Goal: Task Accomplishment & Management: Use online tool/utility

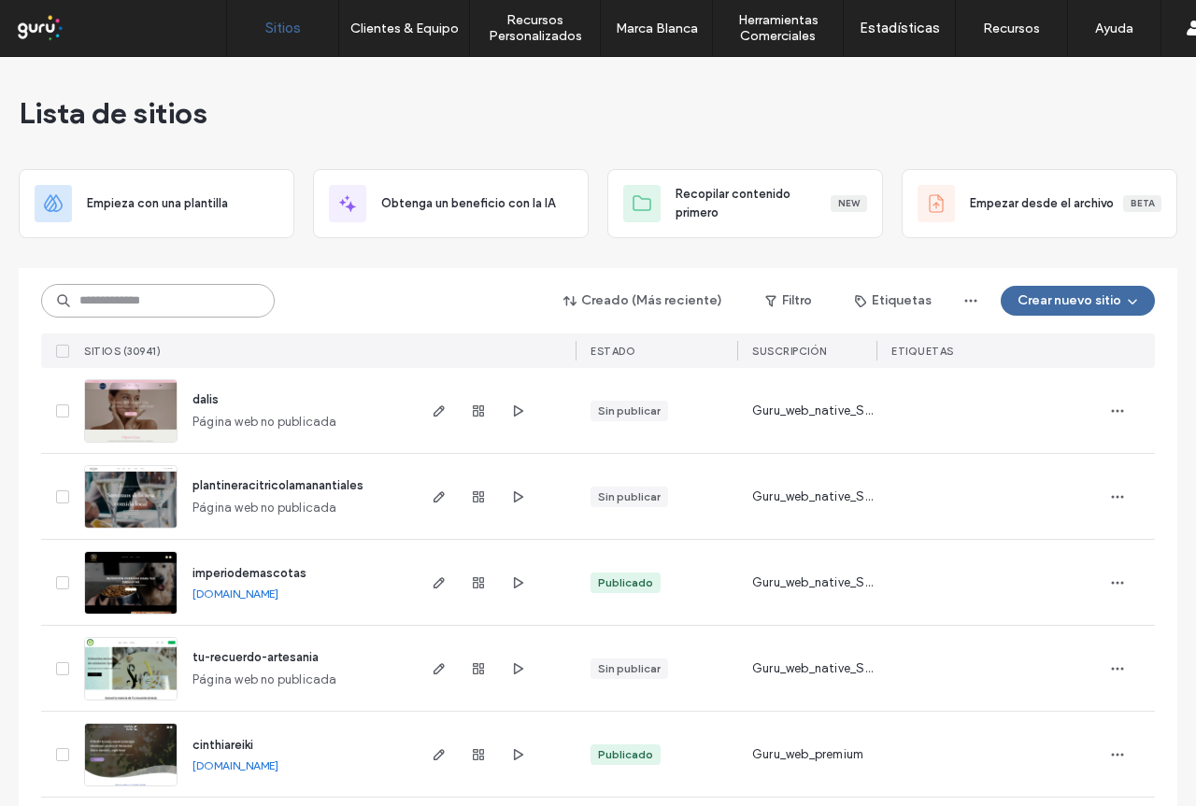
click at [188, 301] on input at bounding box center [158, 301] width 234 height 34
paste input "**********"
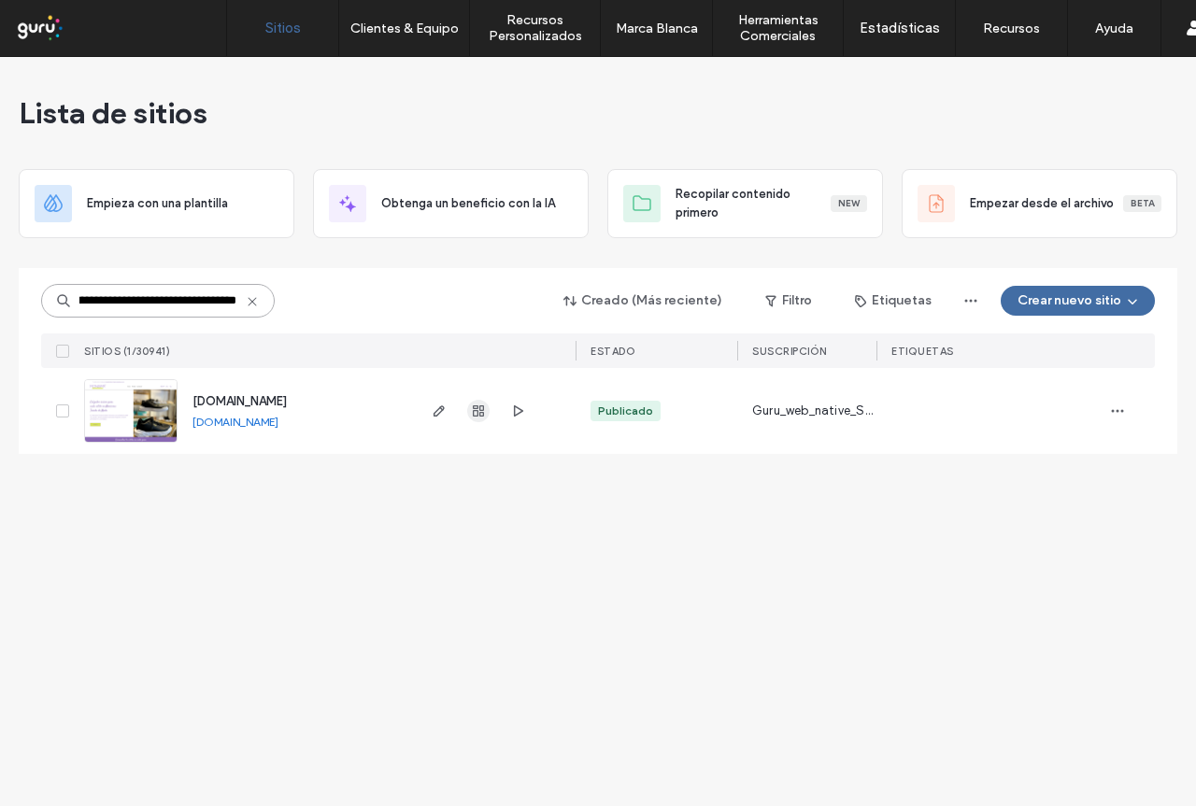
type input "**********"
click at [483, 411] on use "button" at bounding box center [478, 410] width 11 height 11
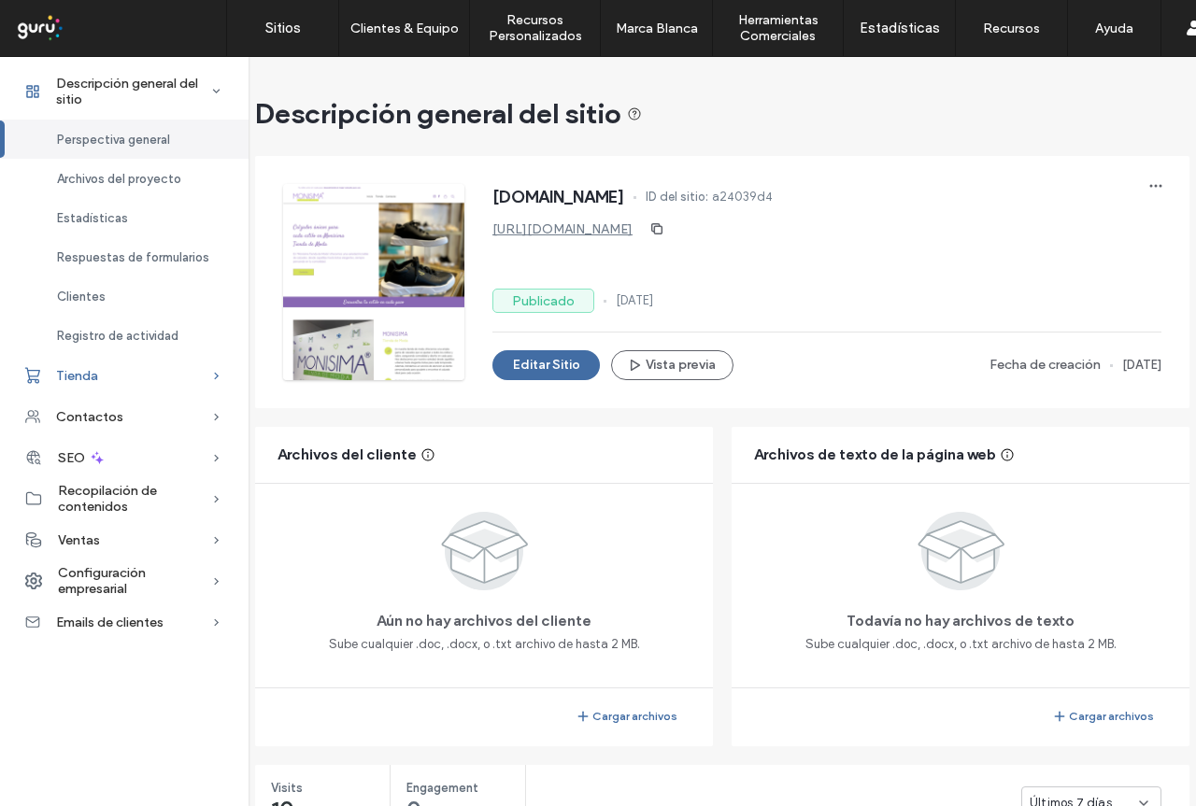
click at [107, 376] on div "Tienda" at bounding box center [124, 375] width 248 height 41
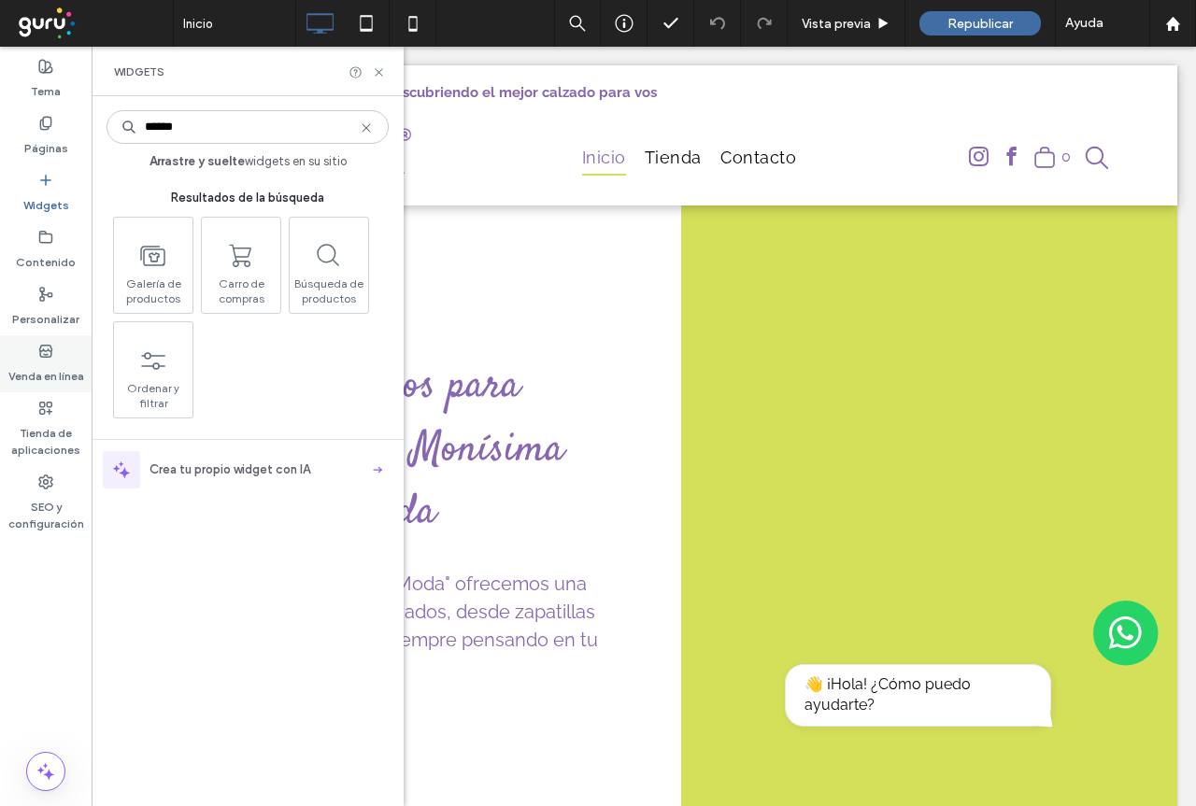
click at [46, 350] on use at bounding box center [45, 350] width 12 height 11
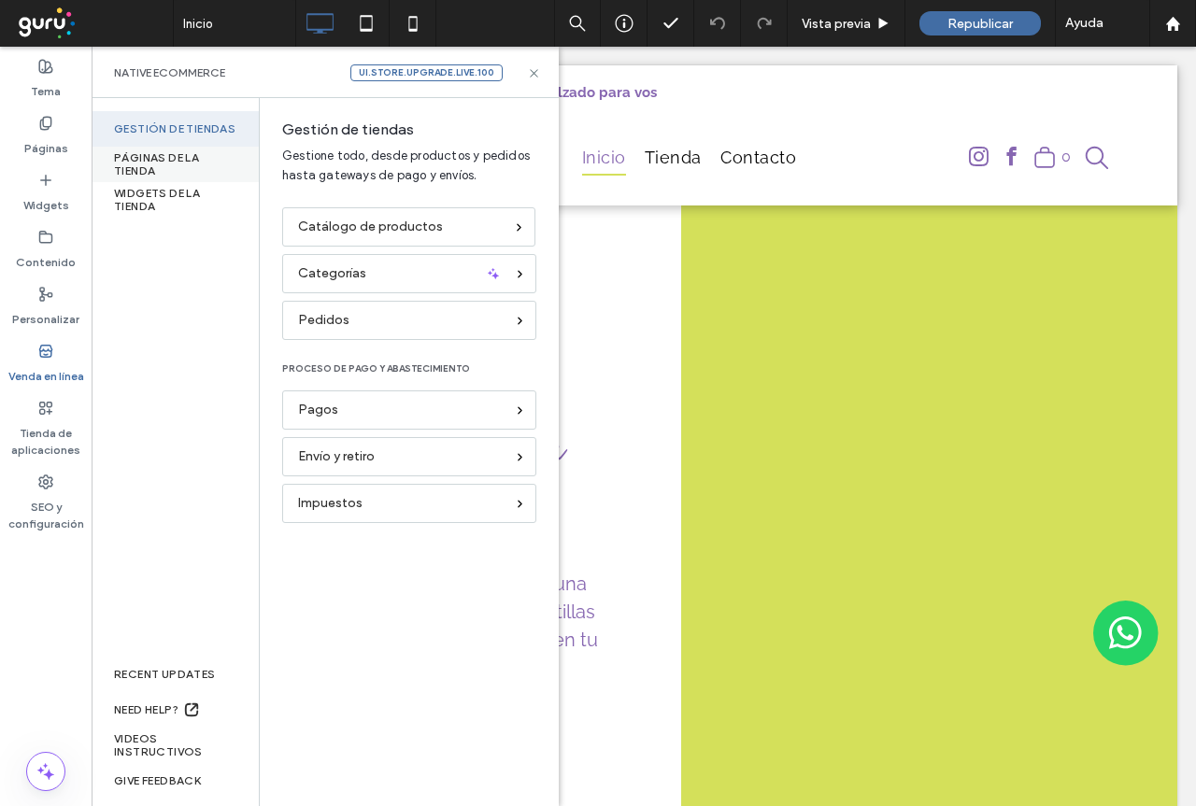
click at [190, 160] on div "PÁGINAS DE LA TIENDA" at bounding box center [175, 164] width 167 height 35
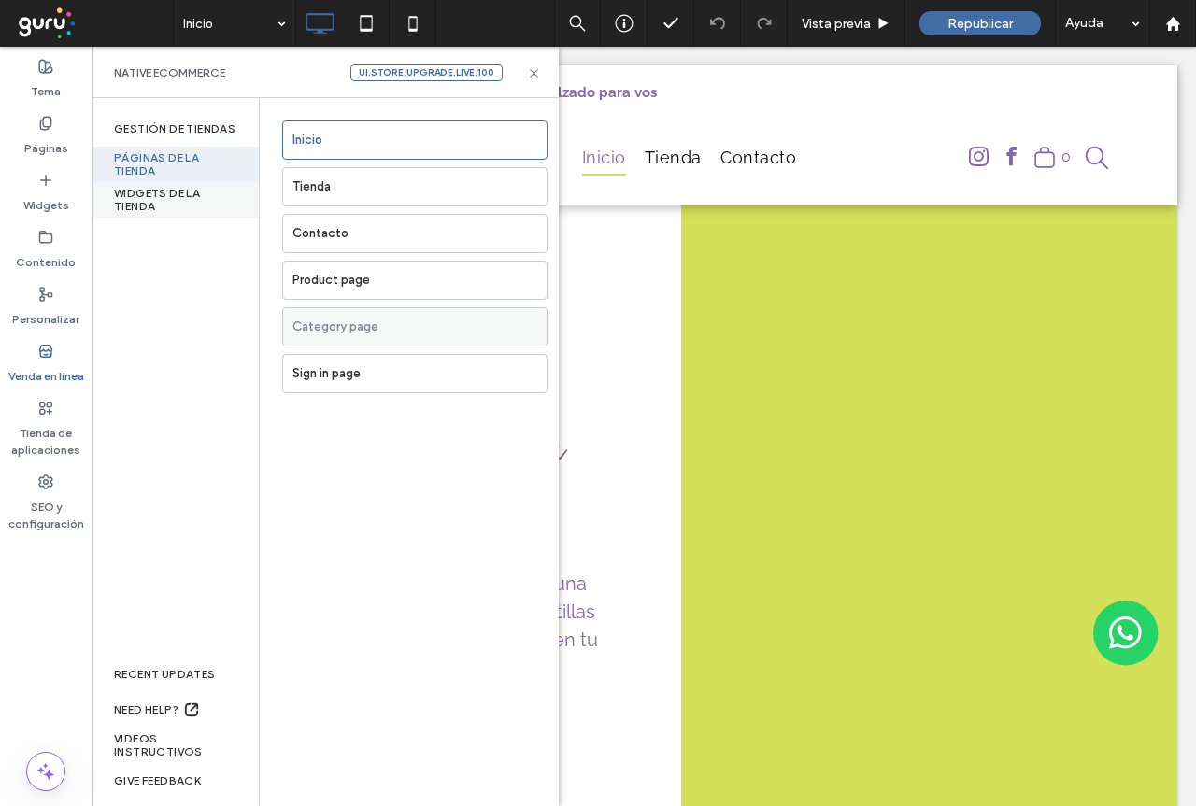
click at [163, 208] on div "WIDGETS DE LA TIENDA" at bounding box center [175, 199] width 167 height 35
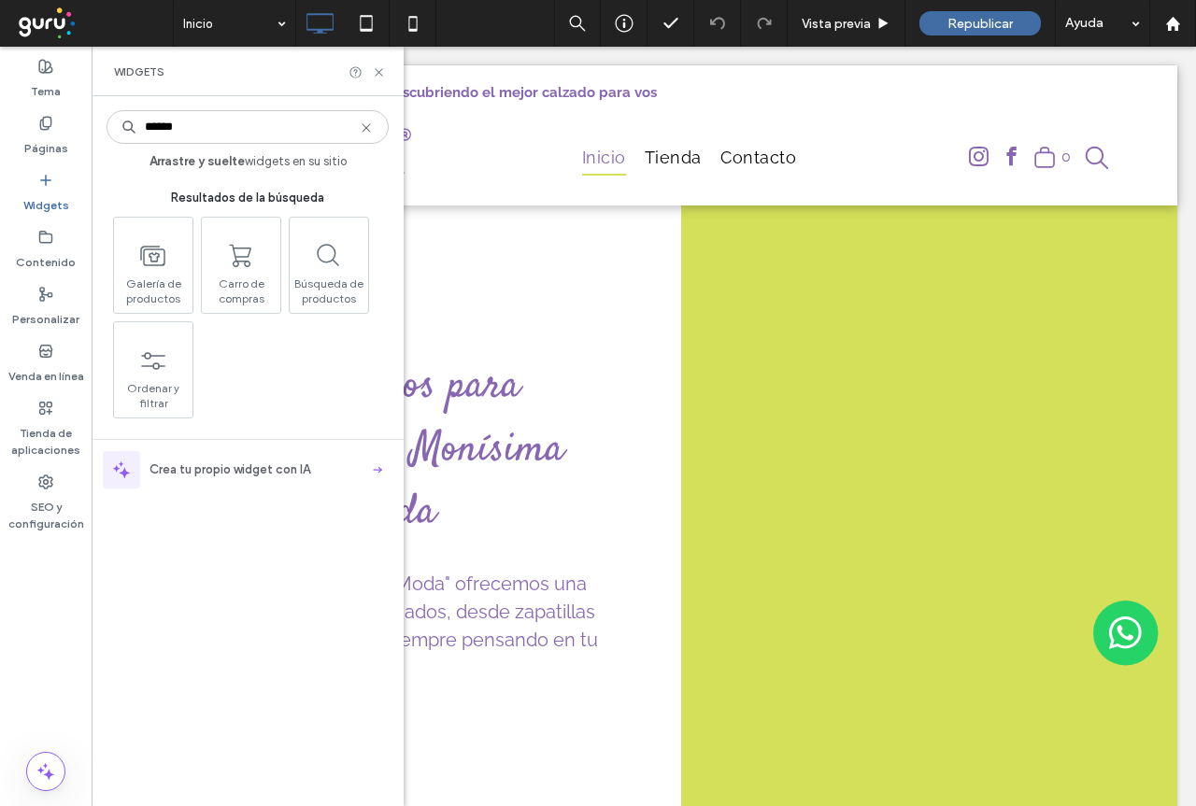
click at [252, 377] on div "Galería de productos Carro de compras Búsqueda de productos Ordenar y filtrar" at bounding box center [249, 318] width 282 height 202
click at [250, 377] on div "Galería de productos Carro de compras Búsqueda de productos Ordenar y filtrar" at bounding box center [249, 318] width 282 height 202
click at [215, 134] on input "******" at bounding box center [247, 127] width 282 height 34
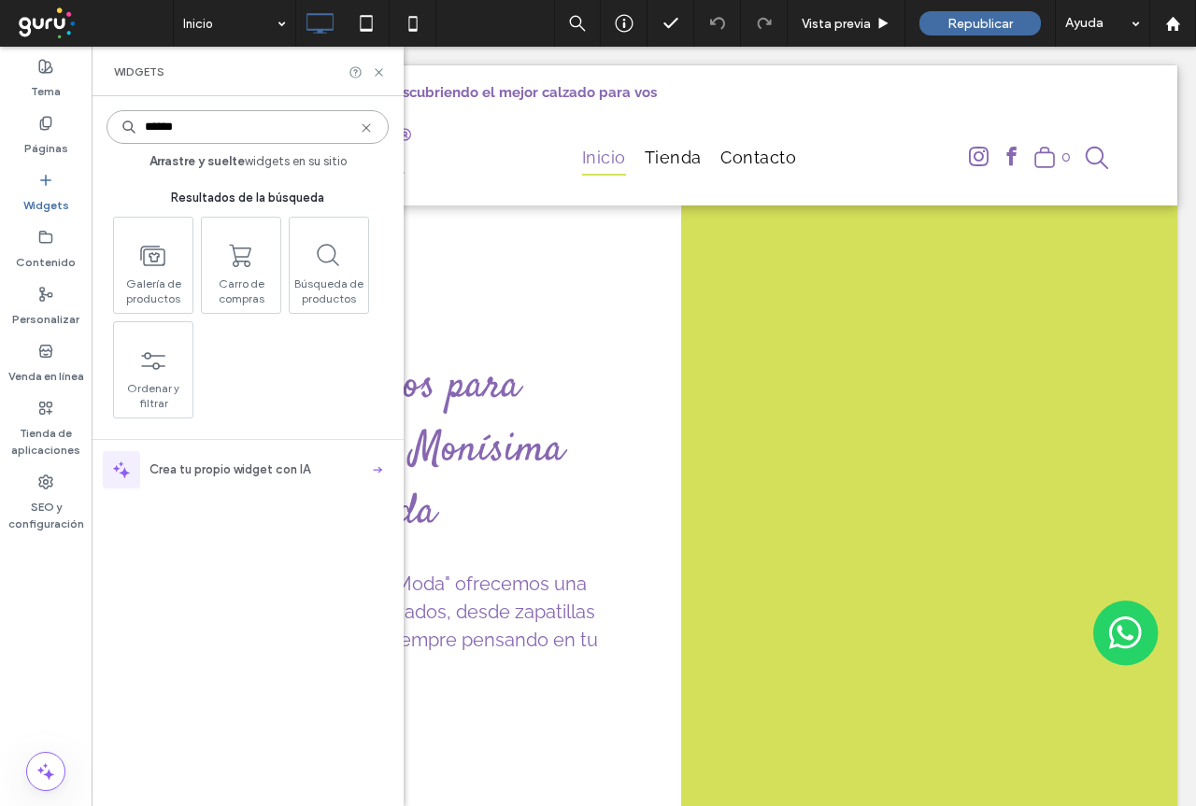
click at [215, 134] on input "******" at bounding box center [247, 127] width 282 height 34
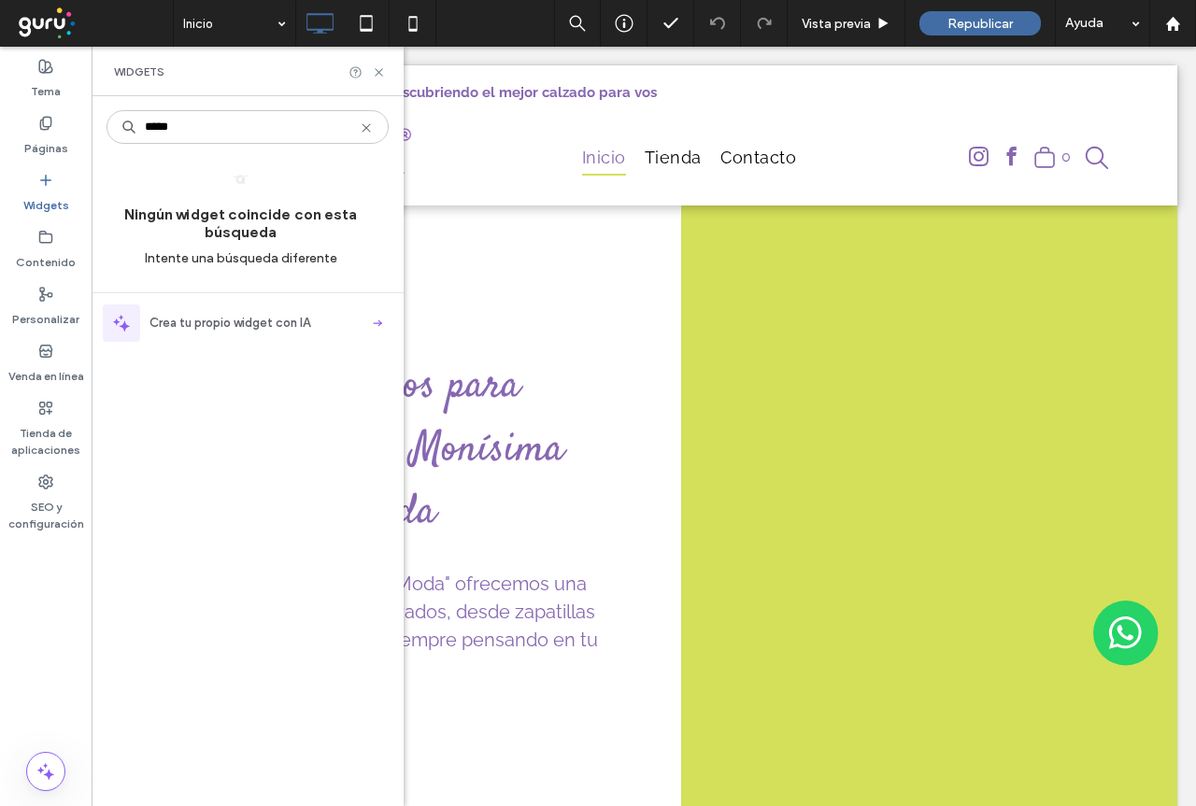
click at [64, 189] on label "Widgets" at bounding box center [46, 201] width 46 height 26
type input "******"
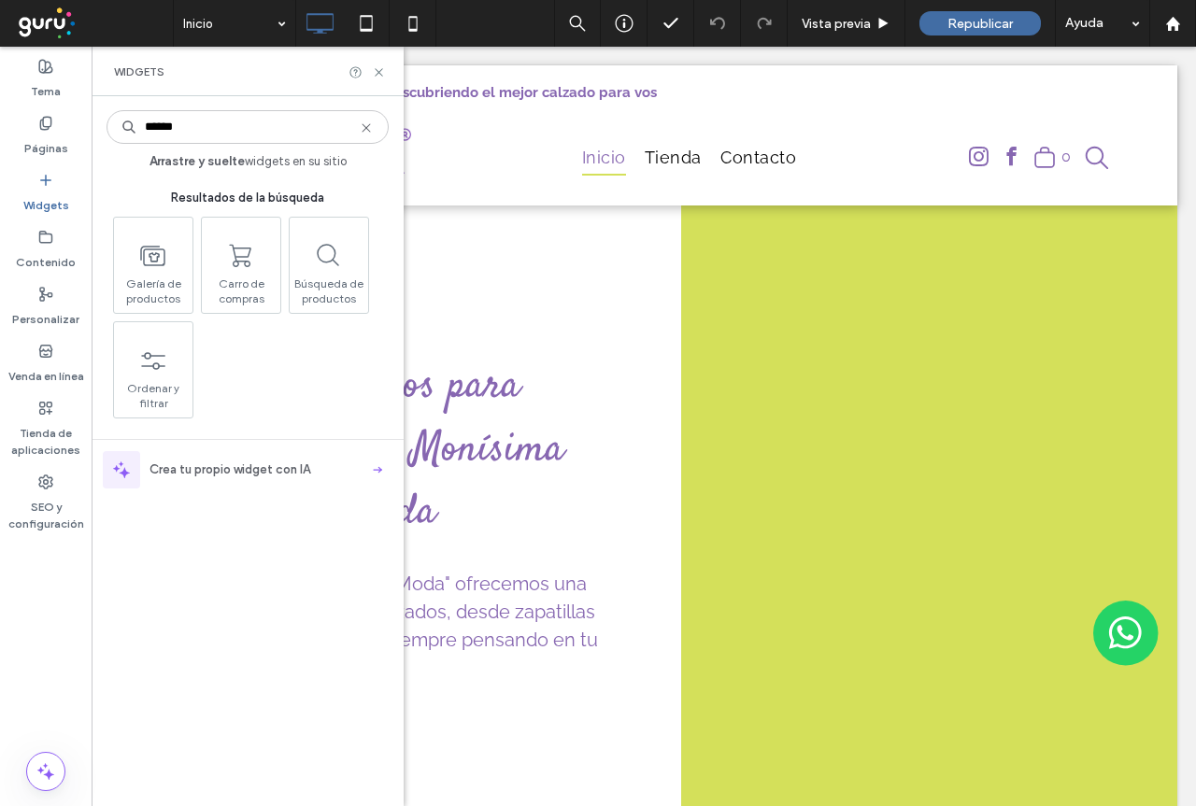
click at [62, 189] on label "Widgets" at bounding box center [46, 201] width 46 height 26
click at [63, 419] on label "Tienda de aplicaciones" at bounding box center [46, 437] width 92 height 43
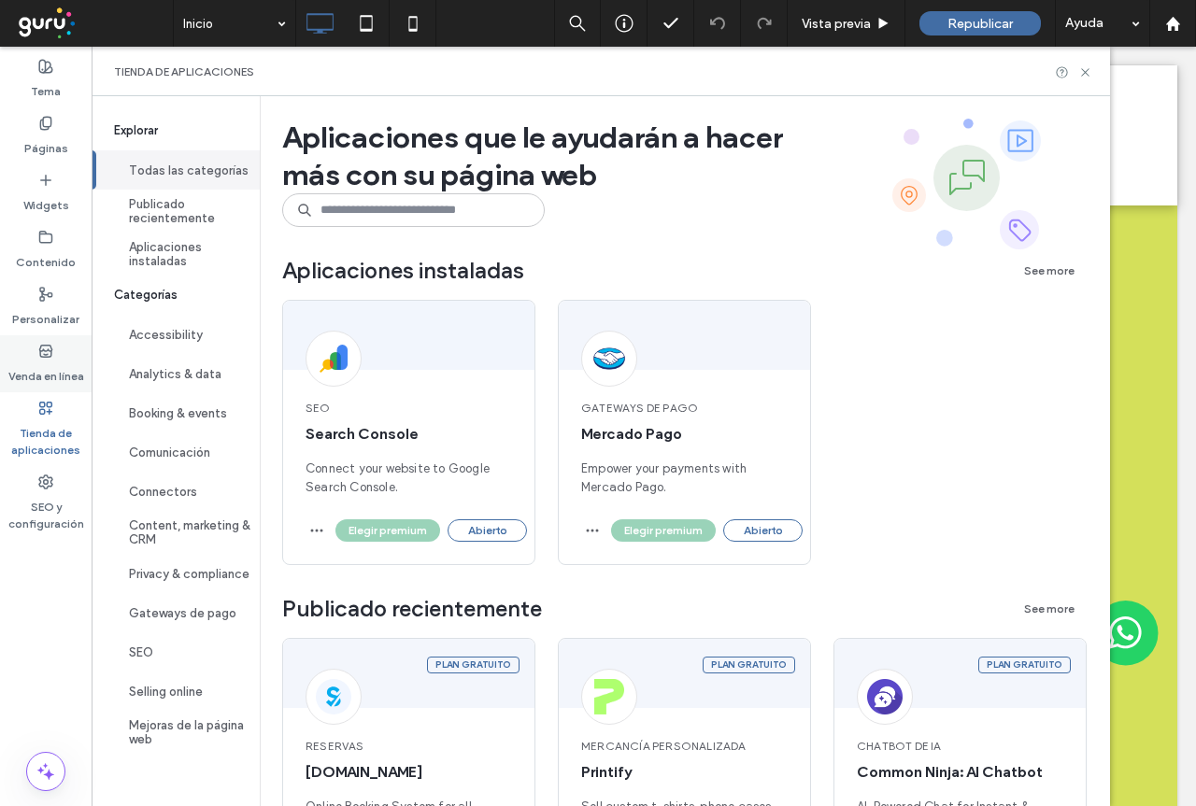
click at [49, 364] on label "Venda en línea" at bounding box center [46, 372] width 76 height 26
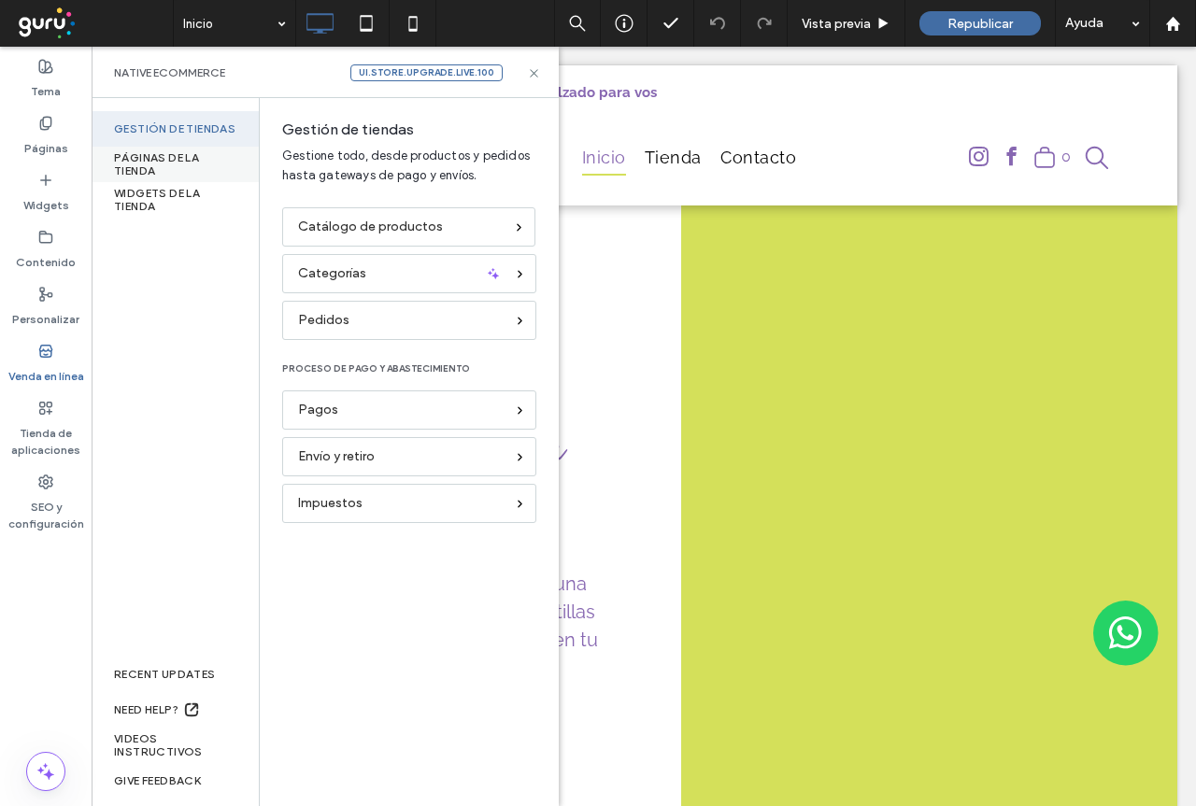
click at [134, 161] on div "PÁGINAS DE LA TIENDA" at bounding box center [175, 164] width 167 height 35
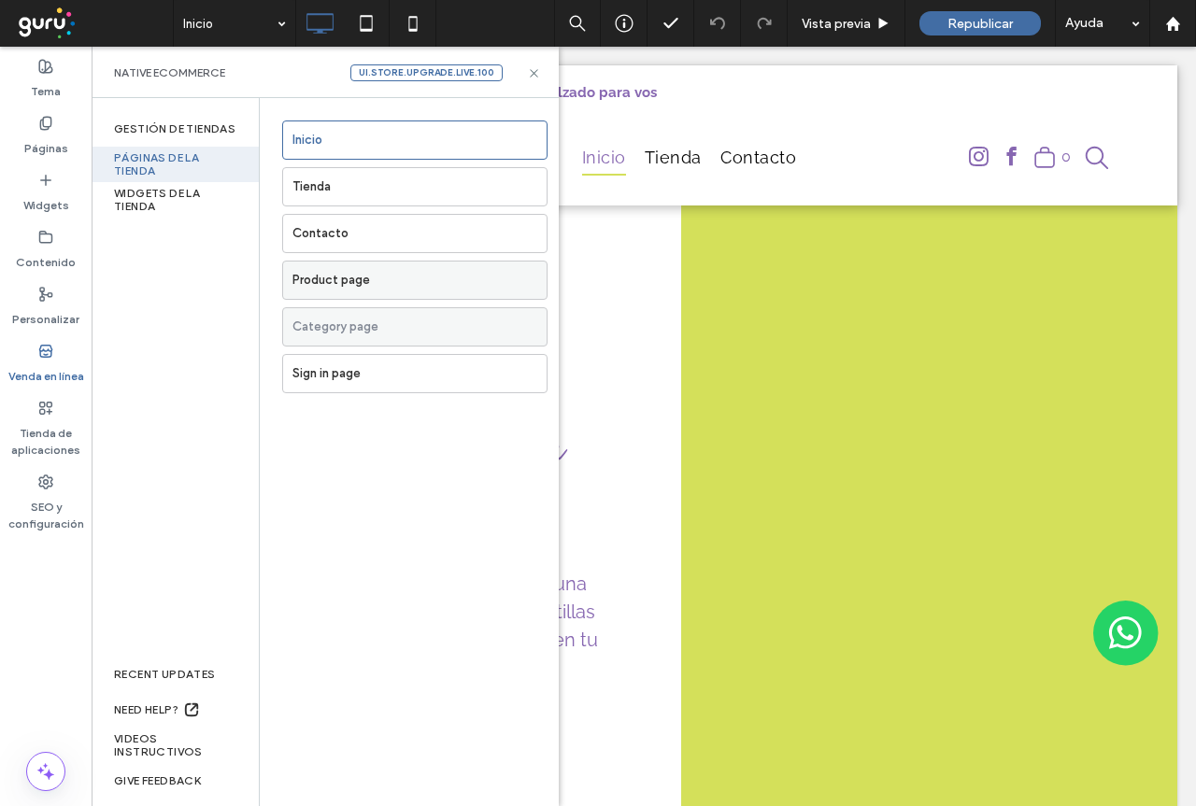
click at [388, 279] on label "Product page" at bounding box center [419, 280] width 254 height 37
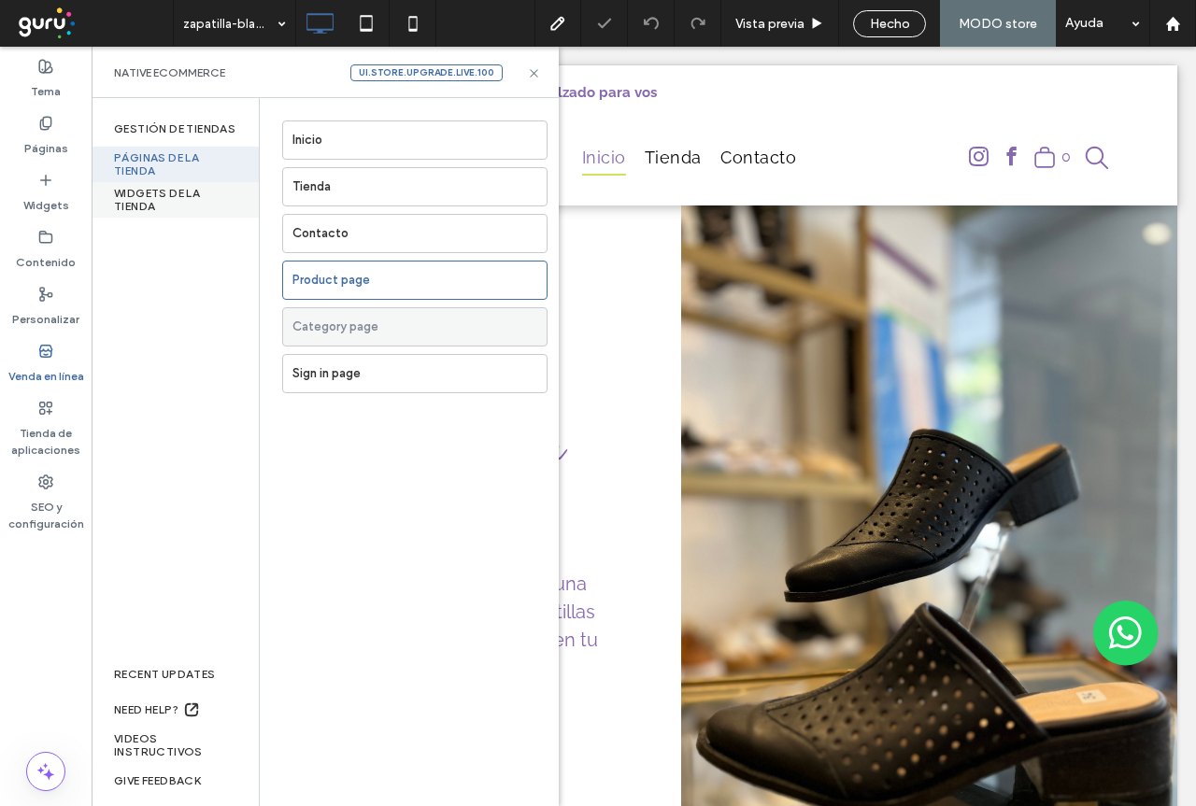
click at [163, 194] on div "WIDGETS DE LA TIENDA" at bounding box center [175, 199] width 167 height 35
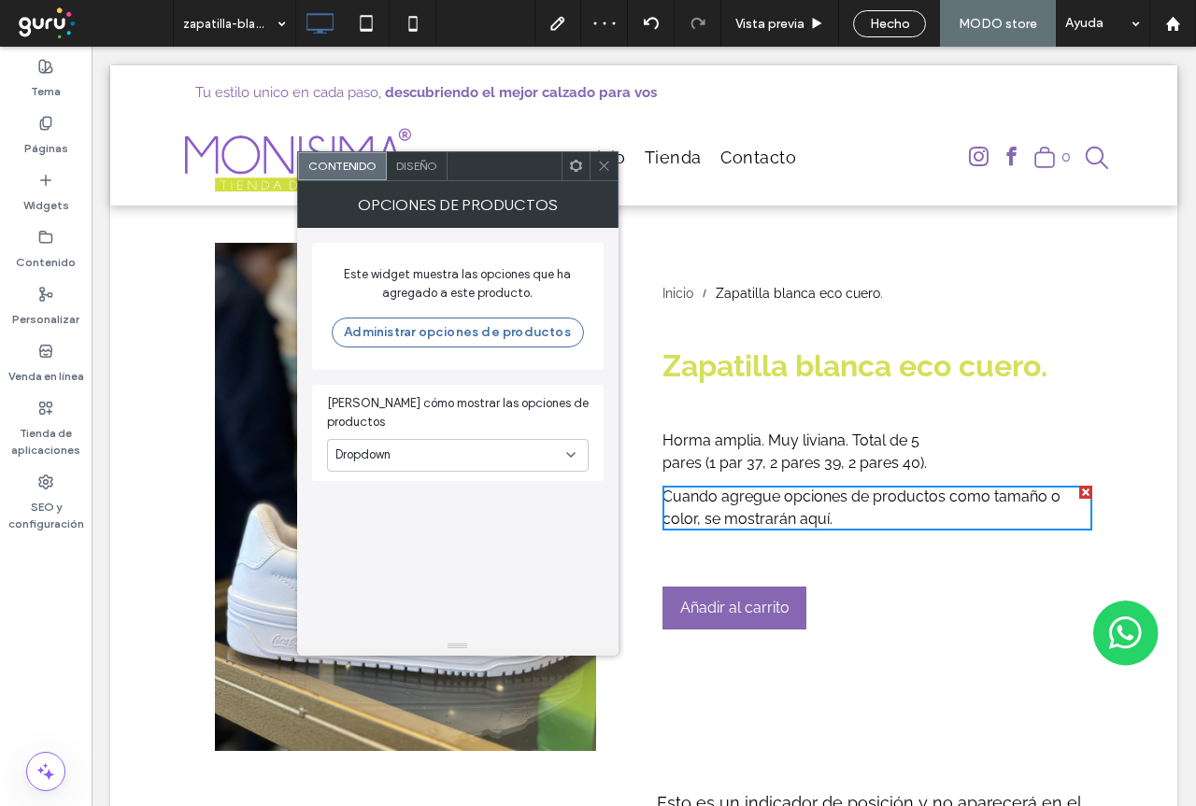
click at [571, 447] on icon at bounding box center [570, 454] width 15 height 15
click at [386, 446] on span "Dropdown" at bounding box center [362, 455] width 55 height 19
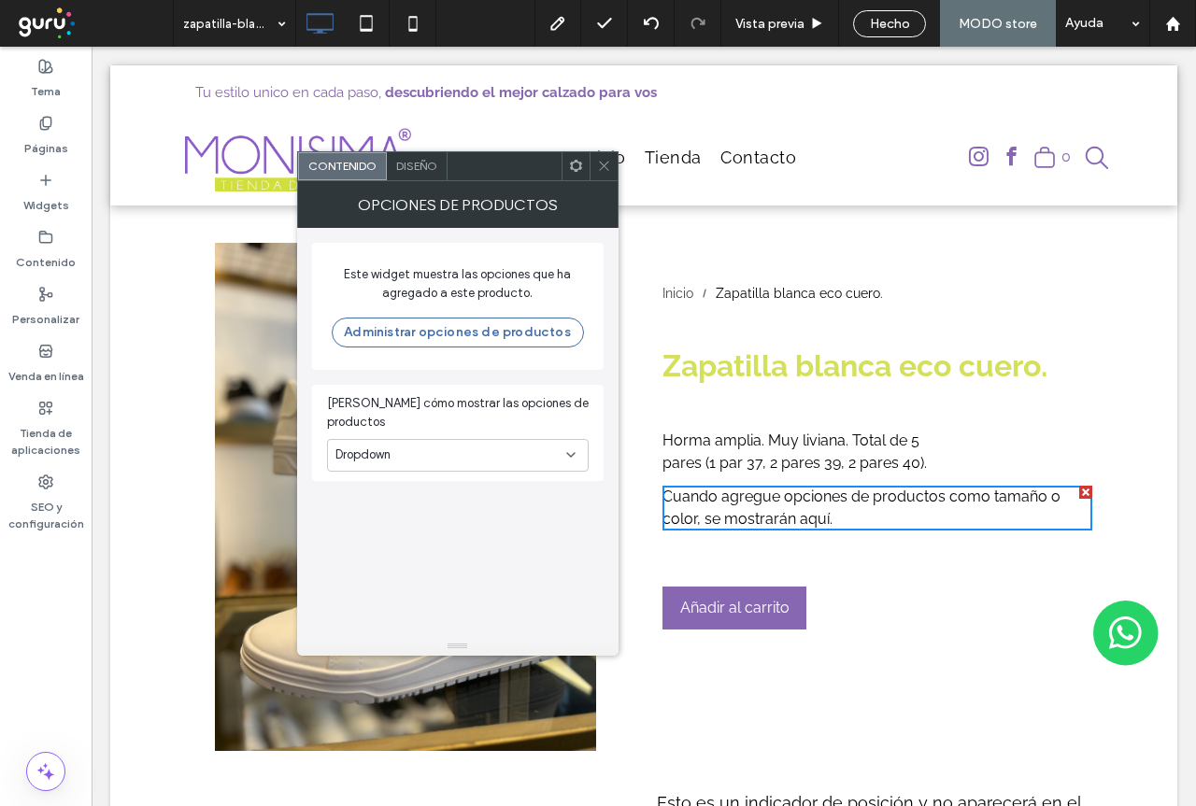
click at [362, 446] on span "Dropdown" at bounding box center [362, 455] width 55 height 19
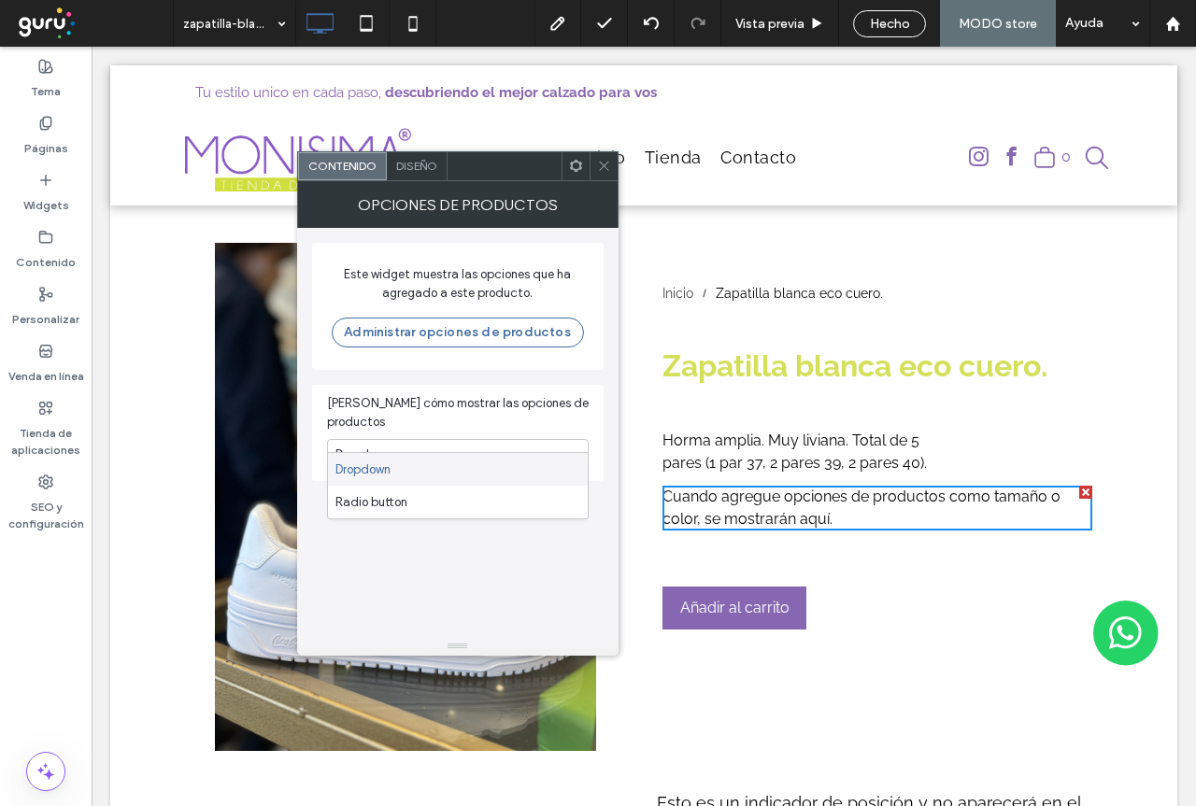
click at [354, 446] on div "Dropdown" at bounding box center [458, 455] width 262 height 33
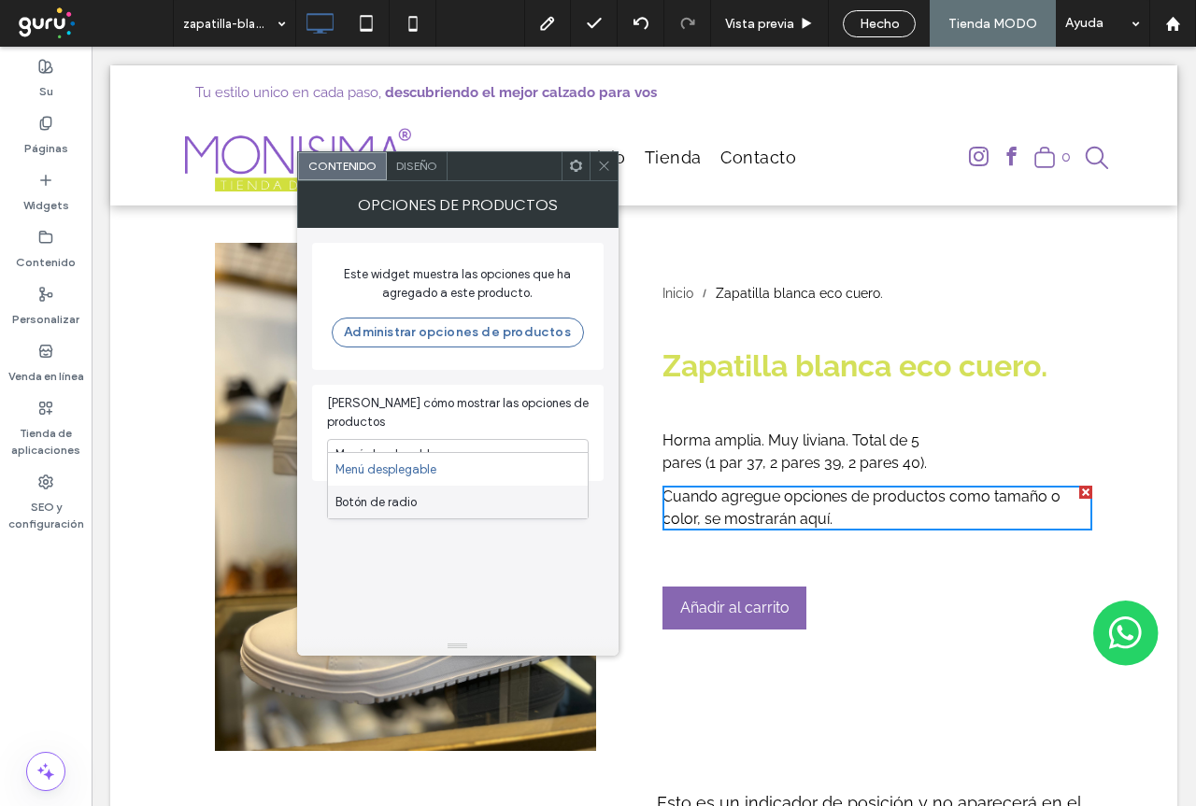
click at [540, 570] on div "Este widget muestra las opciones que ha agregado a este producto. Administrar o…" at bounding box center [457, 432] width 291 height 409
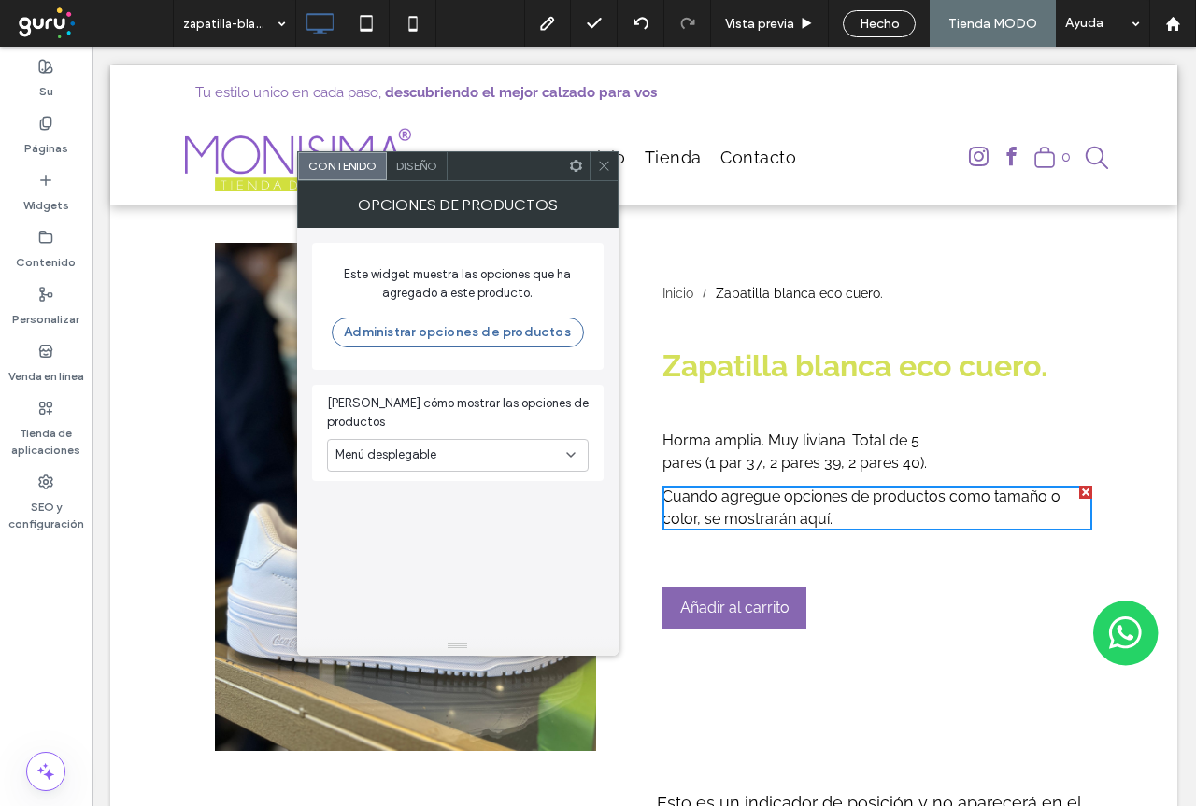
click at [603, 168] on icon at bounding box center [604, 166] width 14 height 14
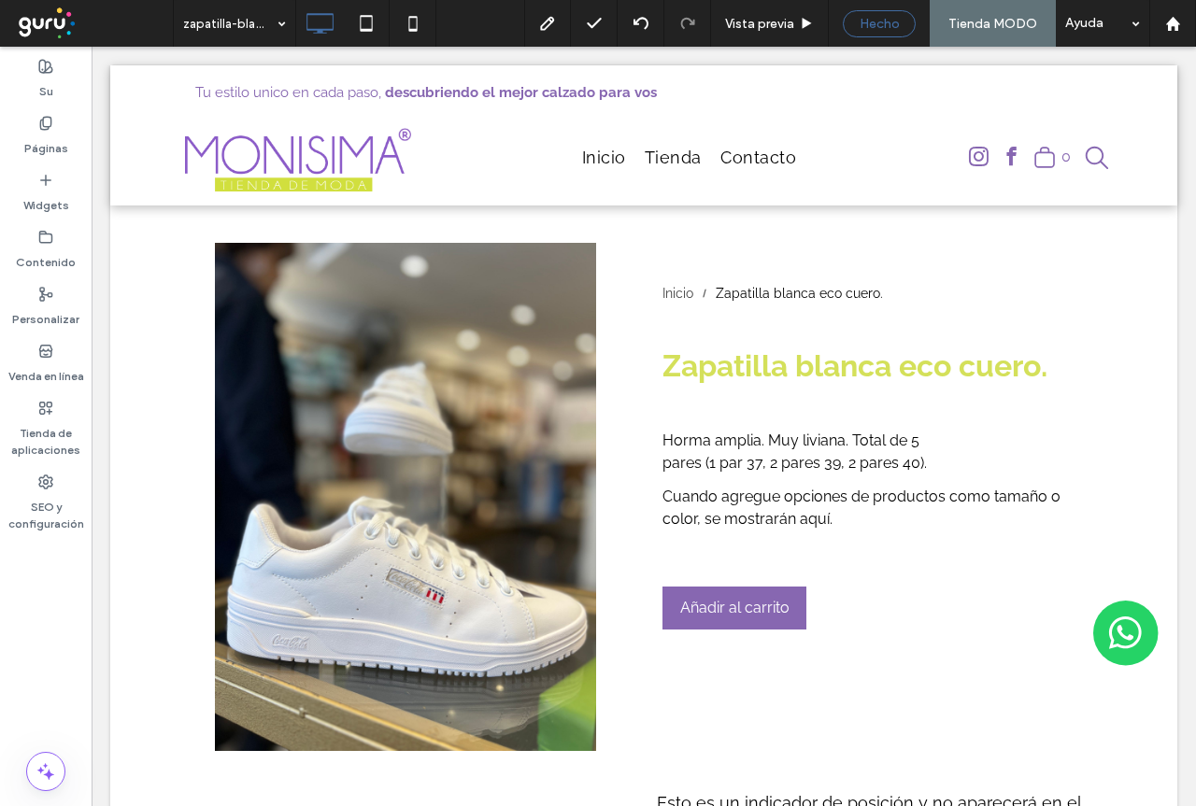
click at [878, 23] on span "Hecho" at bounding box center [879, 24] width 40 height 16
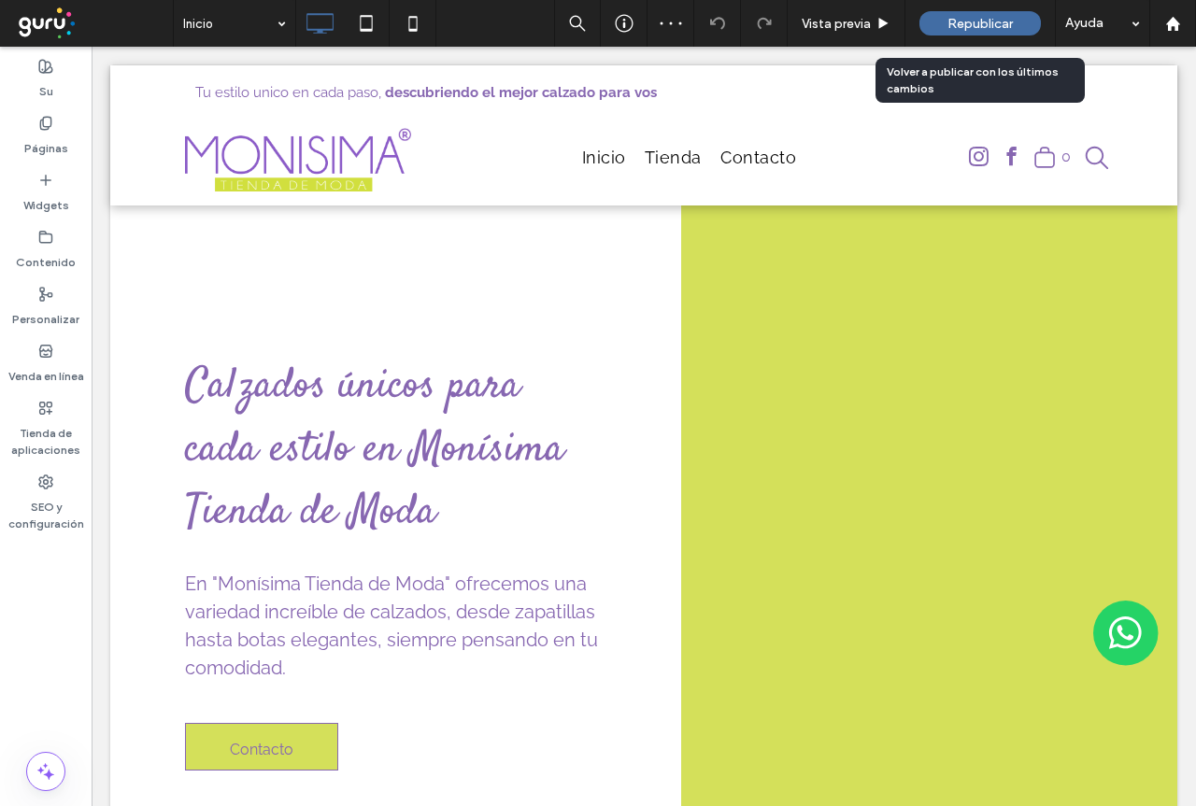
click at [988, 31] on span "Republicar" at bounding box center [979, 24] width 65 height 16
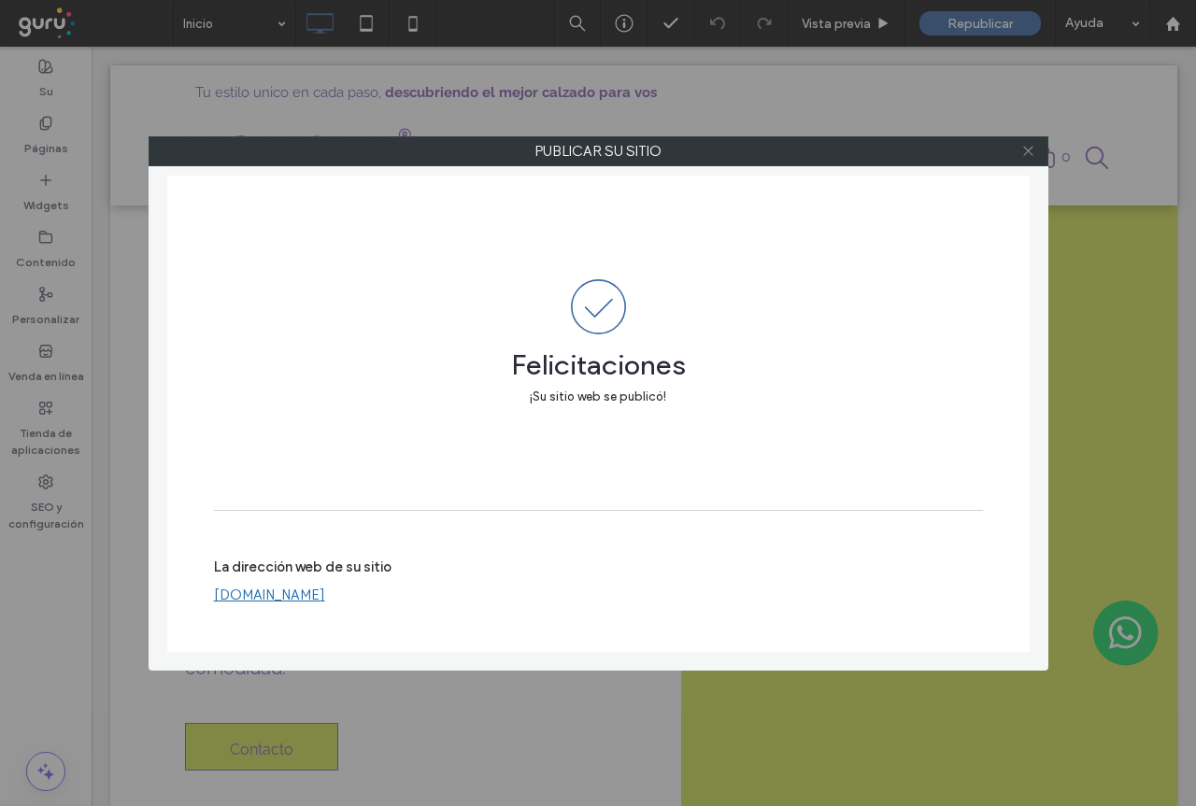
click at [1027, 151] on icon at bounding box center [1028, 151] width 14 height 14
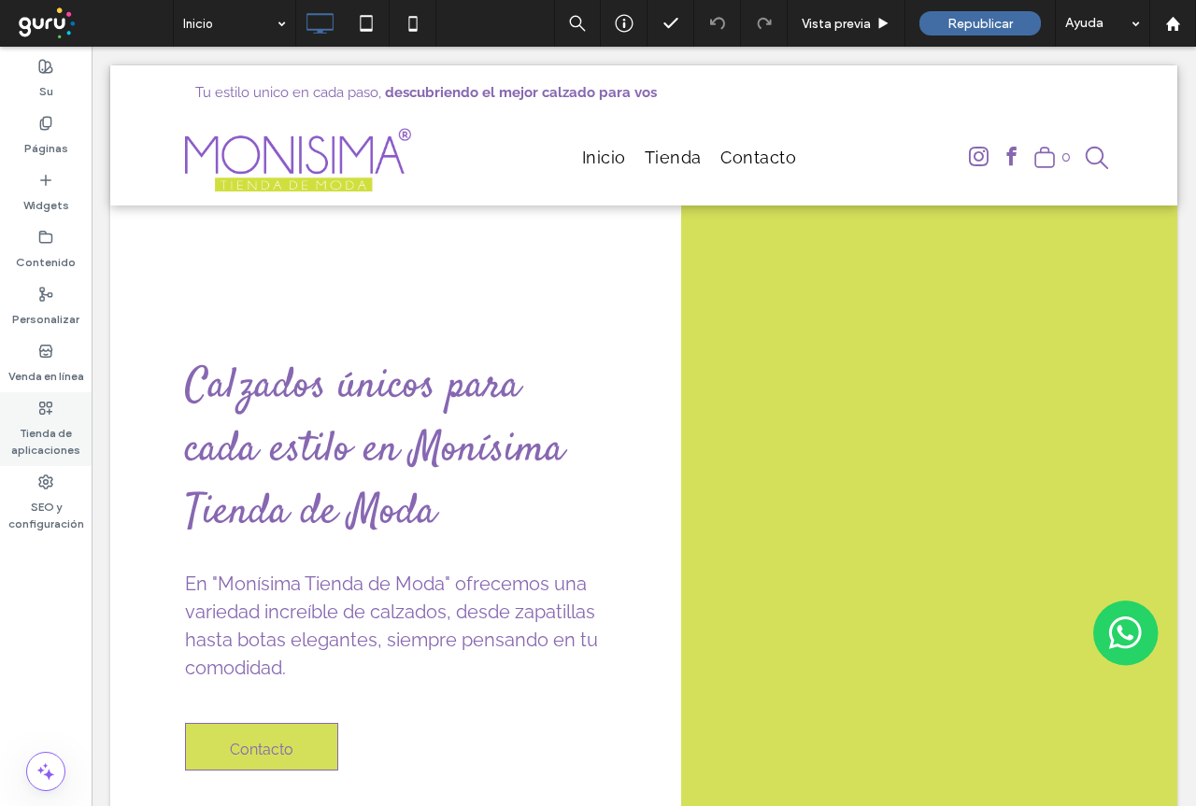
click at [52, 413] on icon at bounding box center [45, 408] width 15 height 15
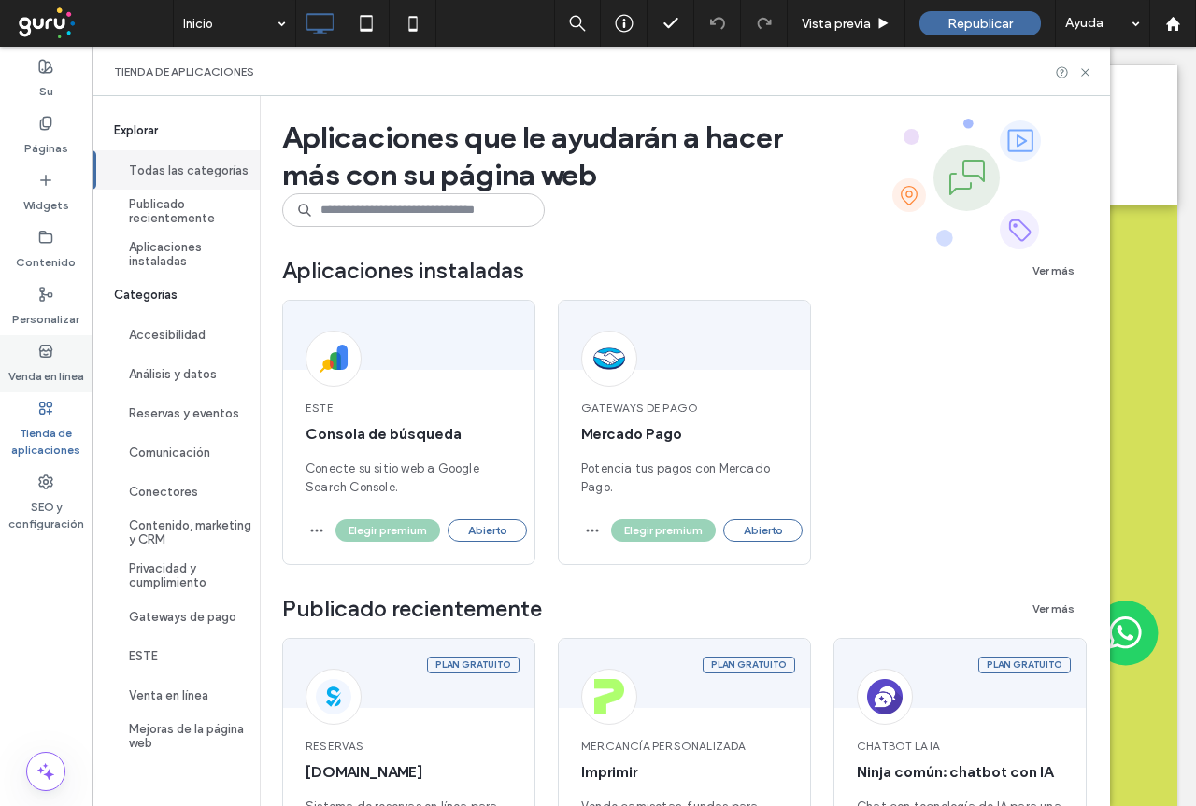
click at [47, 377] on label "Venda en línea" at bounding box center [46, 372] width 76 height 26
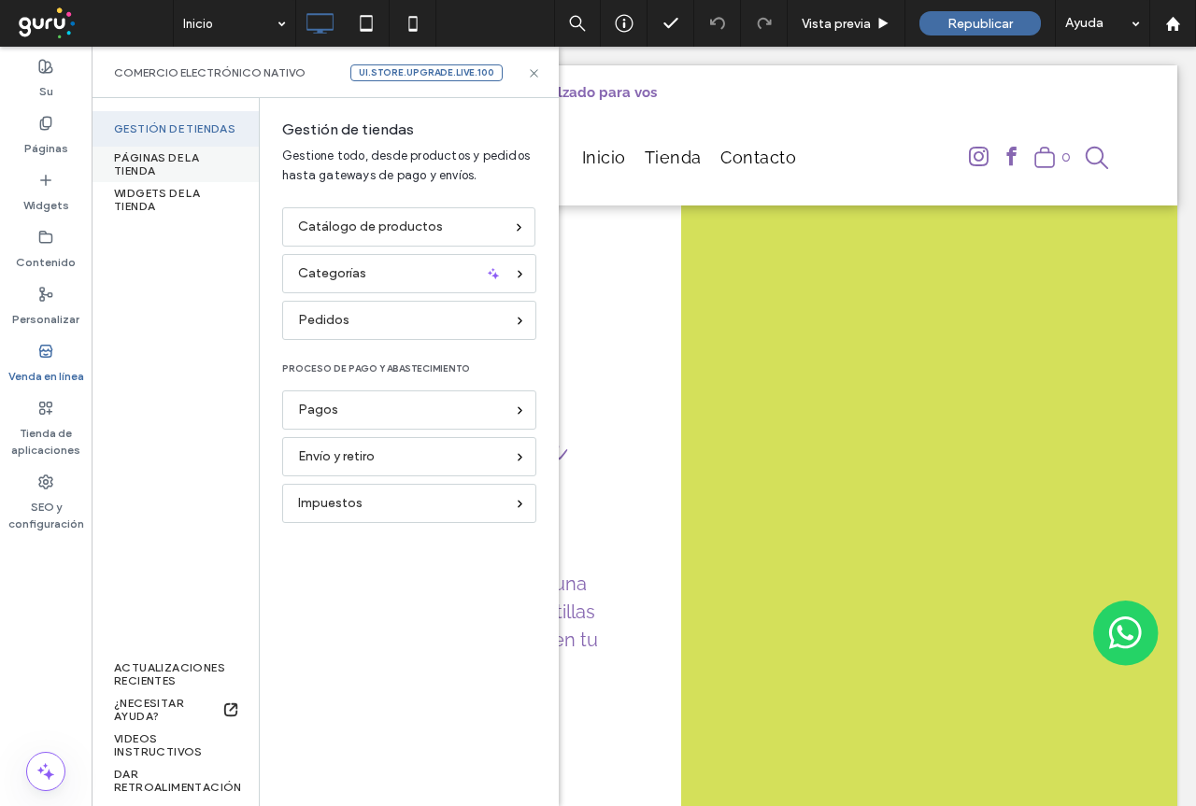
click at [192, 158] on div "PÁGINAS DE LA TIENDA" at bounding box center [175, 164] width 167 height 35
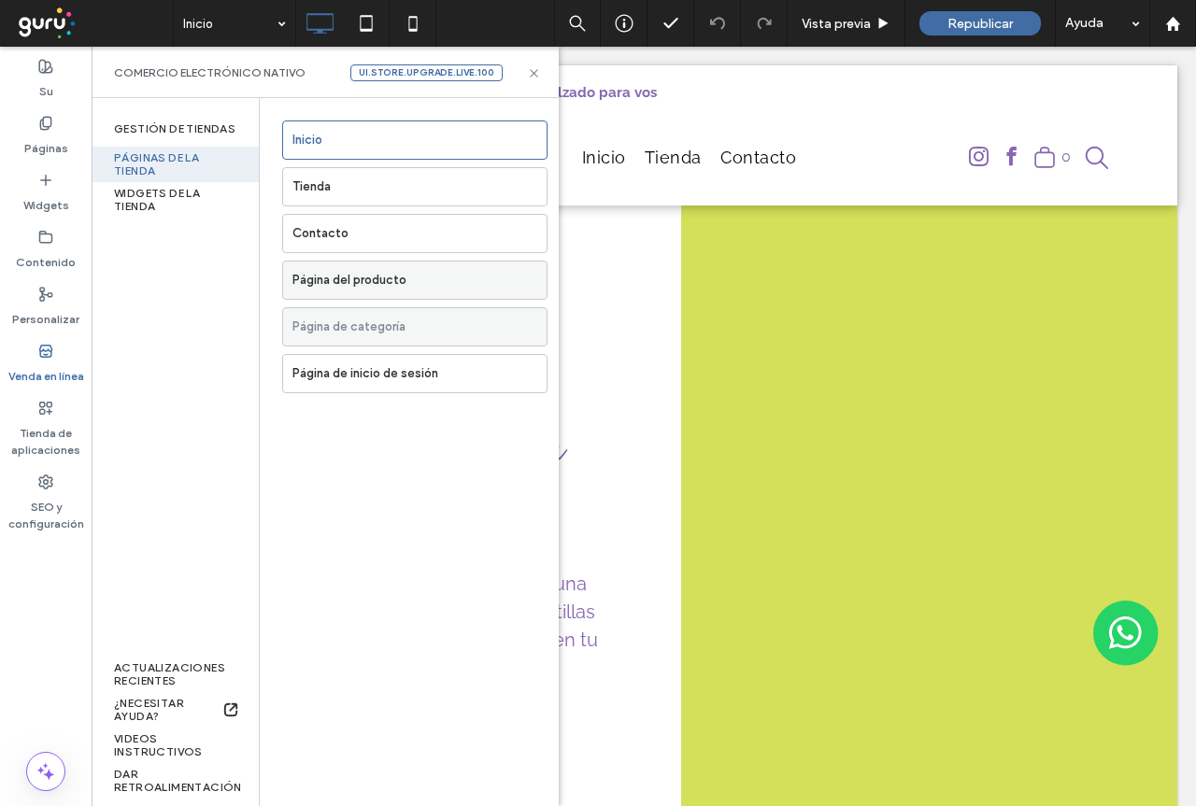
click at [348, 277] on font "Página del producto" at bounding box center [349, 280] width 114 height 14
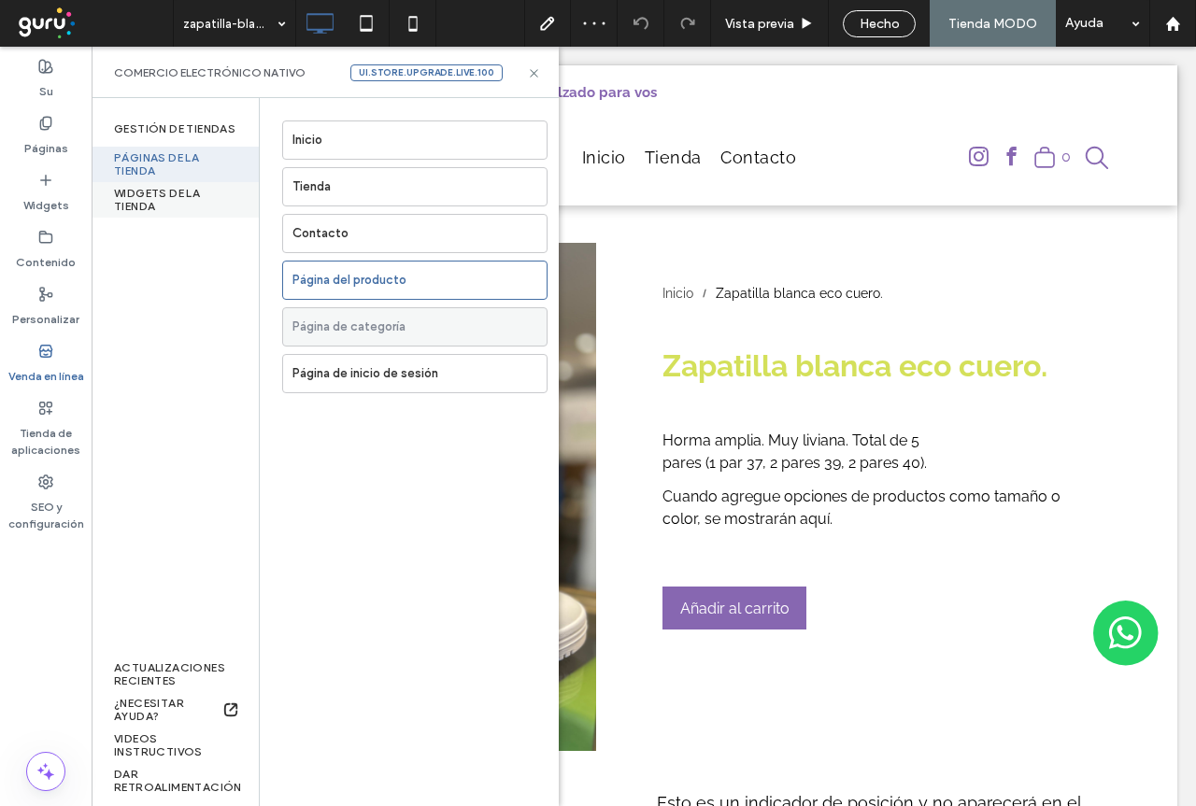
click at [163, 192] on div "WIDGETS DE LA TIENDA" at bounding box center [175, 199] width 167 height 35
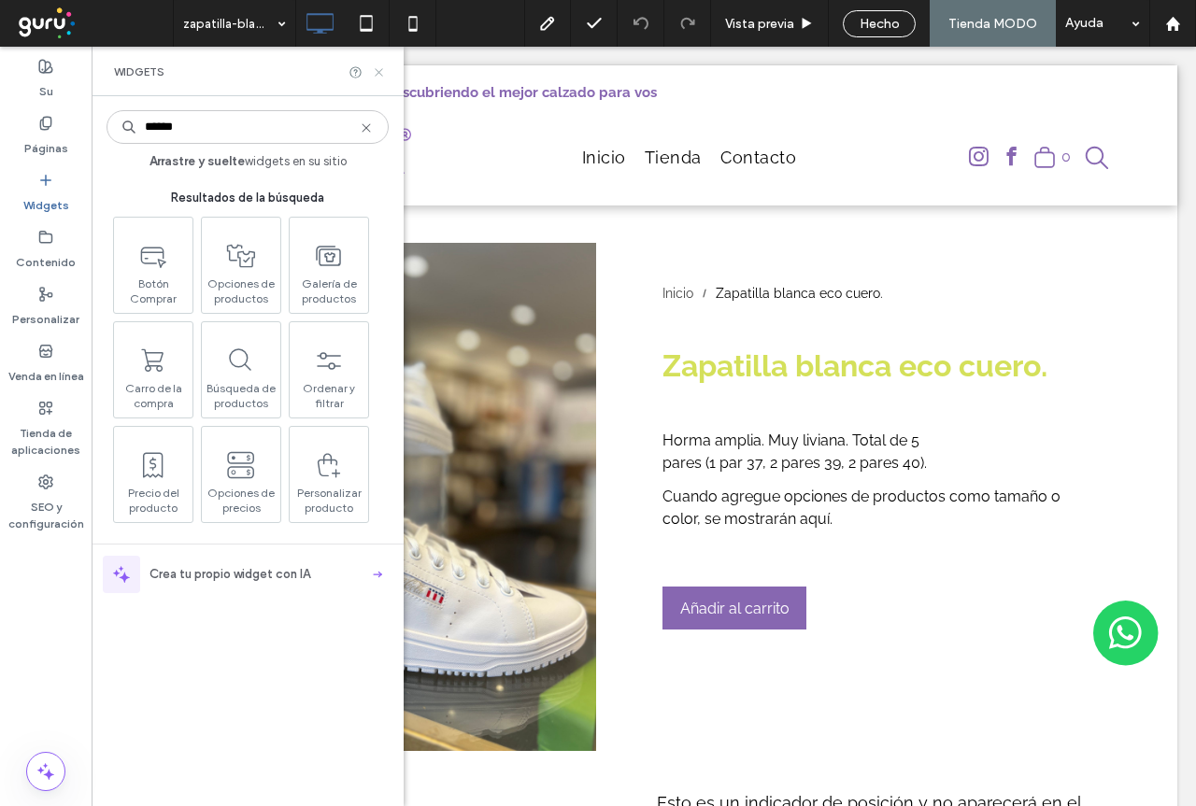
click at [377, 72] on icon at bounding box center [379, 72] width 14 height 14
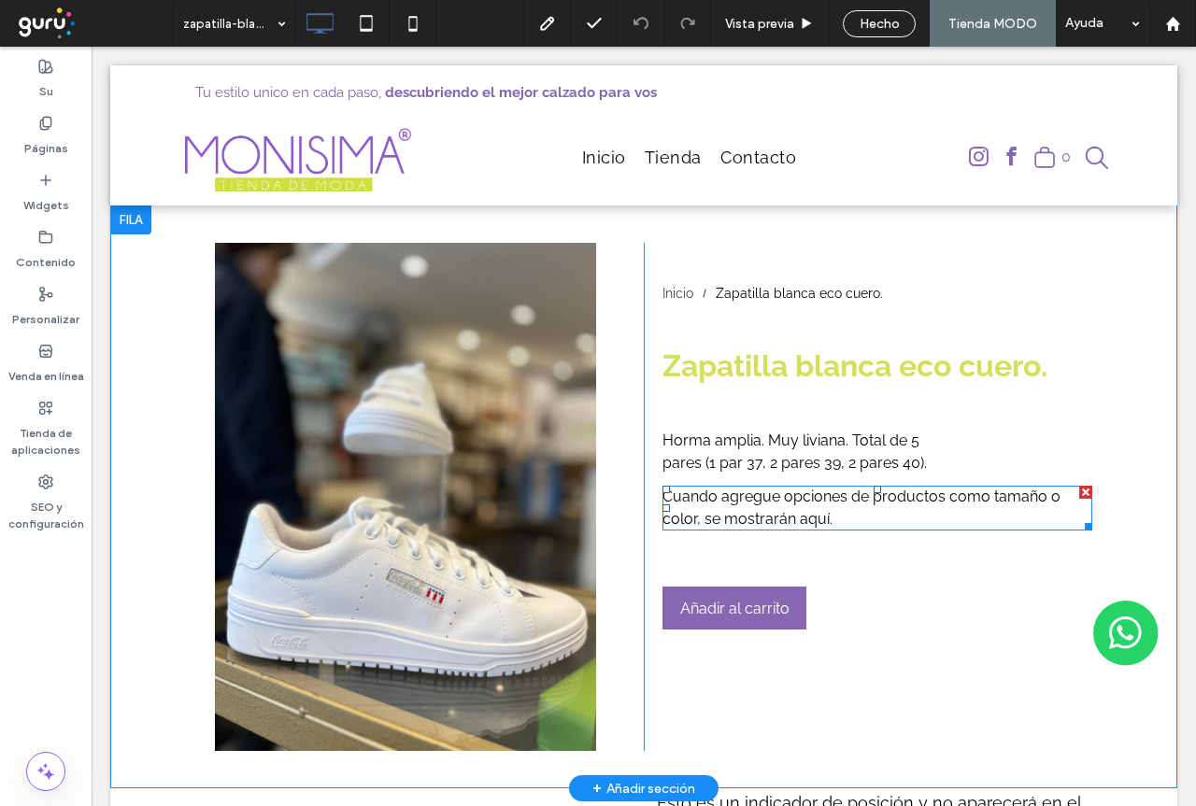
click at [788, 514] on font "Cuando agregue opciones de productos como tamaño o color, se mostrarán aquí." at bounding box center [861, 508] width 398 height 40
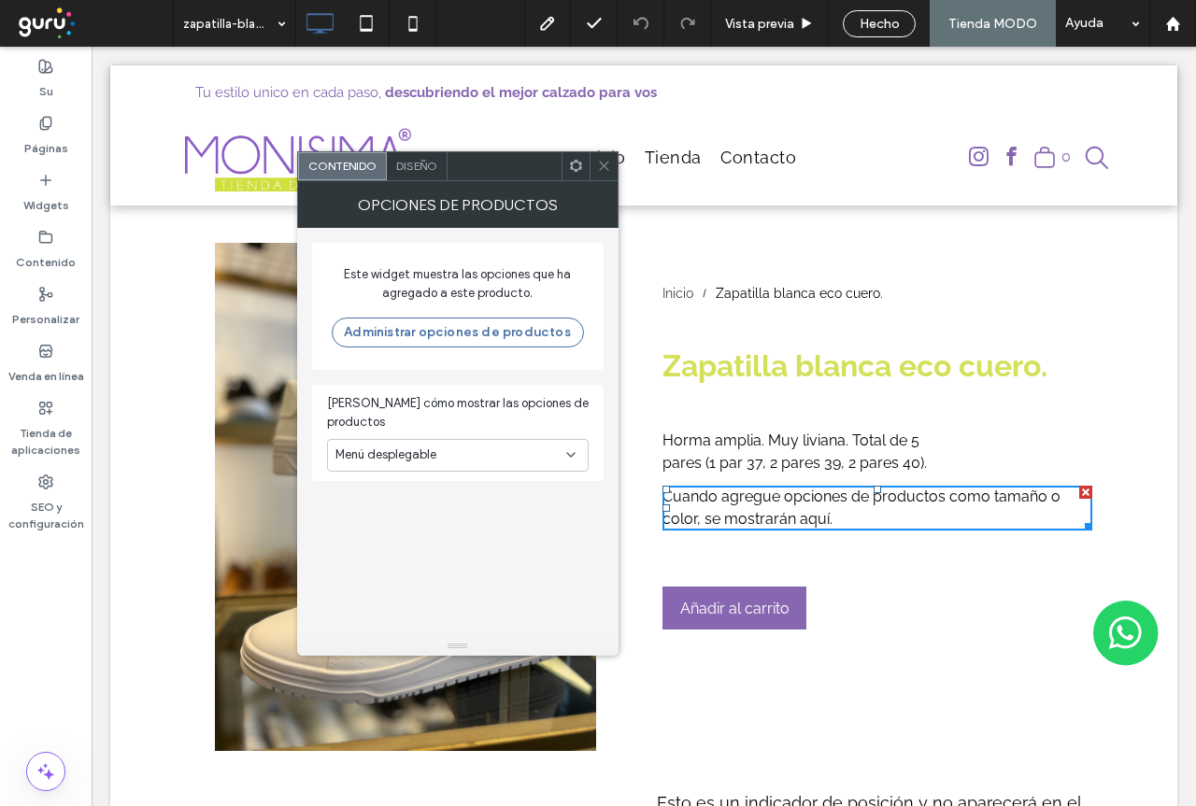
click at [409, 167] on font "Diseño" at bounding box center [416, 166] width 41 height 14
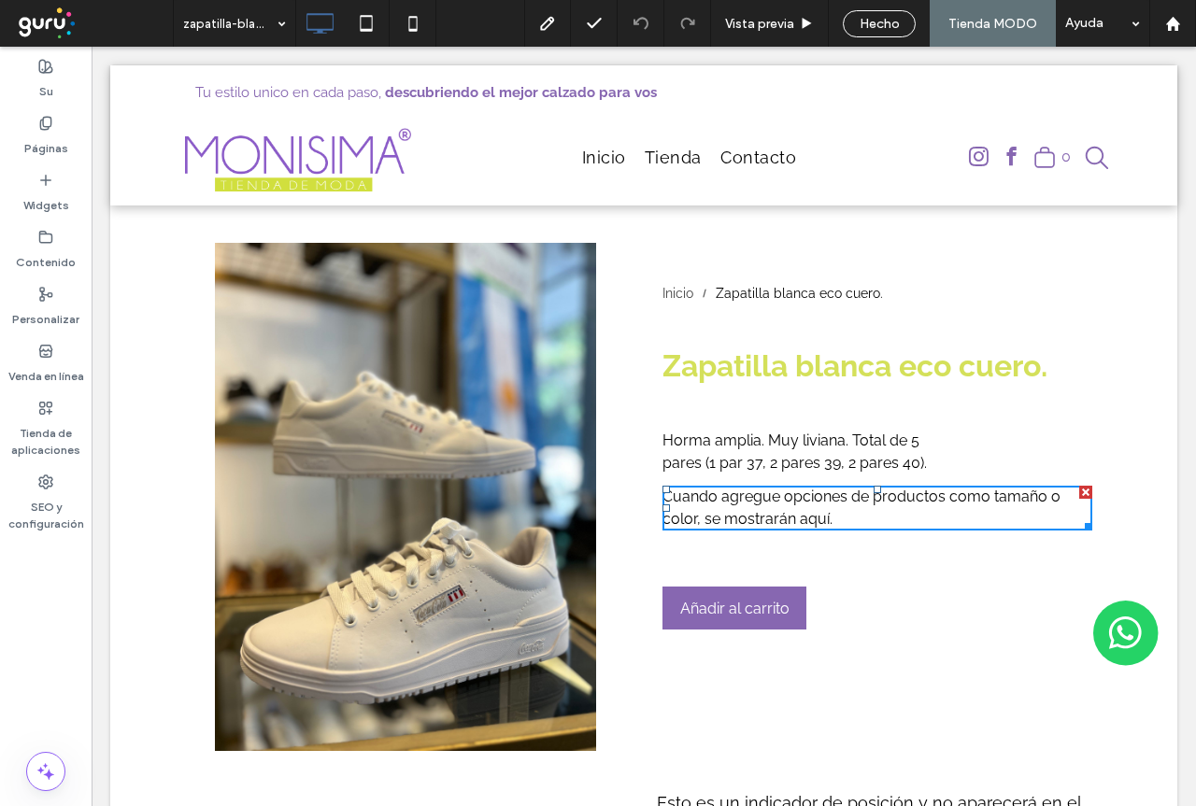
click at [715, 508] on div "Cuando agregue opciones de productos como tamaño o color, se mostrarán aquí." at bounding box center [877, 508] width 430 height 45
click at [38, 367] on label "Venda en línea" at bounding box center [46, 372] width 76 height 26
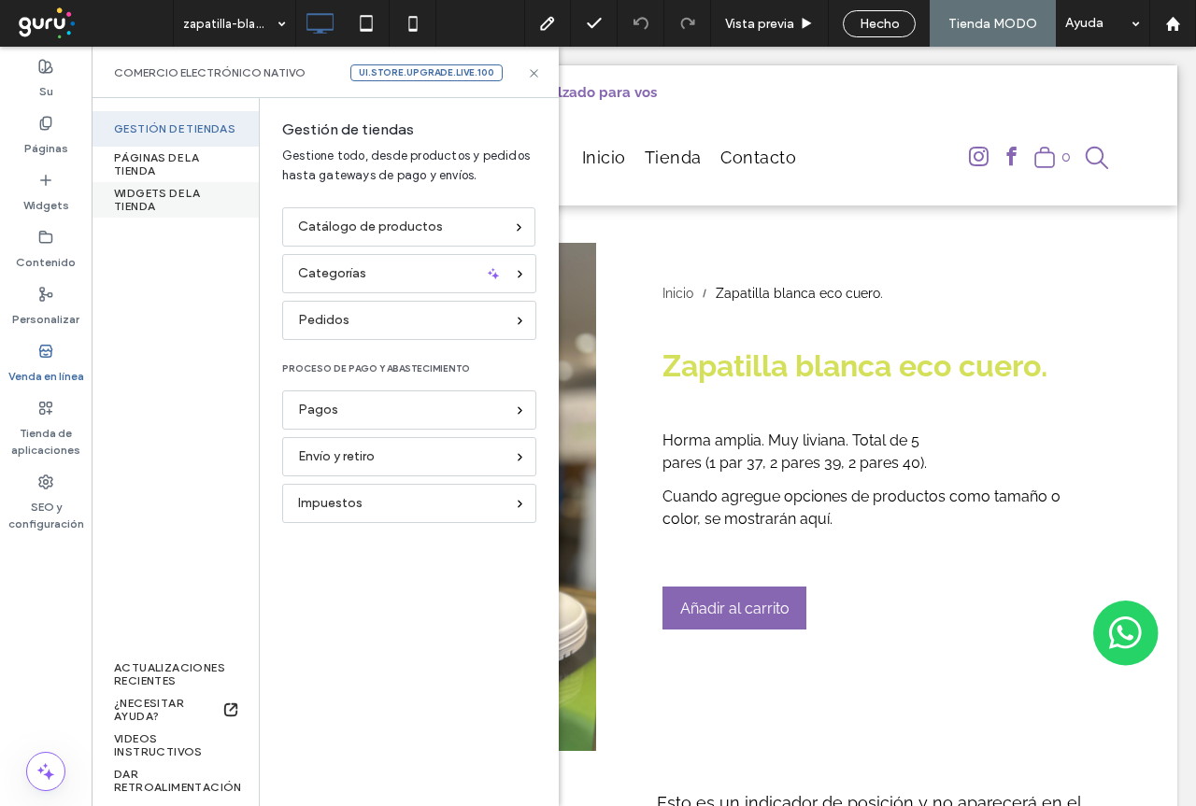
click at [163, 195] on font "WIDGETS DE LA TIENDA" at bounding box center [157, 199] width 86 height 27
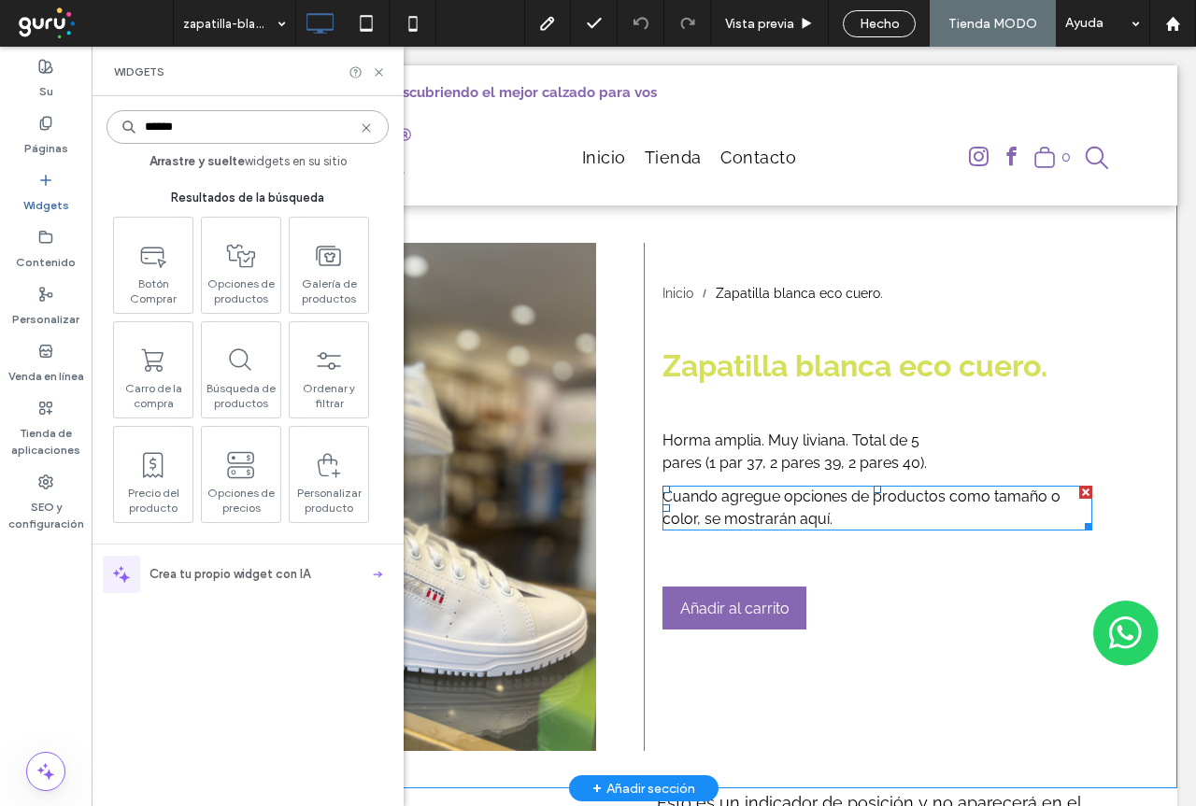
click at [808, 502] on font "Cuando agregue opciones de productos como tamaño o color, se mostrarán aquí." at bounding box center [861, 508] width 398 height 40
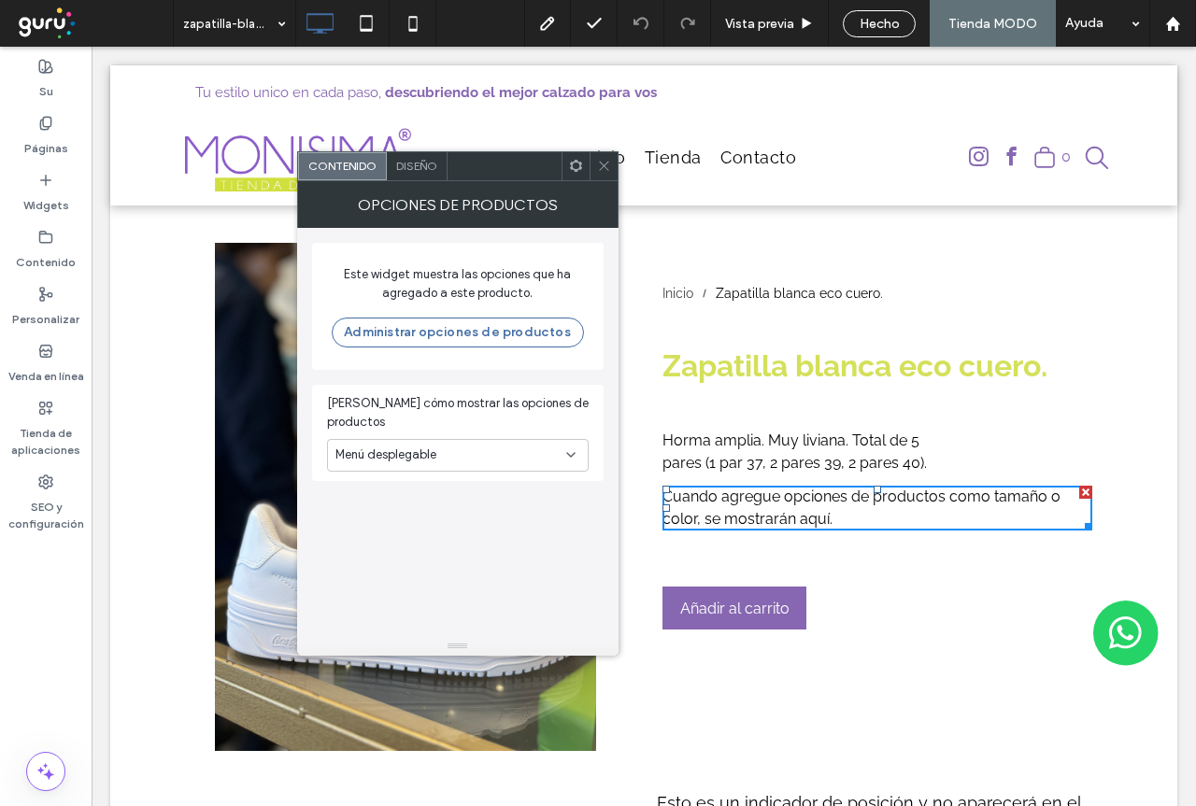
click at [423, 166] on font "Diseño" at bounding box center [416, 166] width 41 height 14
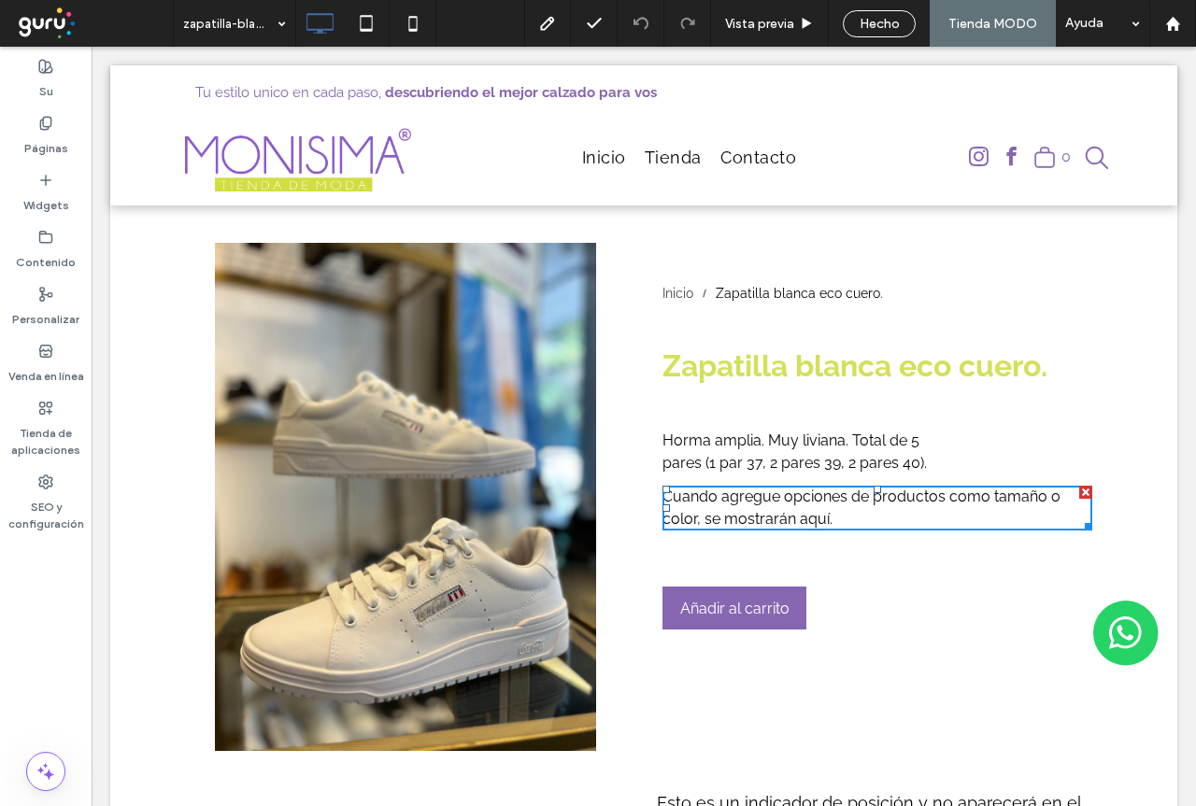
click at [790, 452] on p "Horma amplia. Muy liviana. Total de 5 pares (1 par 37, 2 pares 39, 2 pares 40)." at bounding box center [811, 452] width 299 height 45
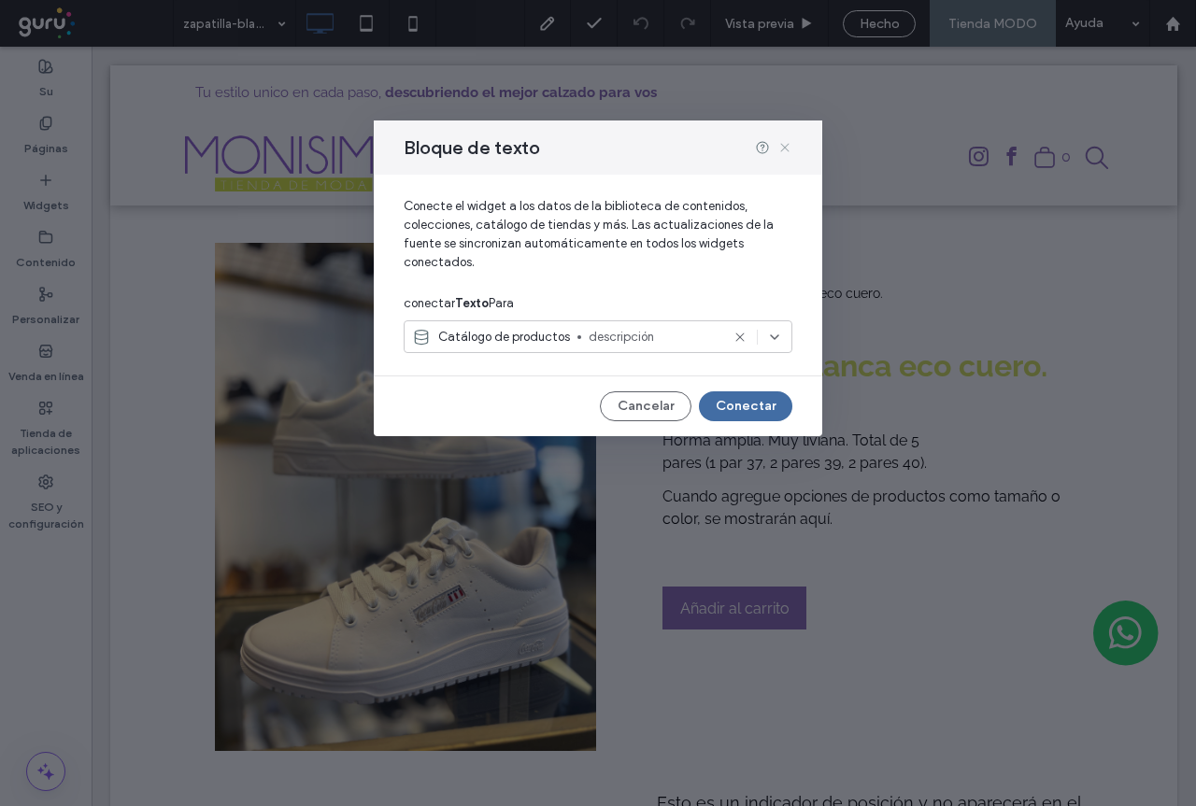
click at [782, 149] on icon at bounding box center [784, 147] width 15 height 15
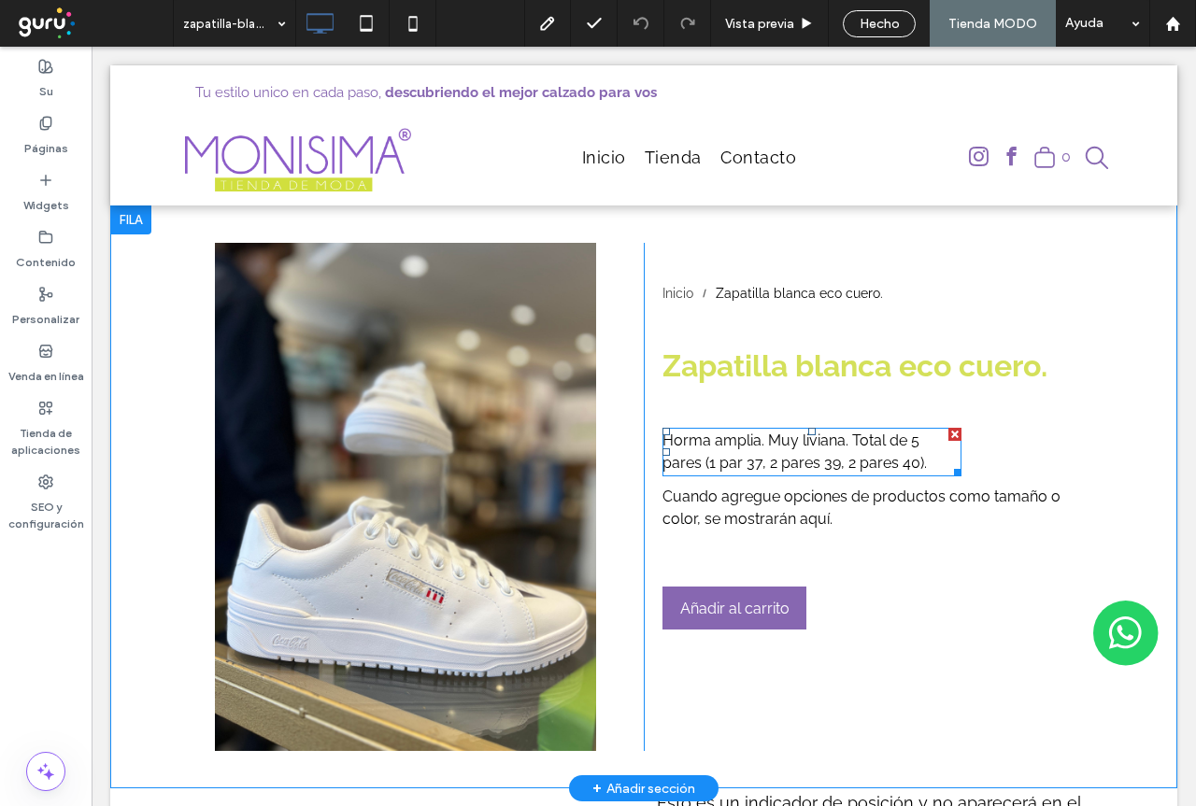
click at [800, 452] on p "Horma amplia. Muy liviana. Total de 5 pares (1 par 37, 2 pares 39, 2 pares 40)." at bounding box center [811, 452] width 299 height 45
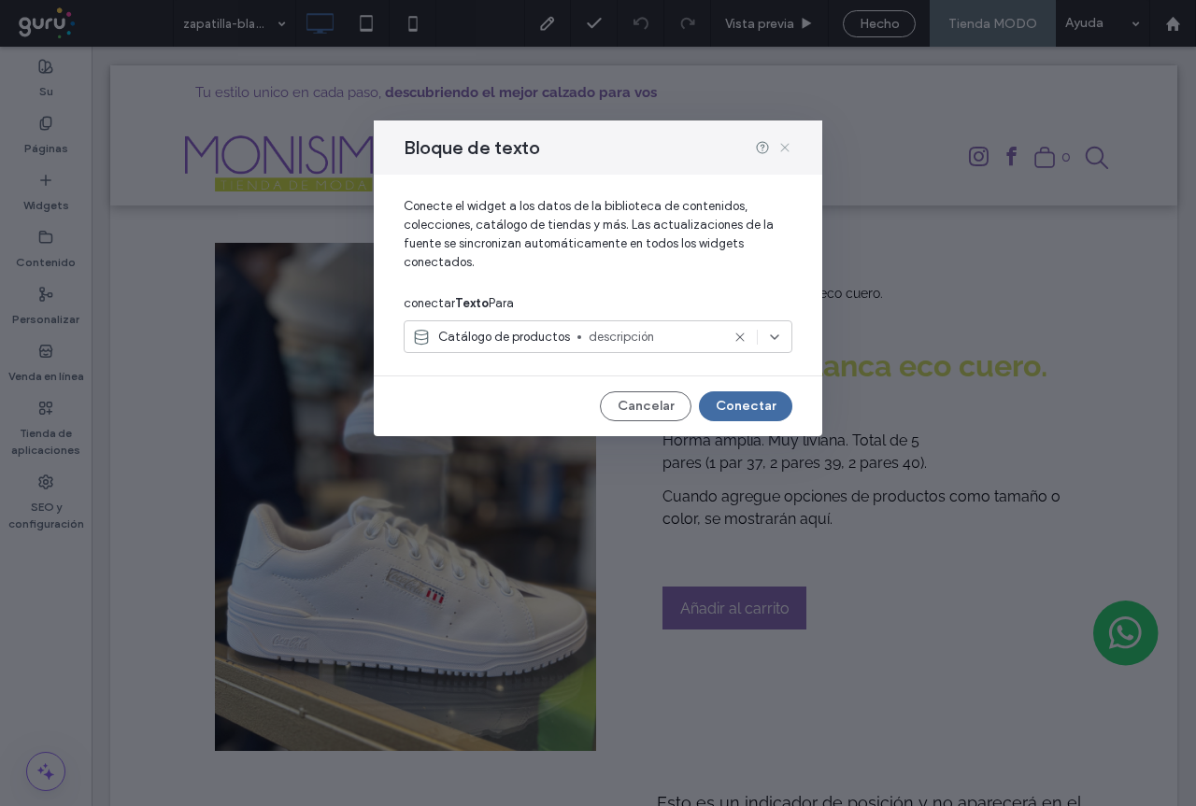
click at [787, 142] on icon at bounding box center [784, 147] width 15 height 15
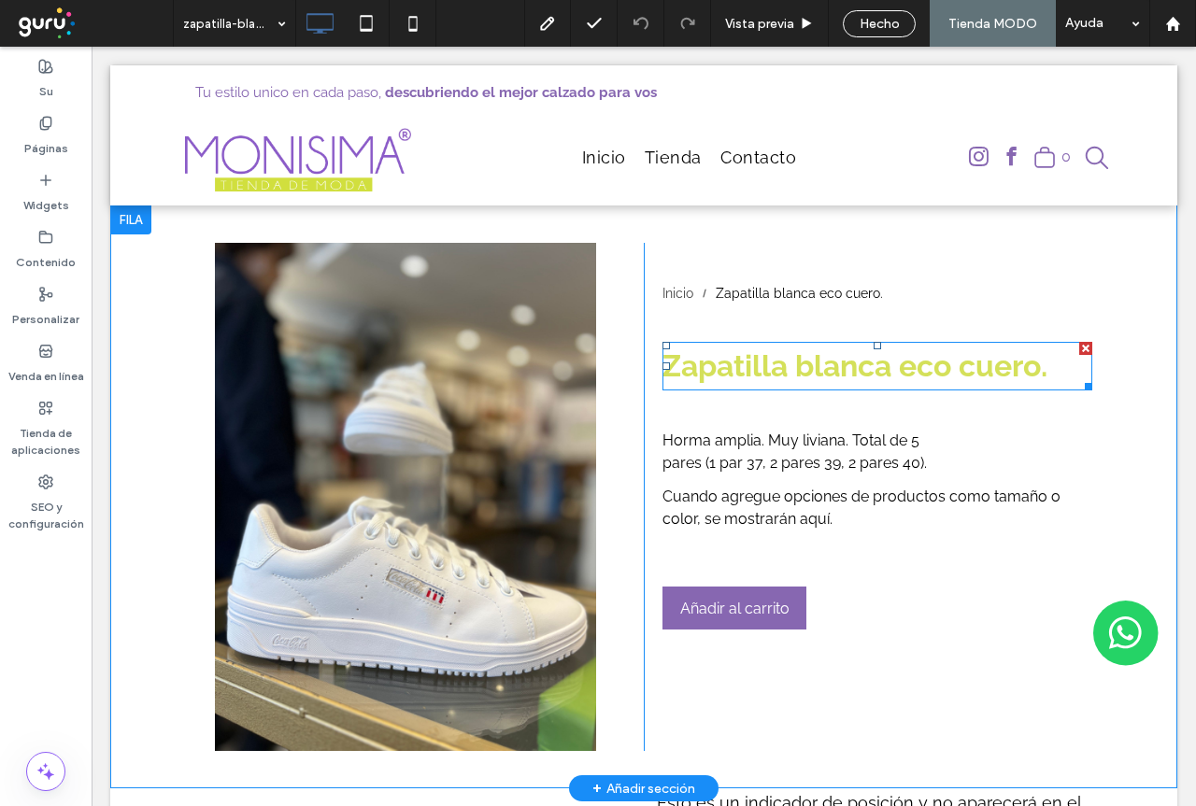
click at [846, 371] on font "Zapatilla blanca eco cuero." at bounding box center [854, 365] width 385 height 35
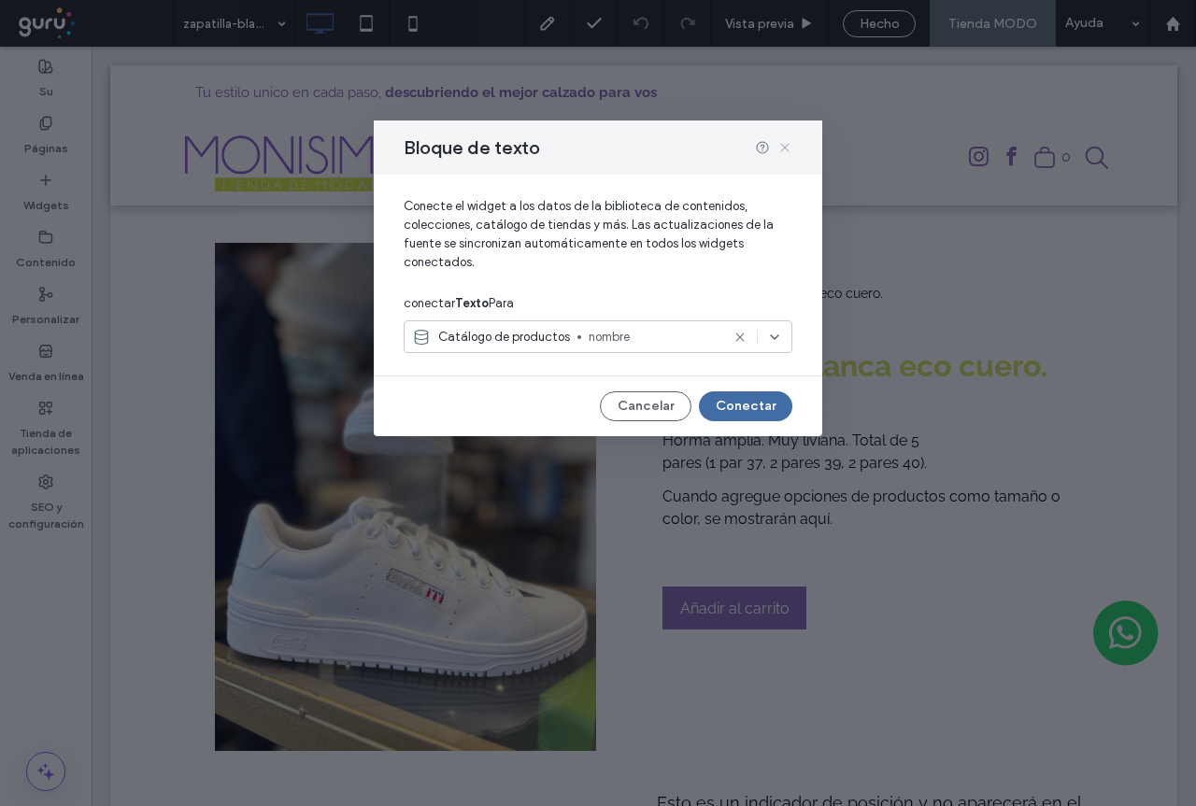
click at [782, 145] on use at bounding box center [784, 148] width 8 height 8
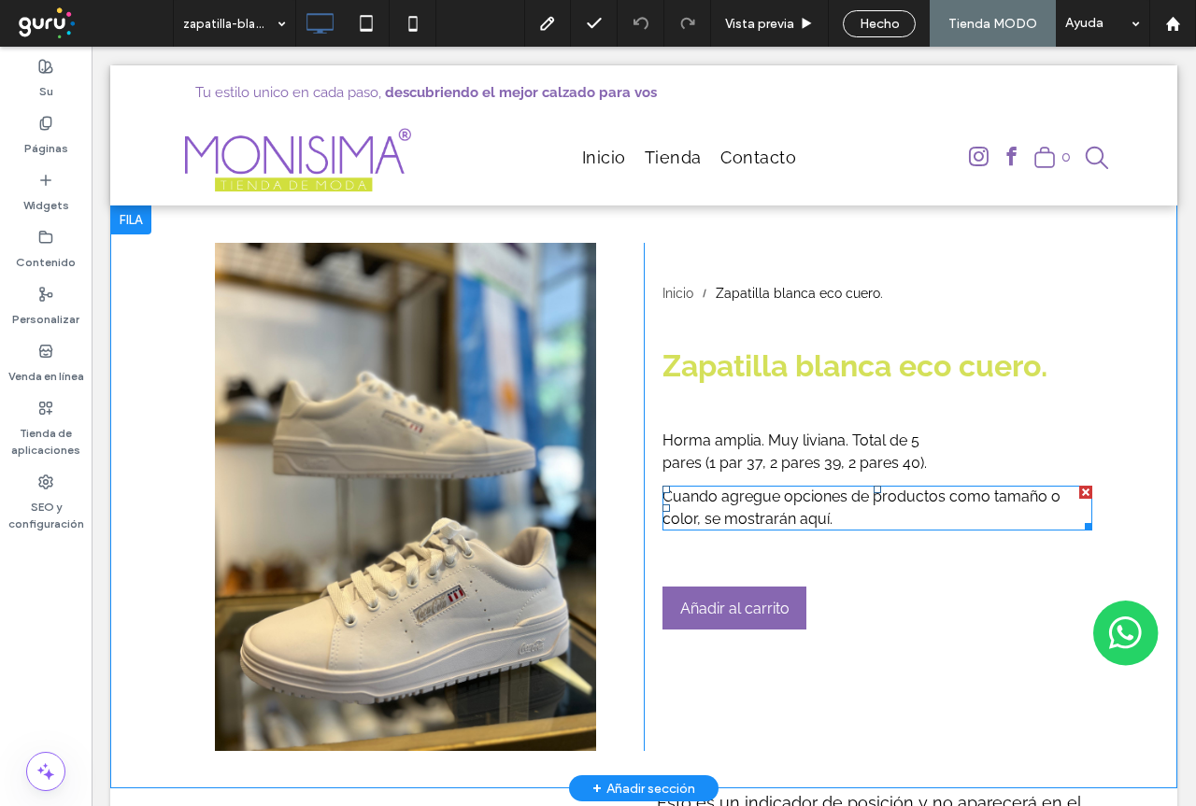
click at [821, 504] on font "Cuando agregue opciones de productos como tamaño o color, se mostrarán aquí." at bounding box center [861, 508] width 398 height 40
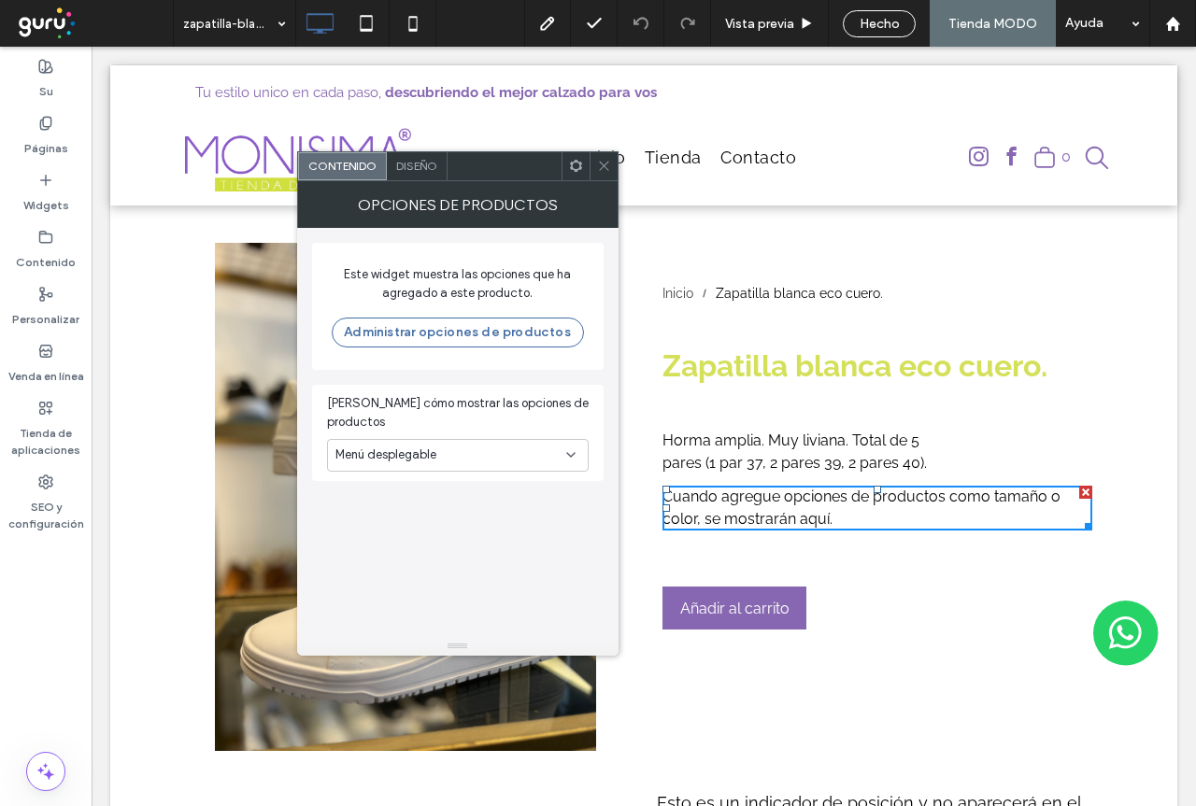
click at [426, 165] on font "Diseño" at bounding box center [416, 166] width 41 height 14
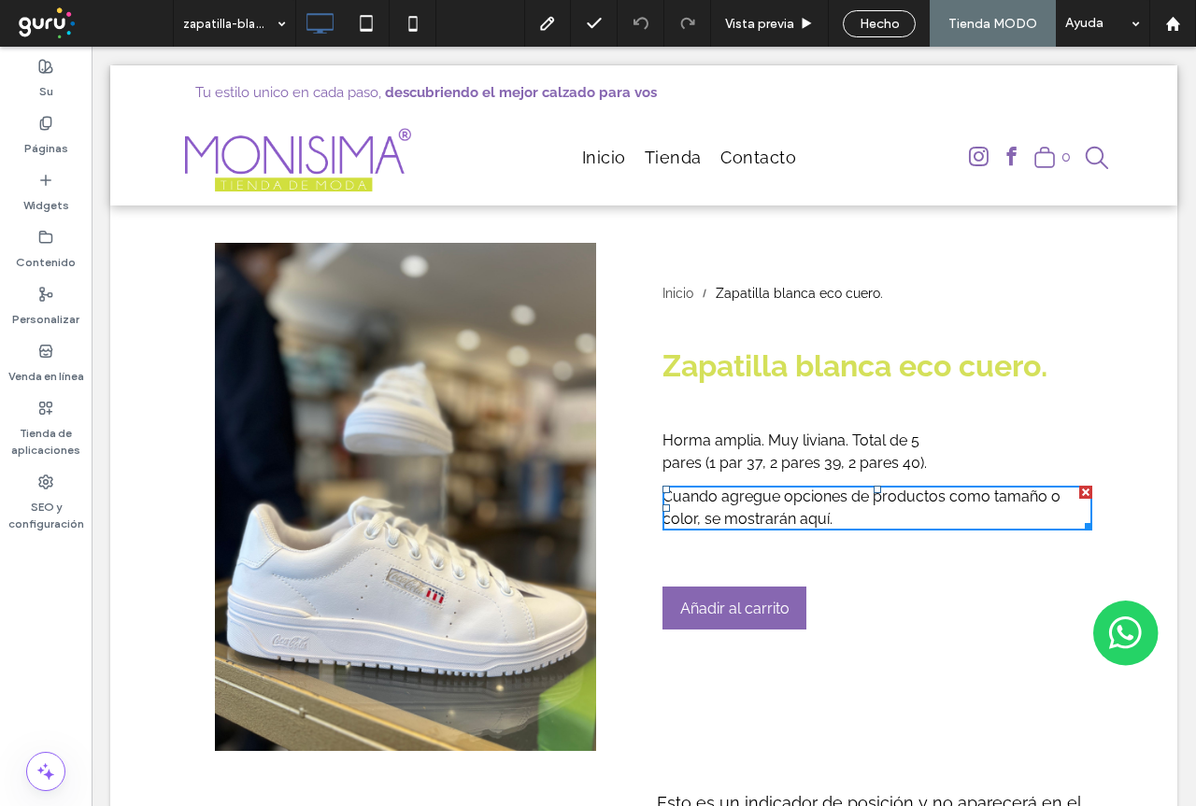
click at [754, 510] on font "Cuando agregue opciones de productos como tamaño o color, se mostrarán aquí." at bounding box center [861, 508] width 398 height 40
click at [753, 510] on font "Cuando agregue opciones de productos como tamaño o color, se mostrarán aquí." at bounding box center [861, 508] width 398 height 40
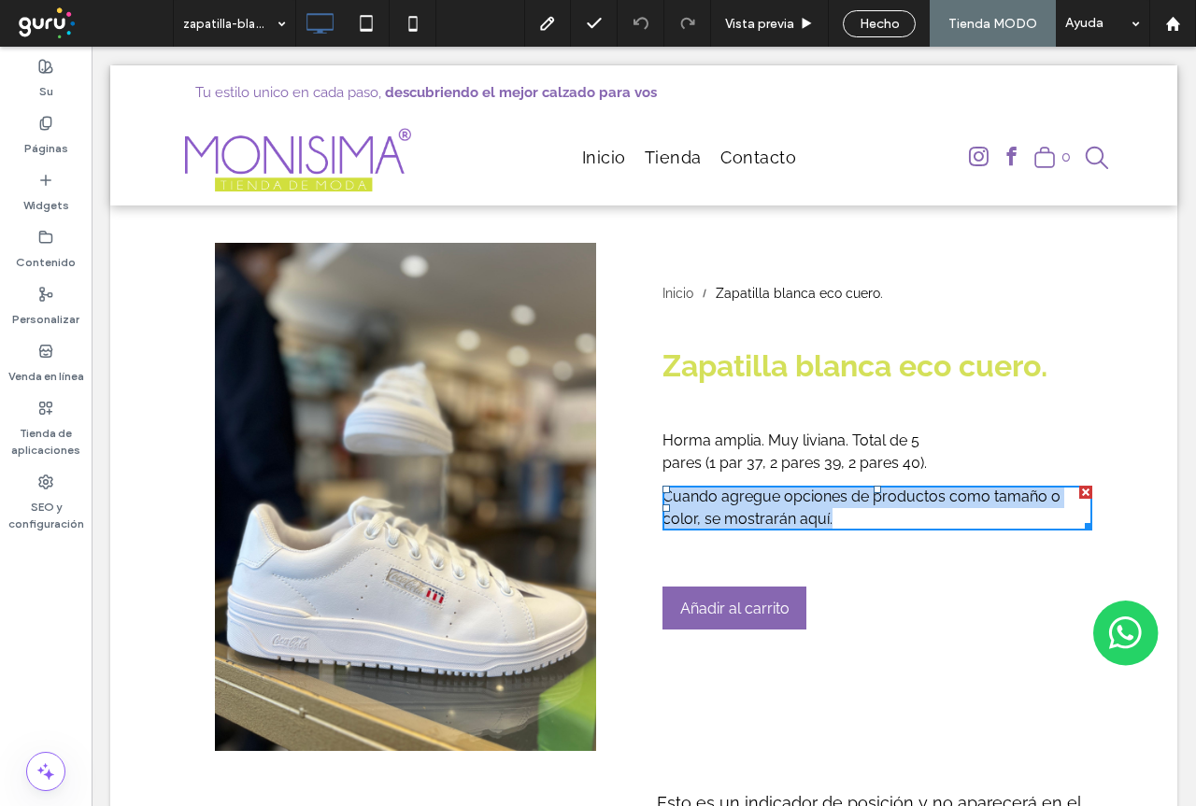
click at [753, 510] on font "Cuando agregue opciones de productos como tamaño o color, se mostrarán aquí." at bounding box center [861, 508] width 398 height 40
click at [1083, 527] on div at bounding box center [1085, 524] width 14 height 14
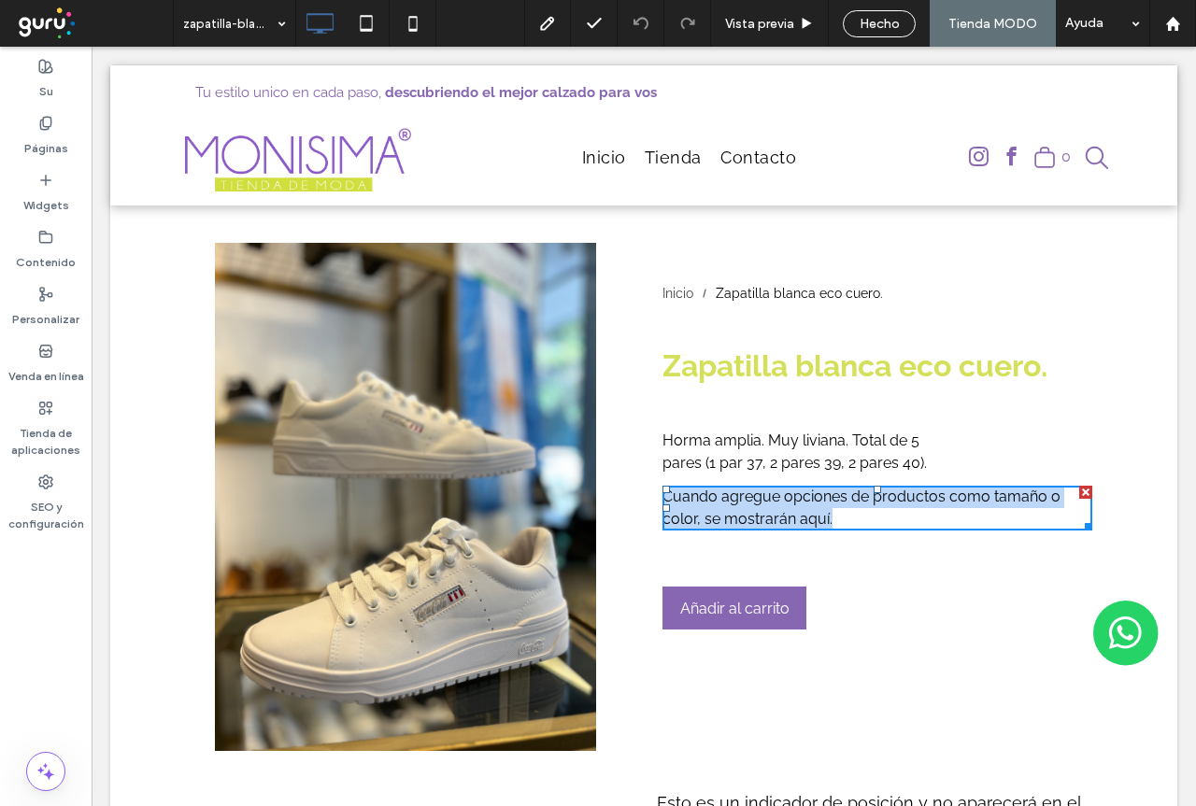
click at [833, 514] on div "Cuando agregue opciones de productos como tamaño o color, se mostrarán aquí." at bounding box center [877, 508] width 430 height 45
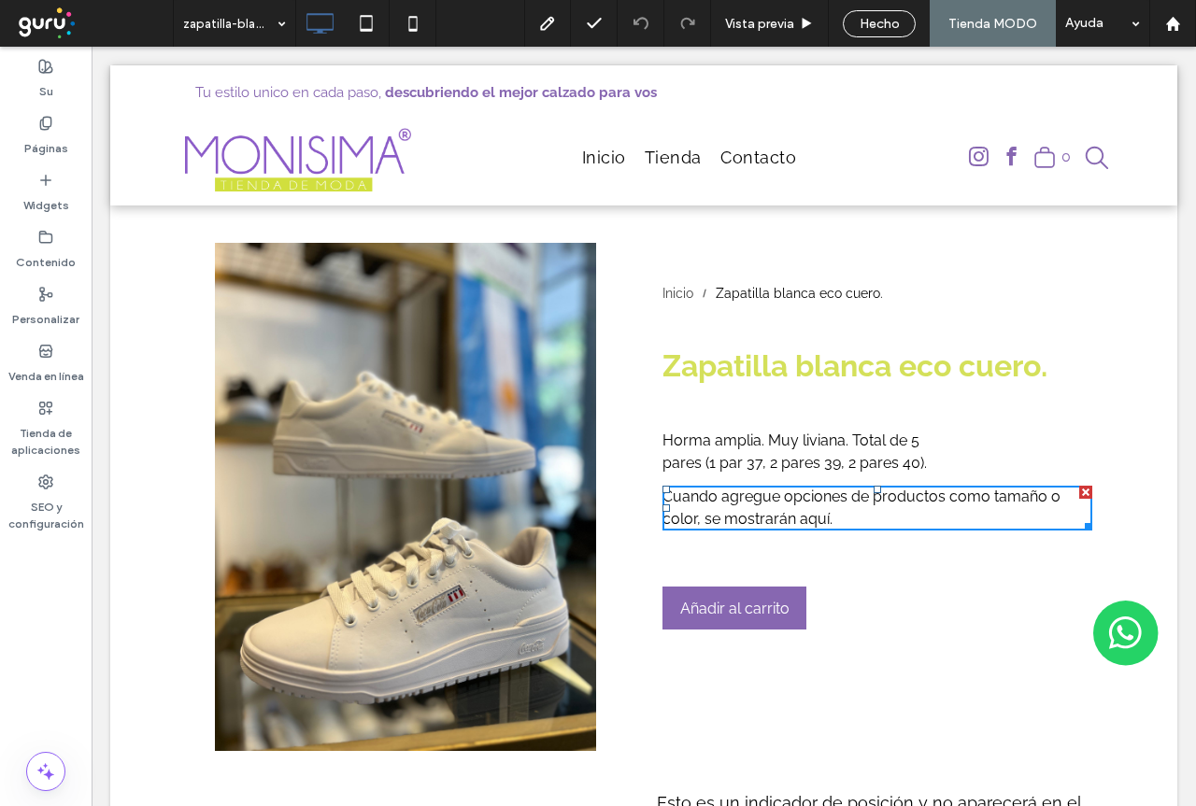
click at [1080, 525] on div at bounding box center [1085, 524] width 14 height 14
click at [1080, 527] on div at bounding box center [1085, 524] width 14 height 14
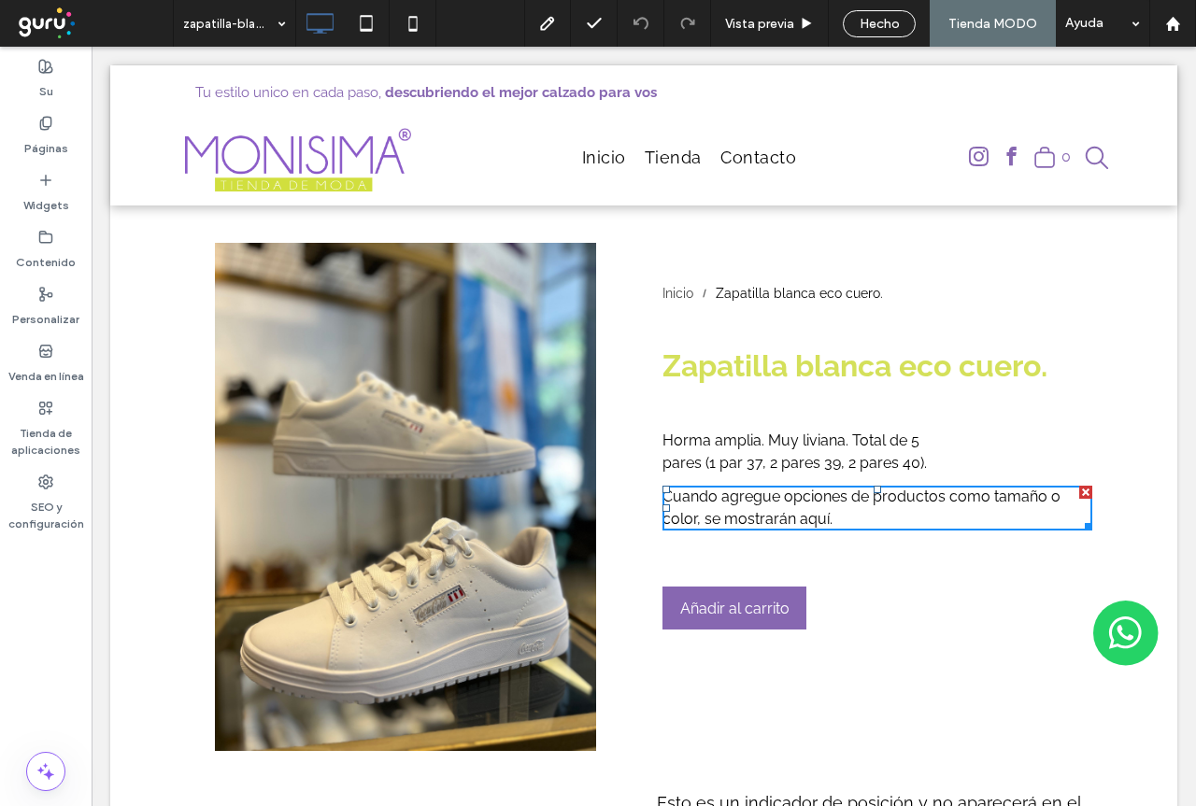
click at [1080, 527] on div at bounding box center [1085, 524] width 14 height 14
click at [708, 614] on font "Añadir al carrito" at bounding box center [734, 609] width 109 height 18
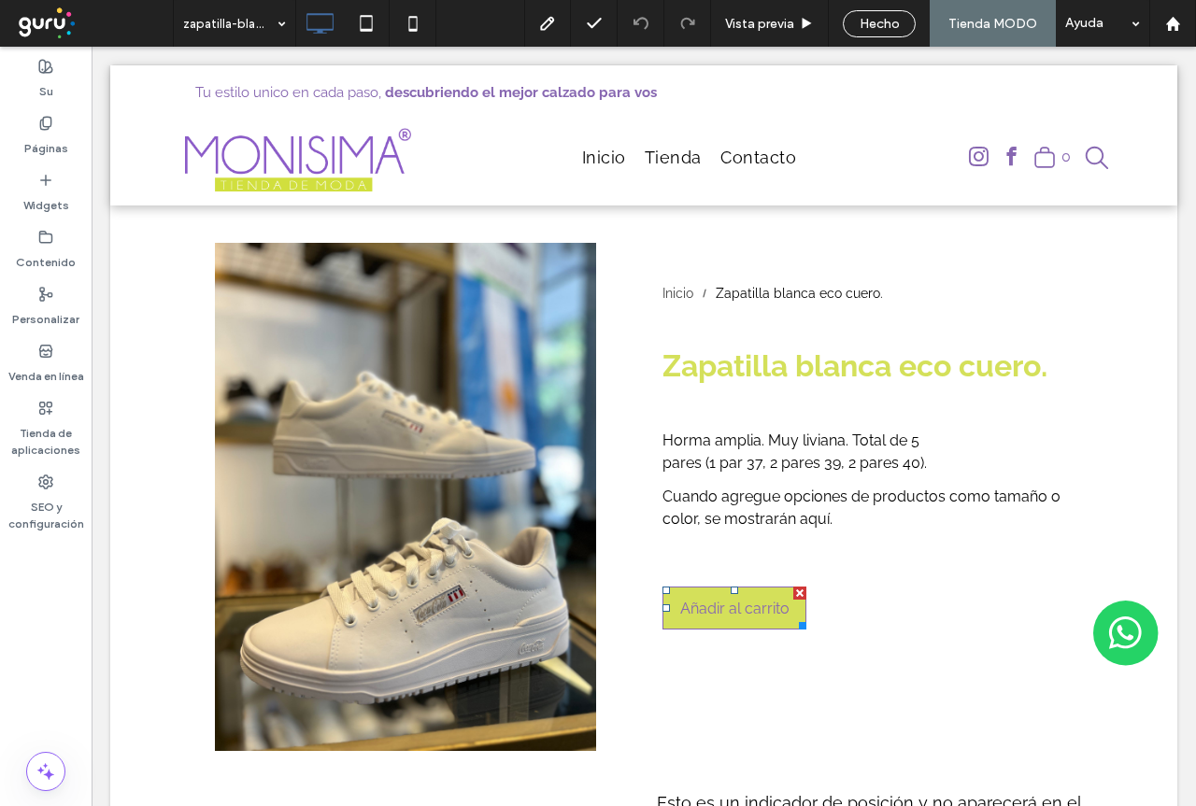
click at [708, 614] on font "Añadir al carrito" at bounding box center [734, 609] width 109 height 18
click at [731, 610] on font "Añadir al carrito" at bounding box center [734, 609] width 109 height 18
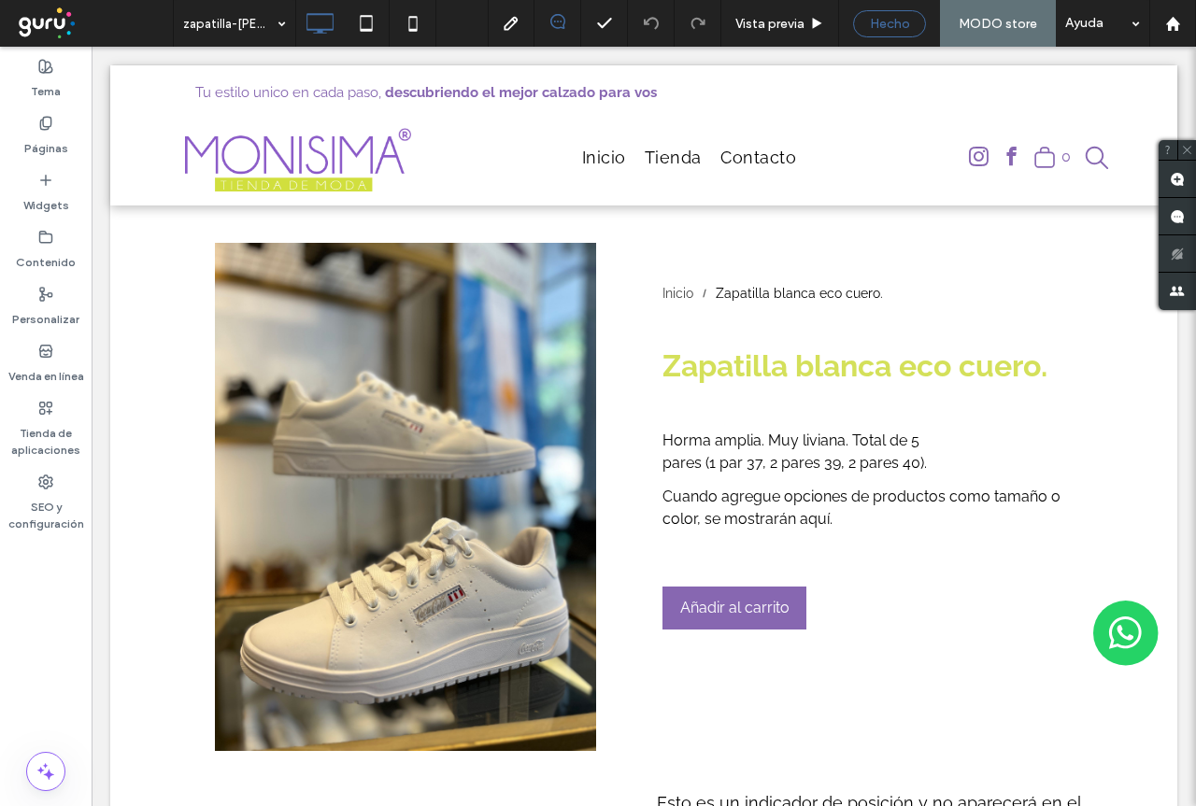
click at [889, 30] on span "Hecho" at bounding box center [890, 24] width 40 height 16
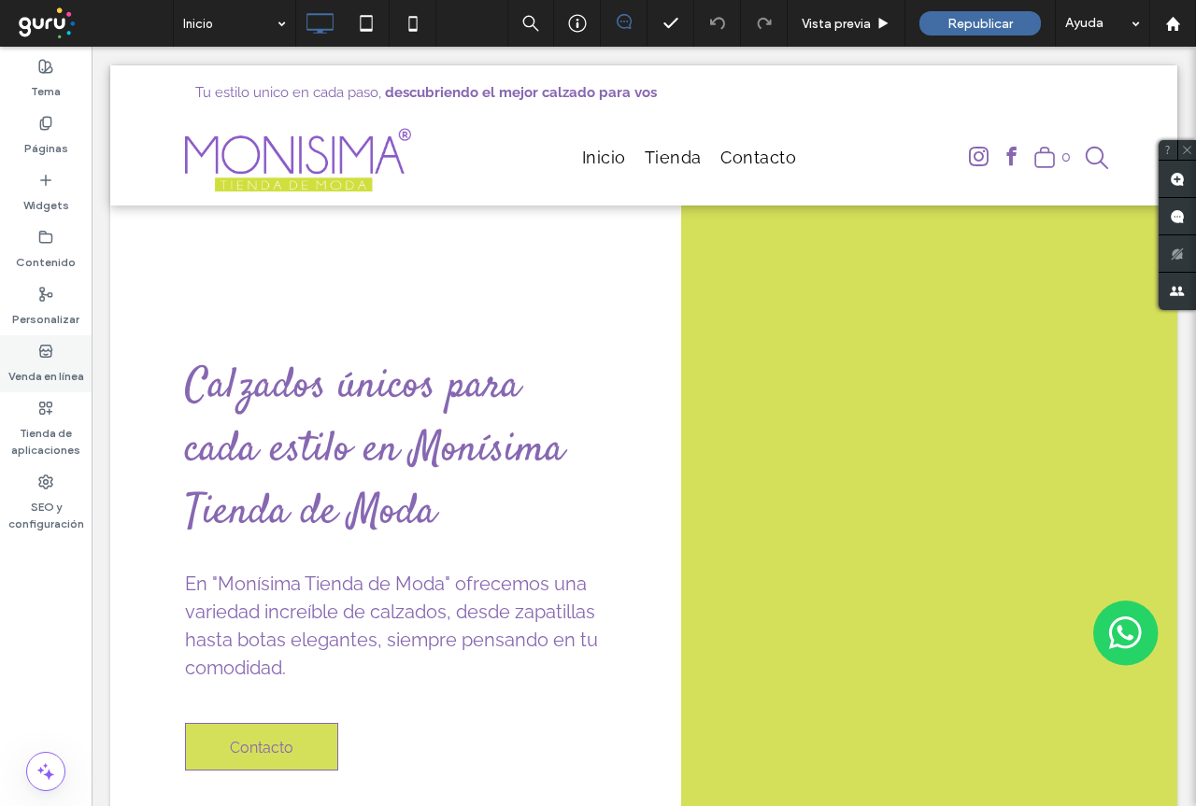
click at [50, 364] on label "Venda en línea" at bounding box center [46, 372] width 76 height 26
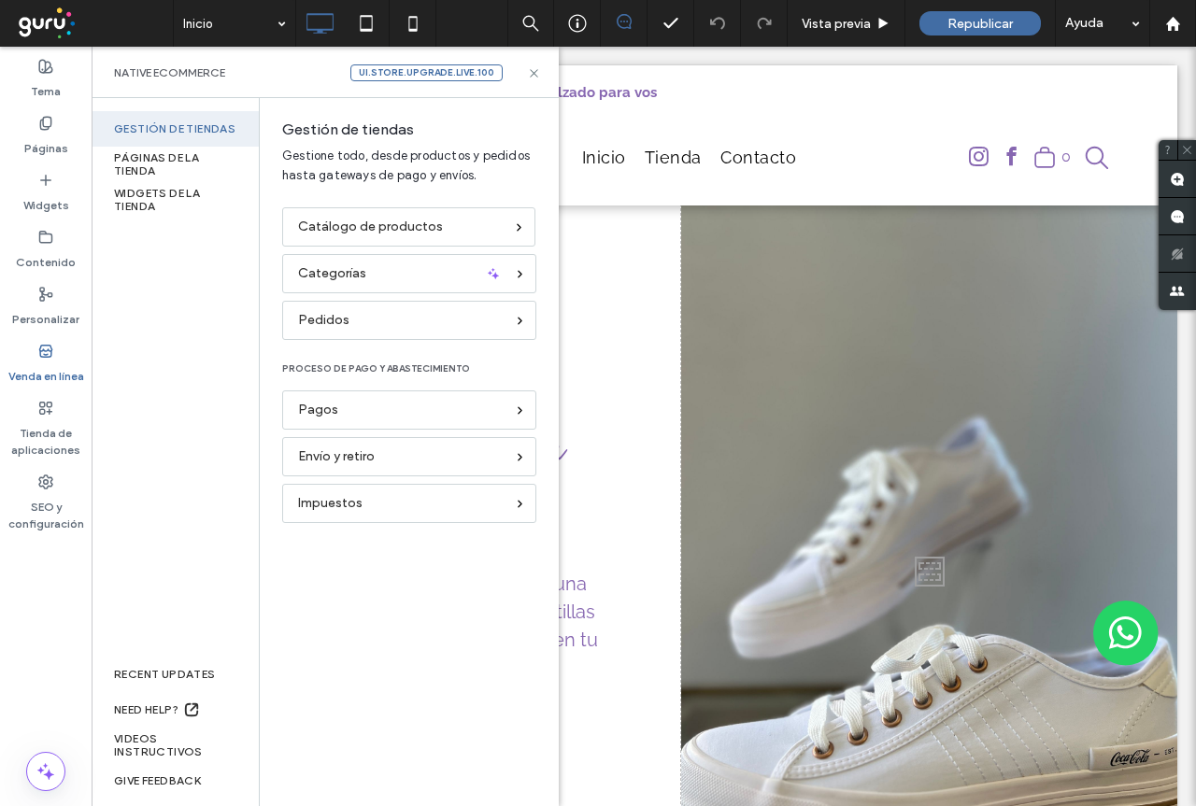
drag, startPoint x: 615, startPoint y: 406, endPoint x: 622, endPoint y: 535, distance: 129.1
click at [616, 406] on div "Calzados únicos para cada estilo en Monísima Tienda de Moda En "Monísima Tienda…" at bounding box center [433, 567] width 496 height 725
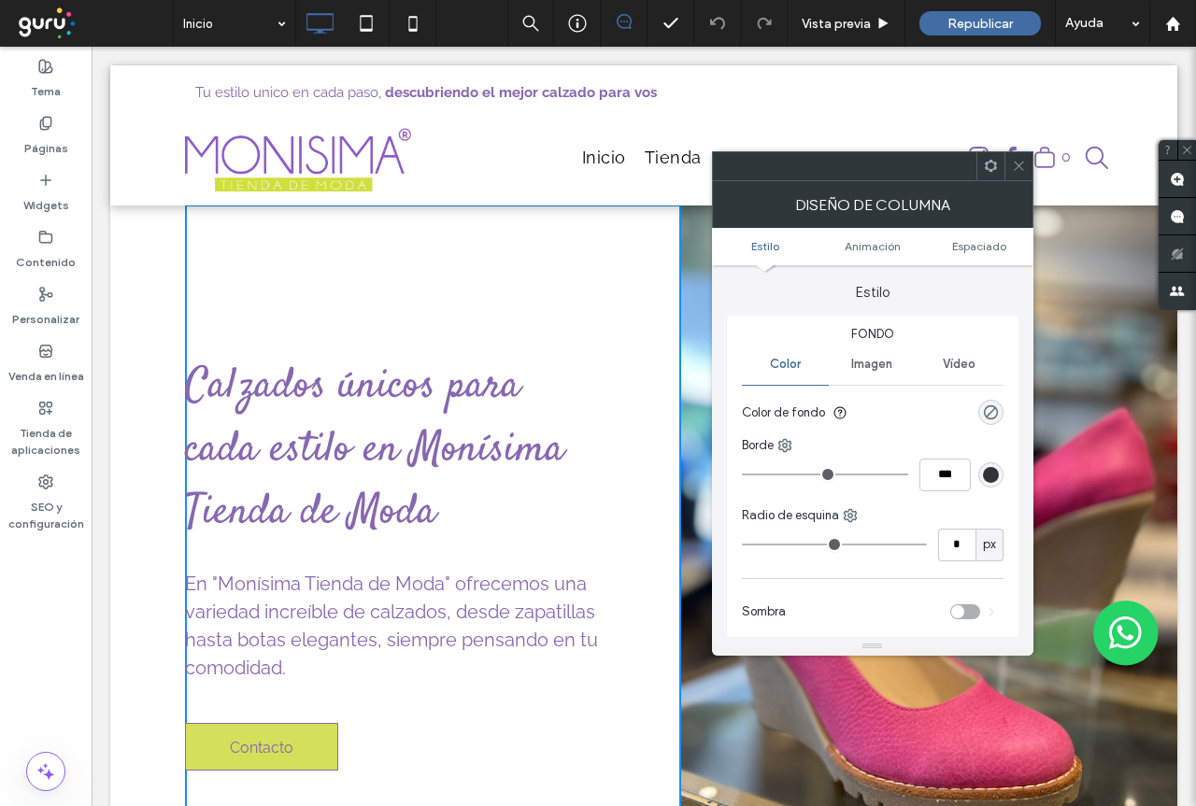
click at [391, 628] on span "En "Monísima Tienda de Moda" ofrecemos una variedad increíble de calzados, desd…" at bounding box center [391, 626] width 413 height 106
click at [1015, 174] on span at bounding box center [1019, 166] width 14 height 28
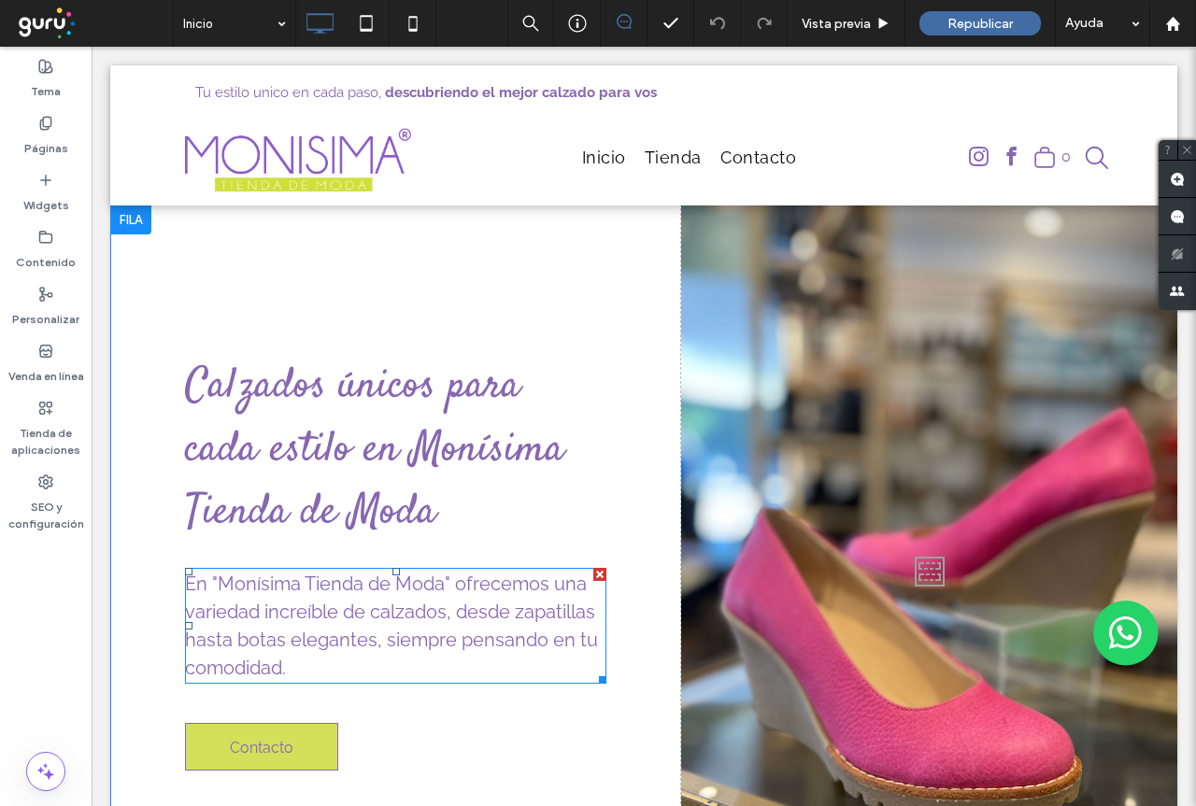
click at [387, 617] on span "En "Monísima Tienda de Moda" ofrecemos una variedad increíble de calzados, desd…" at bounding box center [391, 626] width 413 height 106
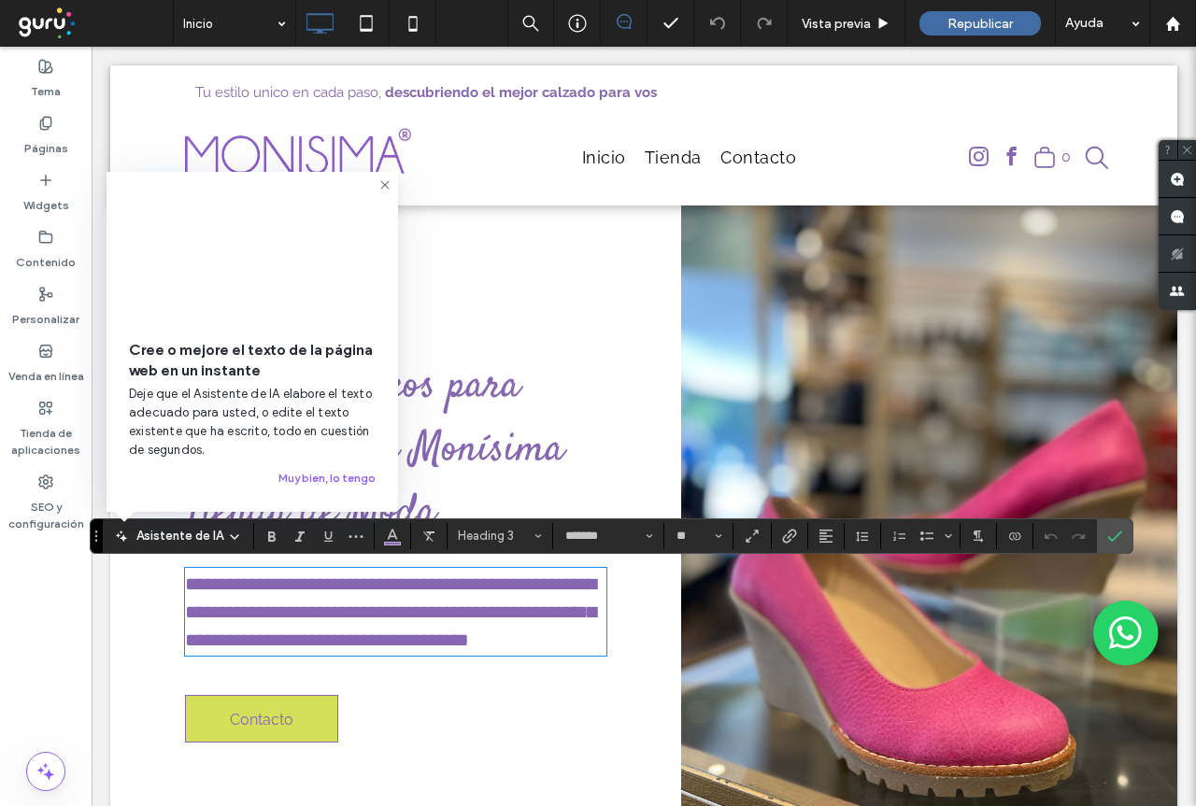
type input "*******"
type input "**"
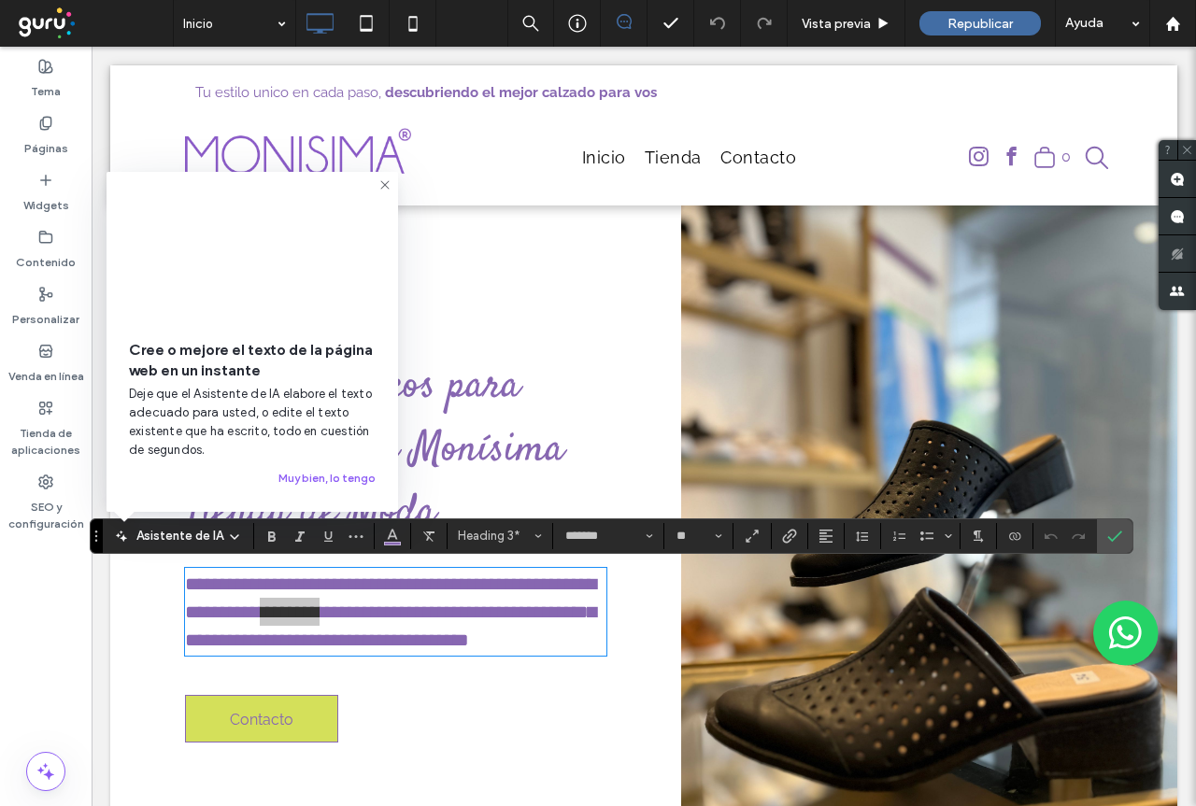
click at [379, 180] on icon at bounding box center [384, 184] width 15 height 15
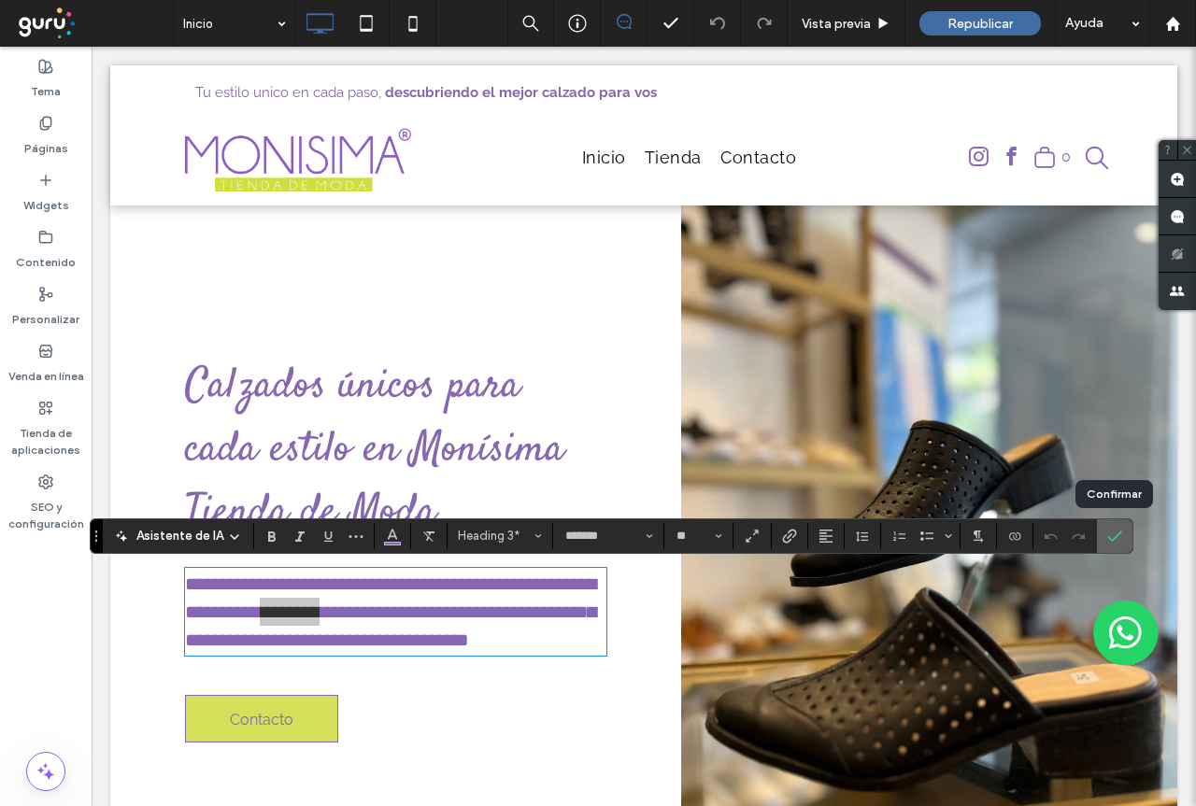
drag, startPoint x: 1113, startPoint y: 534, endPoint x: 613, endPoint y: 567, distance: 500.9
click at [1113, 534] on icon "Confirmar" at bounding box center [1114, 536] width 15 height 15
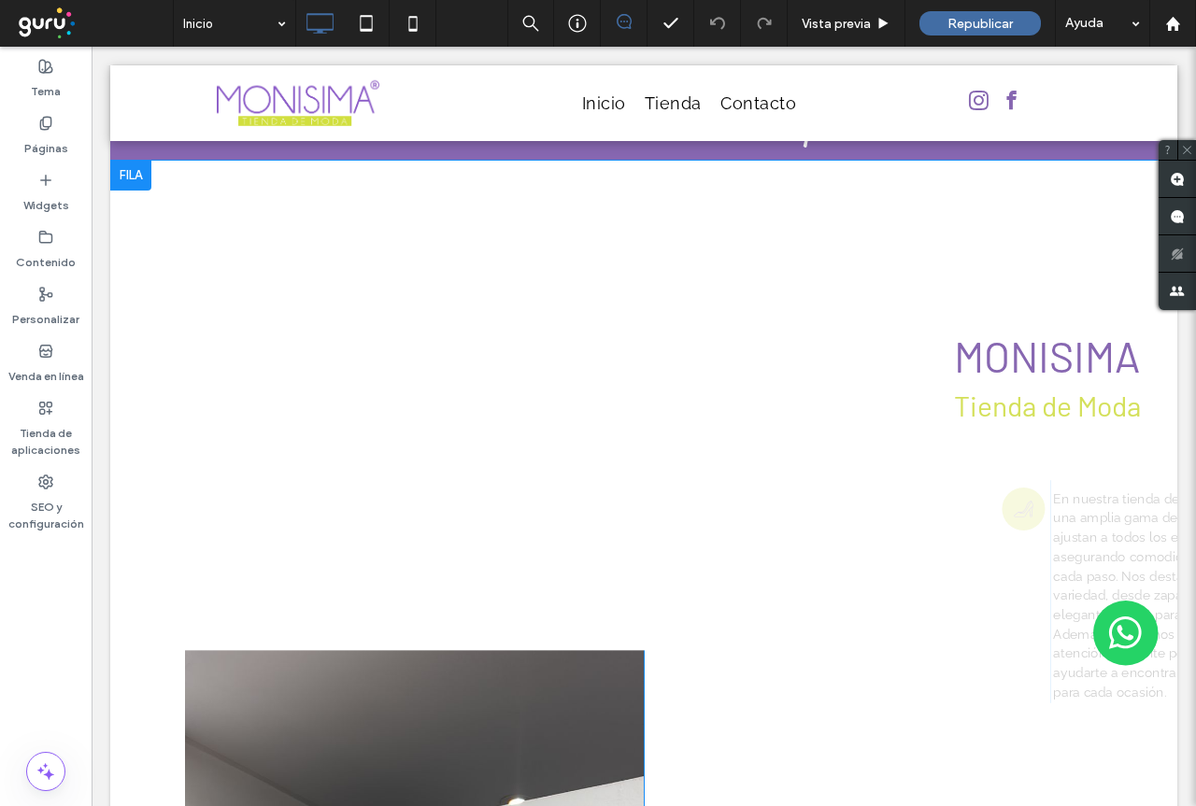
scroll to position [934, 0]
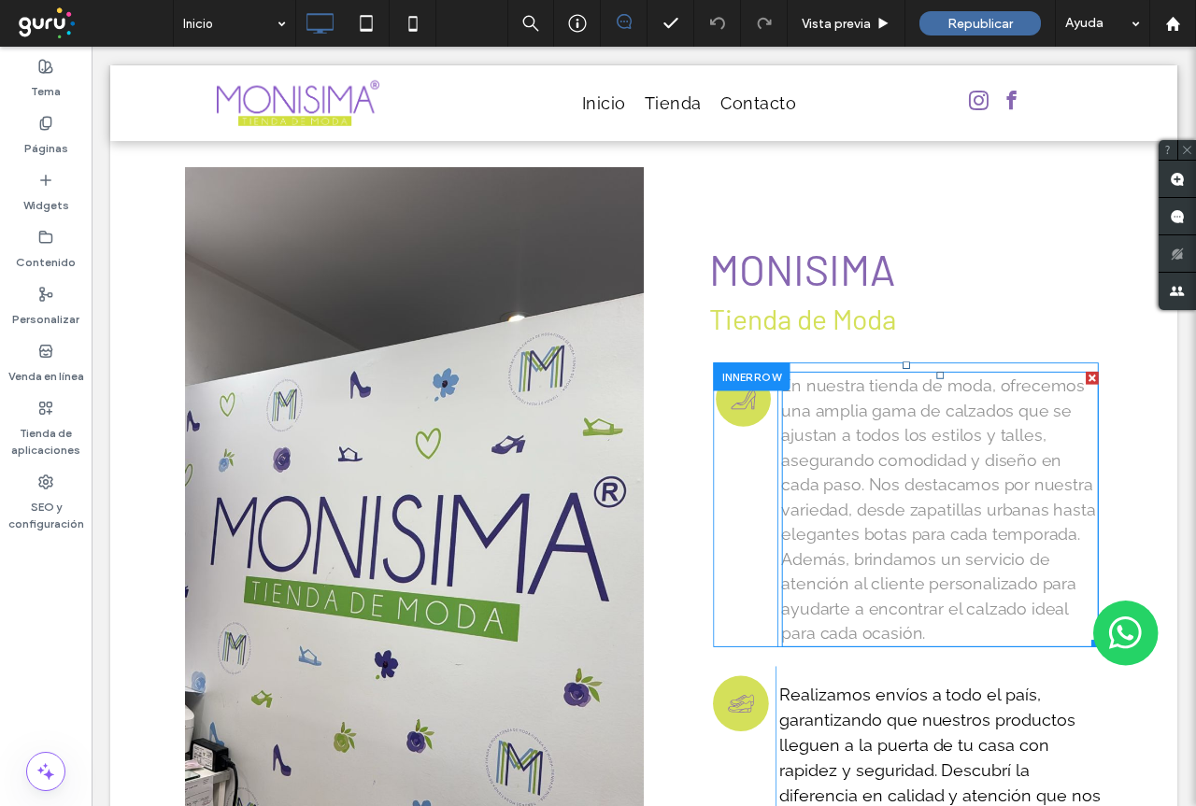
click at [903, 514] on link "En nuestra tienda de moda, ofrecemos una amplia gama de calzados que se ajustan…" at bounding box center [938, 509] width 314 height 266
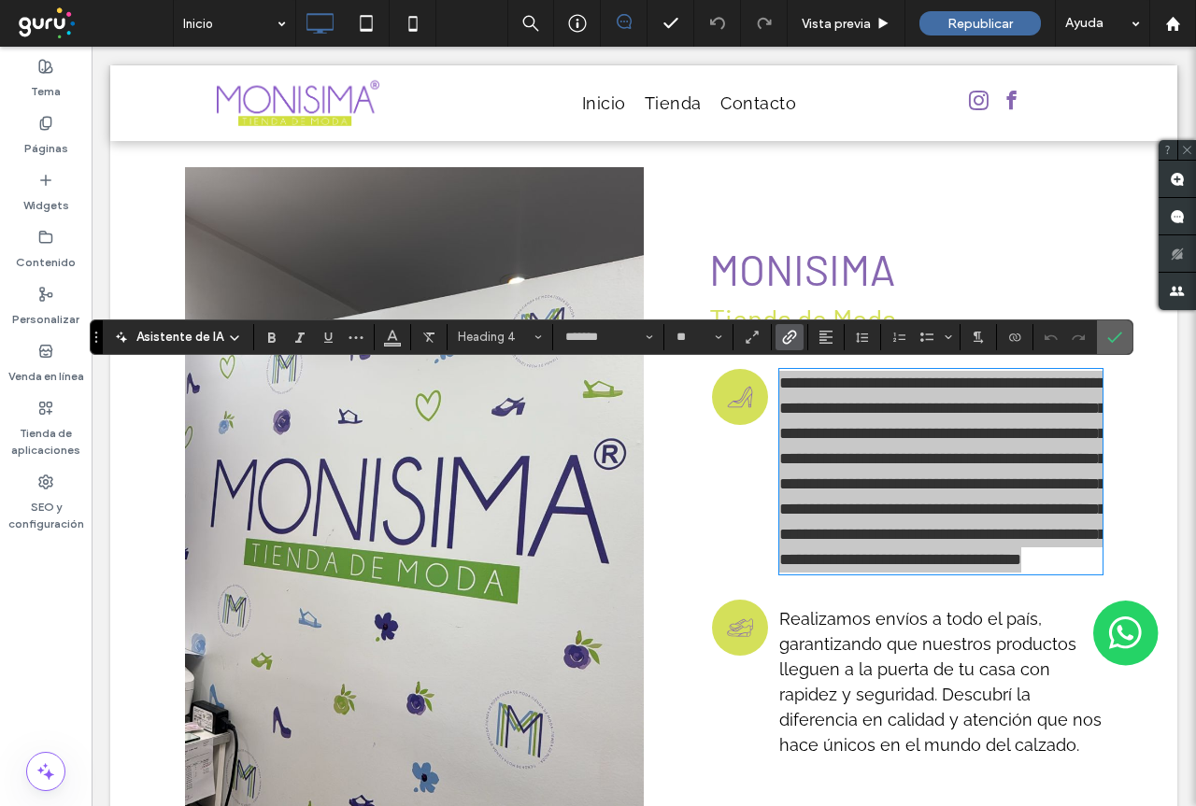
click at [1111, 333] on icon "Confirmar" at bounding box center [1114, 337] width 15 height 15
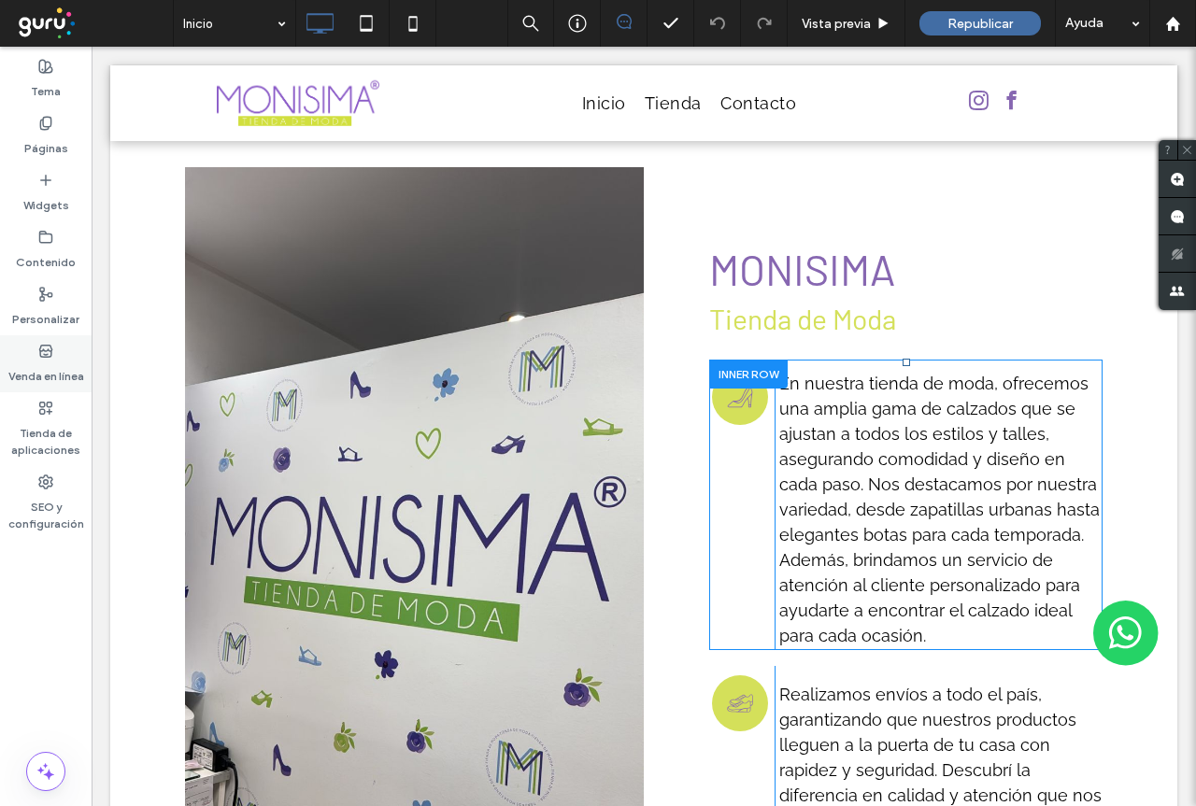
click at [38, 365] on label "Venda en línea" at bounding box center [46, 372] width 76 height 26
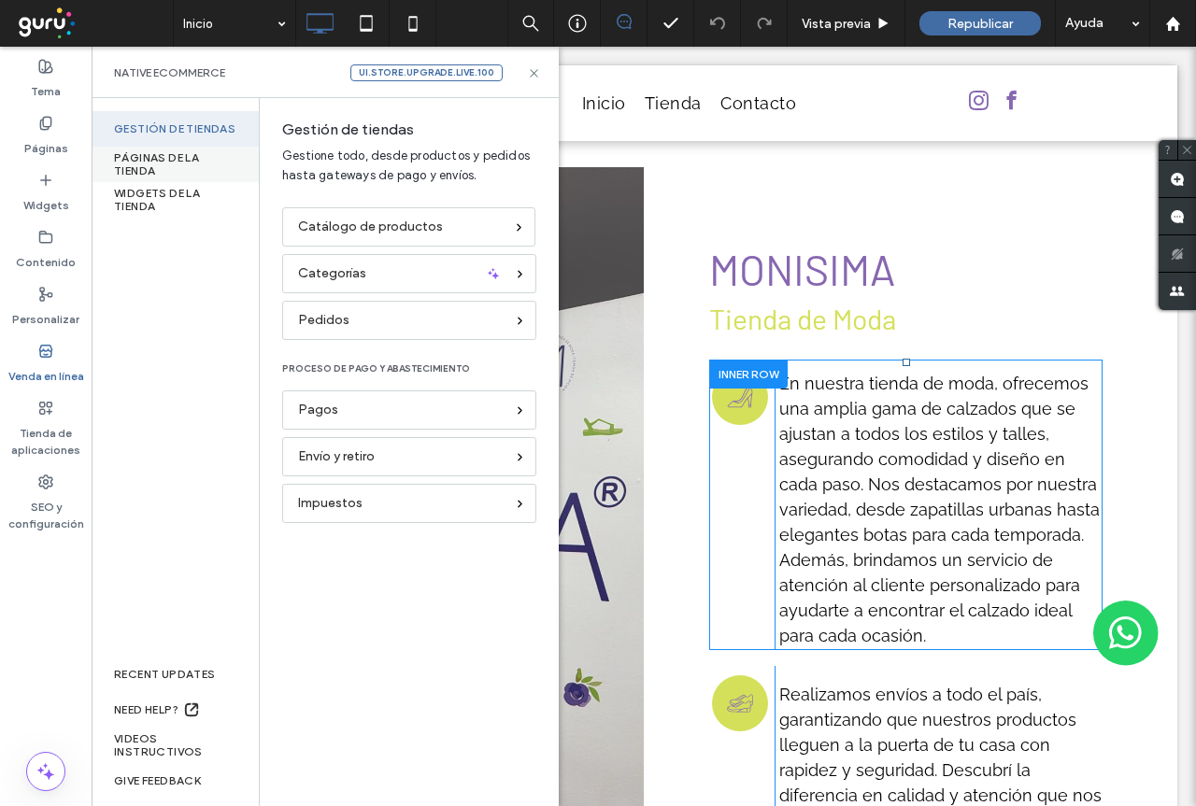
click at [146, 165] on div "PÁGINAS DE LA TIENDA" at bounding box center [175, 164] width 167 height 35
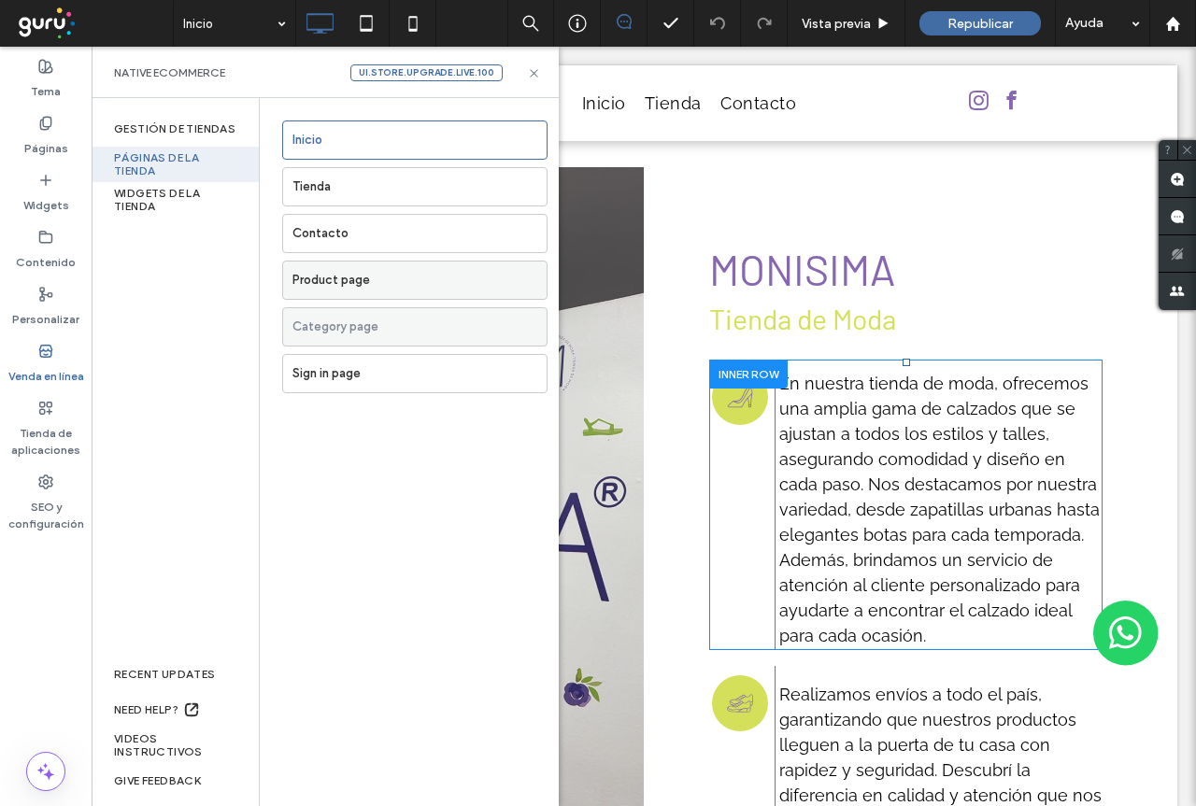
click at [370, 286] on label "Product page" at bounding box center [419, 280] width 254 height 37
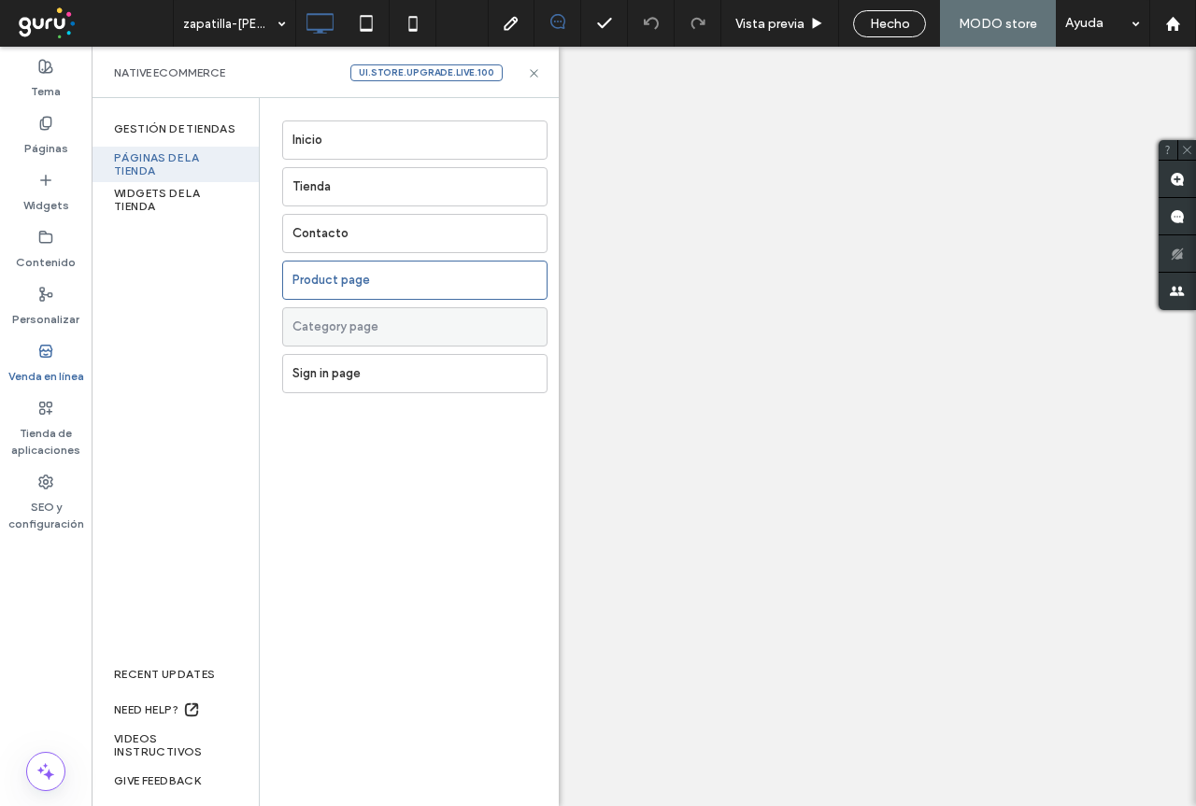
click at [139, 205] on div "zapatilla-[PERSON_NAME]-eco-cuero Vista previa Hecho MODO store Ayuda Comentari…" at bounding box center [598, 403] width 1196 height 806
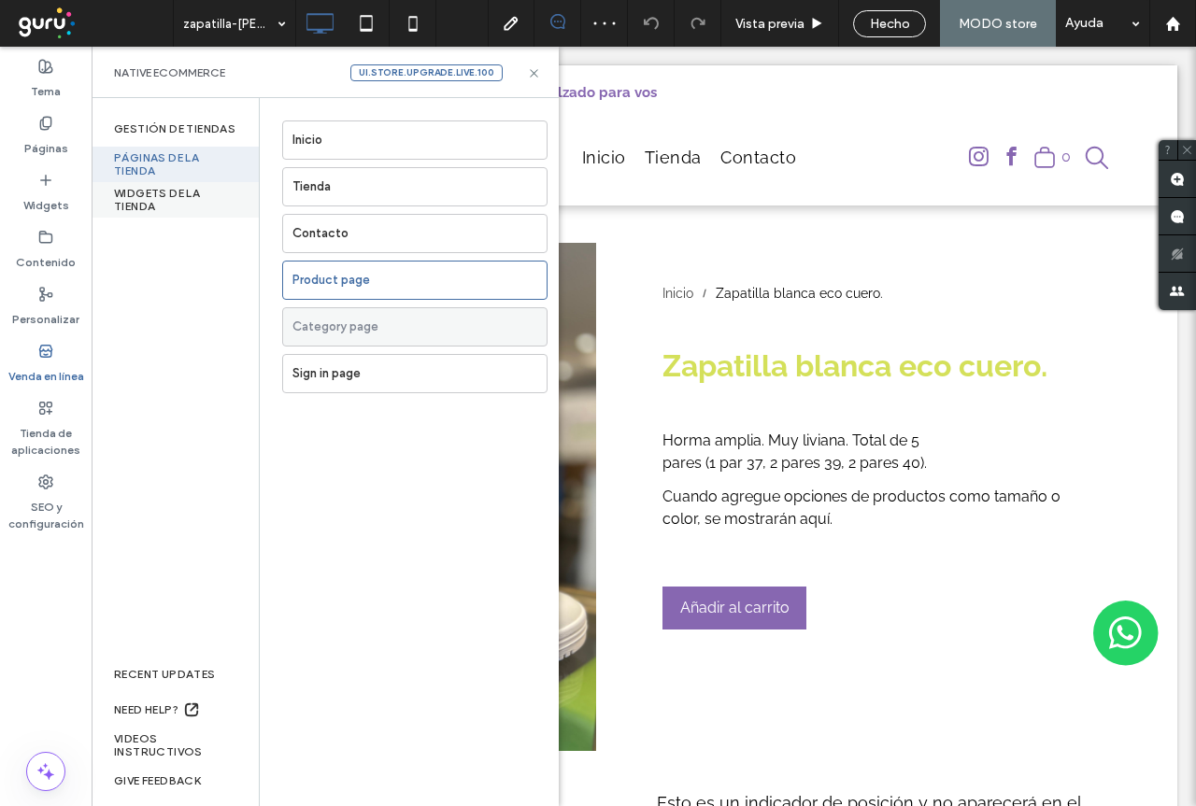
click at [143, 192] on div "WIDGETS DE LA TIENDA" at bounding box center [175, 199] width 167 height 35
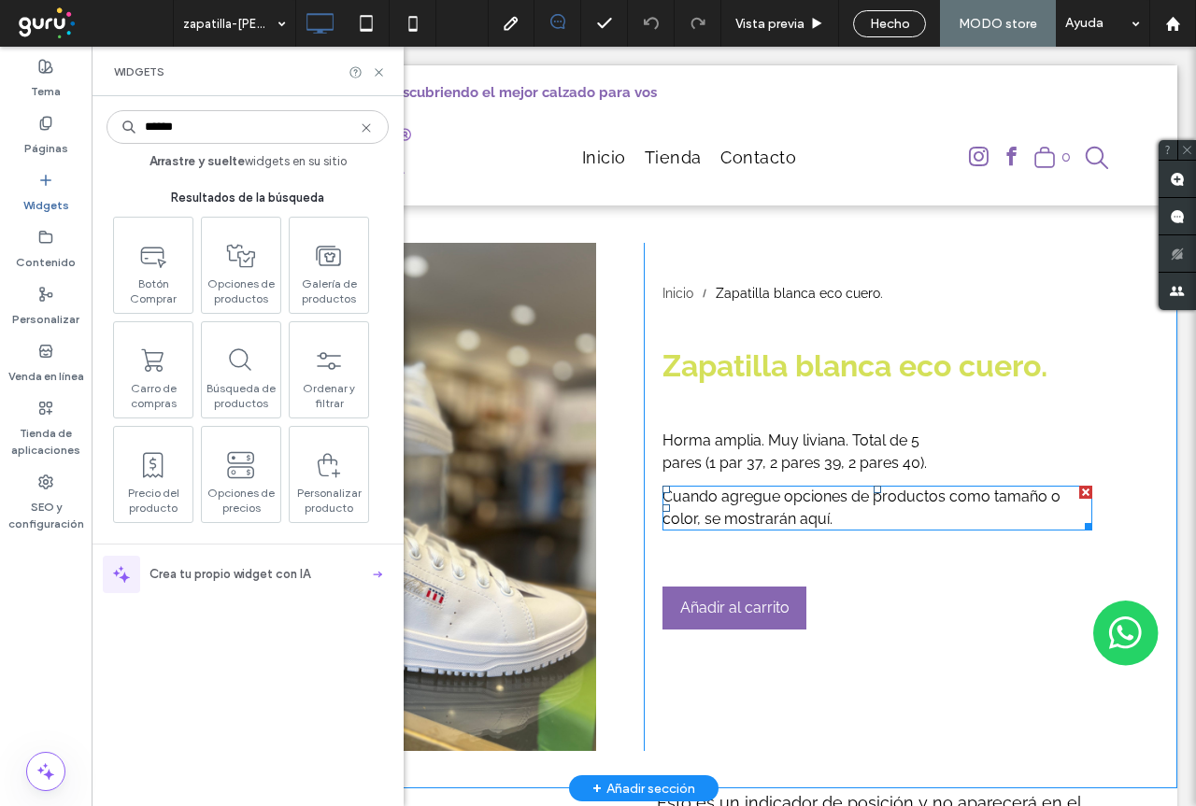
click at [710, 498] on div "Cuando agregue opciones de productos como tamaño o color, se mostrarán aquí." at bounding box center [877, 508] width 430 height 45
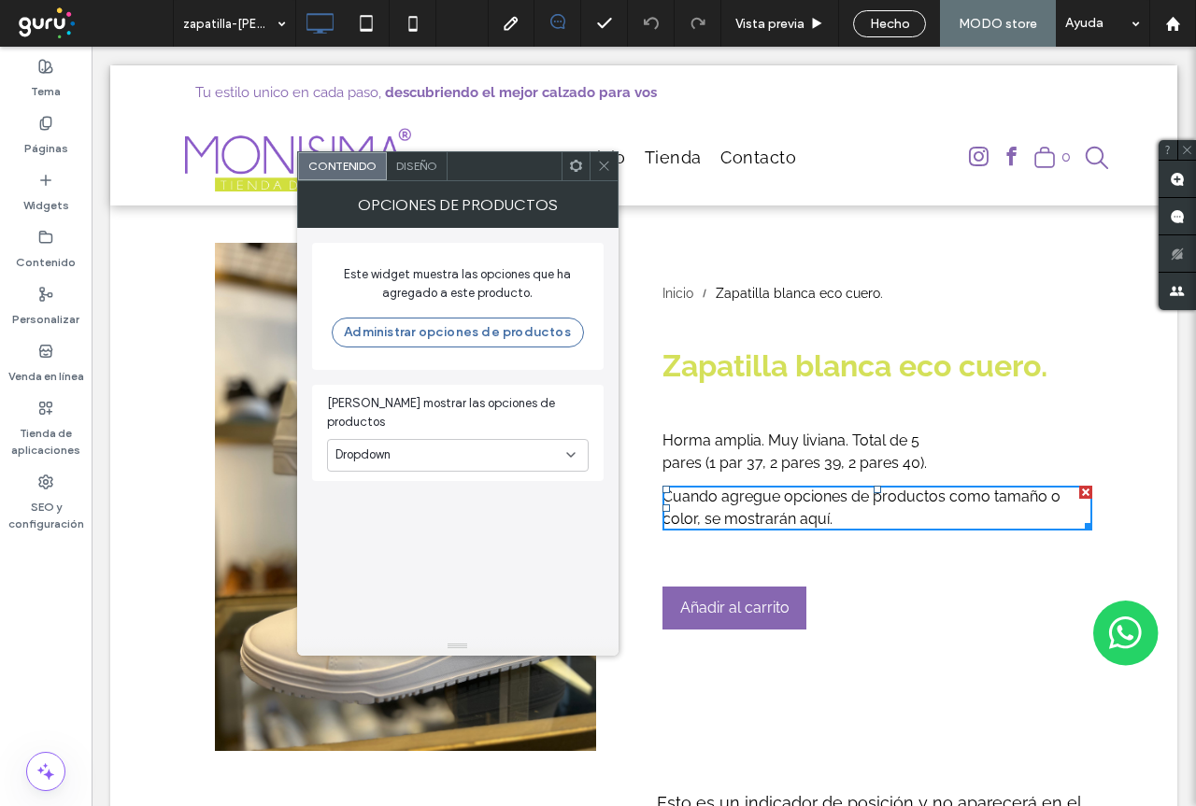
click at [570, 170] on icon at bounding box center [576, 166] width 14 height 14
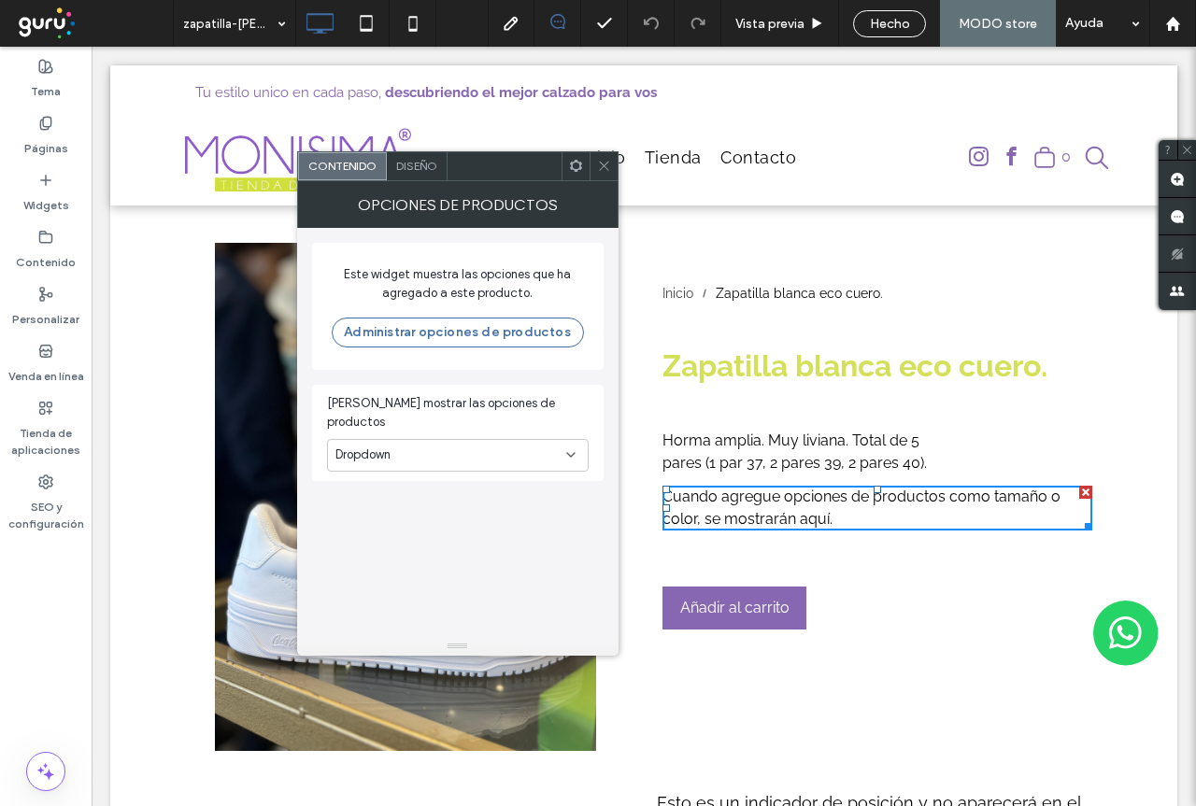
click at [415, 176] on div "Diseño" at bounding box center [417, 166] width 61 height 28
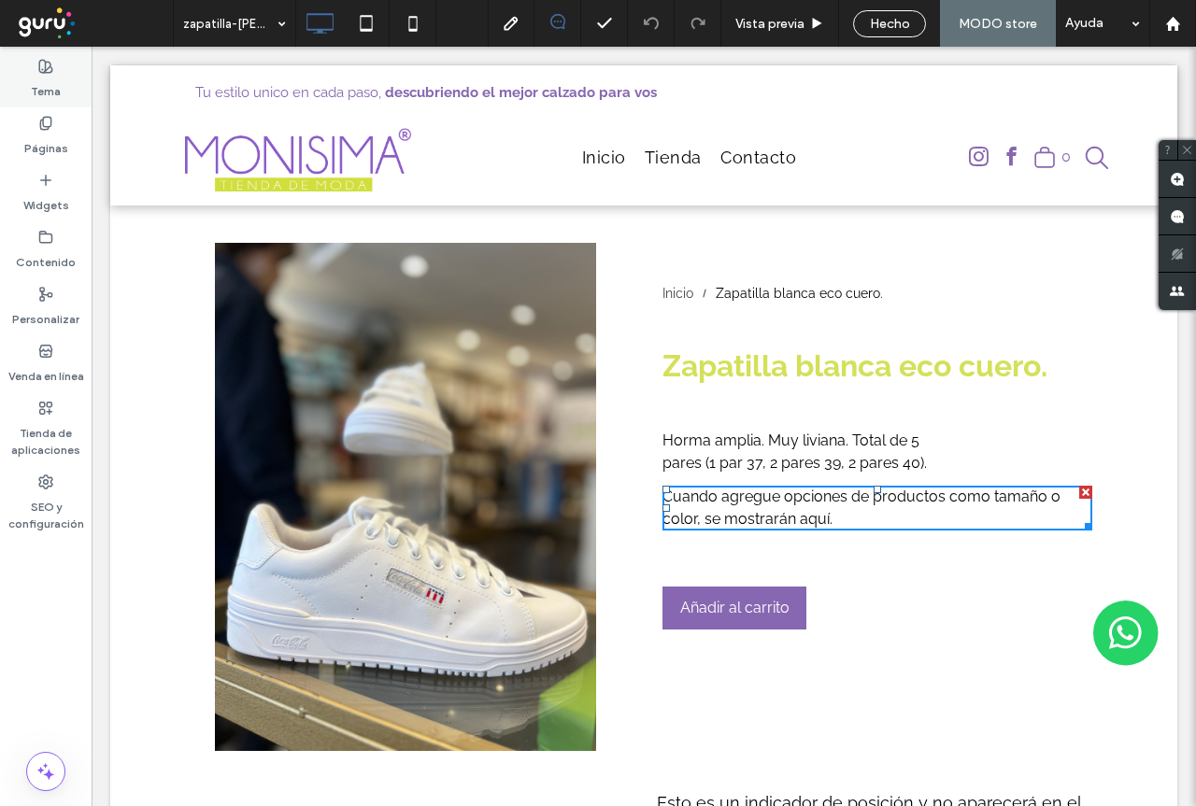
click at [45, 80] on label "Tema" at bounding box center [46, 87] width 30 height 26
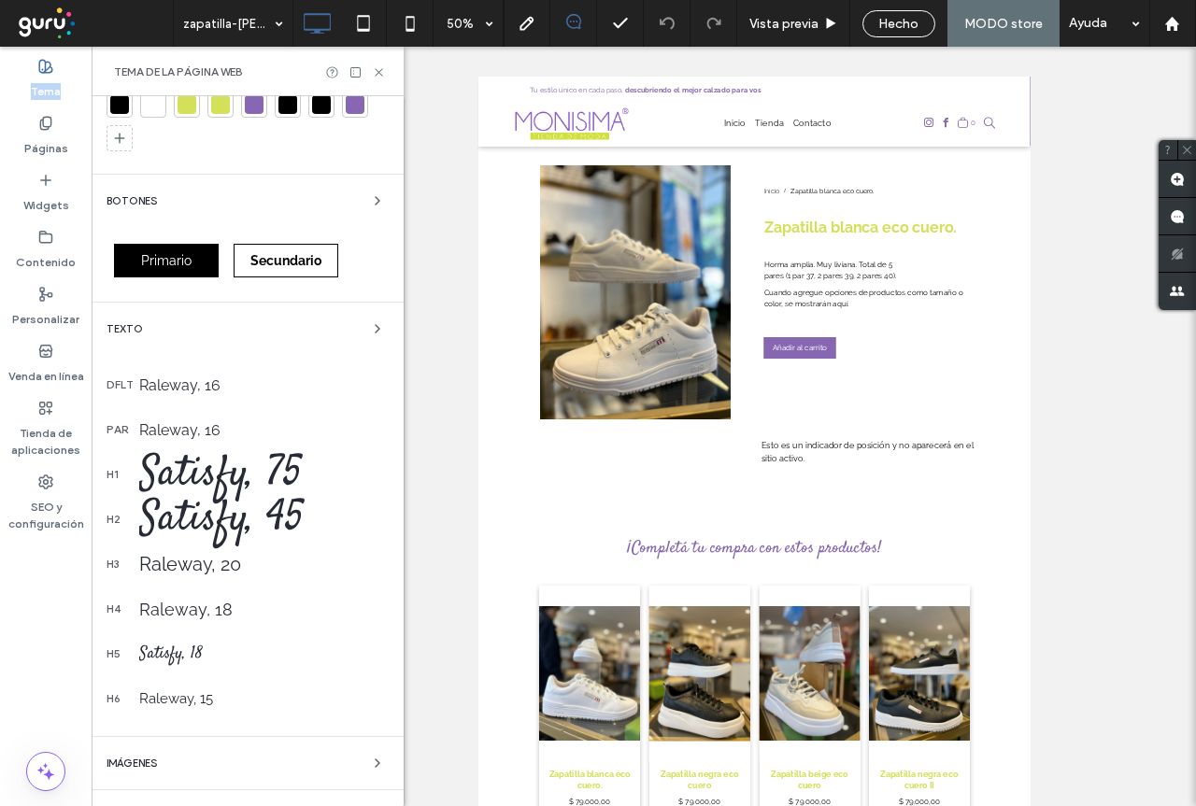
scroll to position [374, 0]
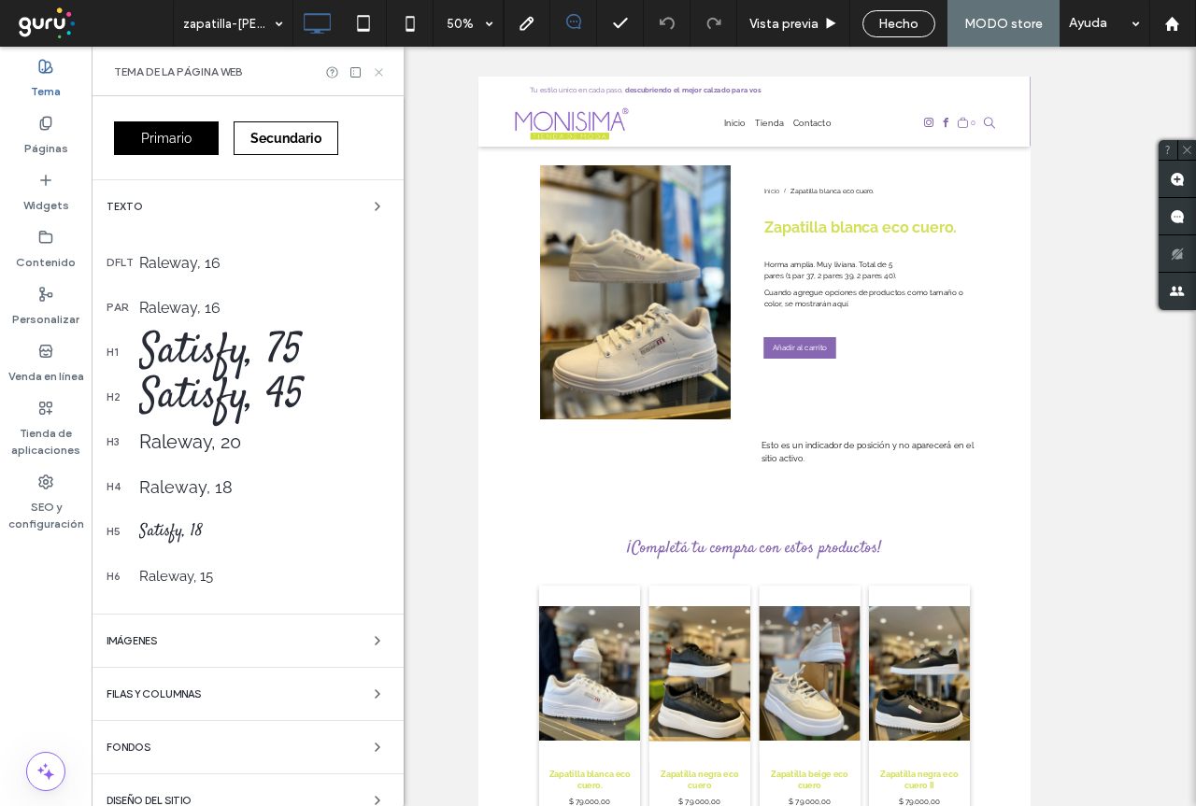
click at [376, 75] on use at bounding box center [378, 71] width 7 height 7
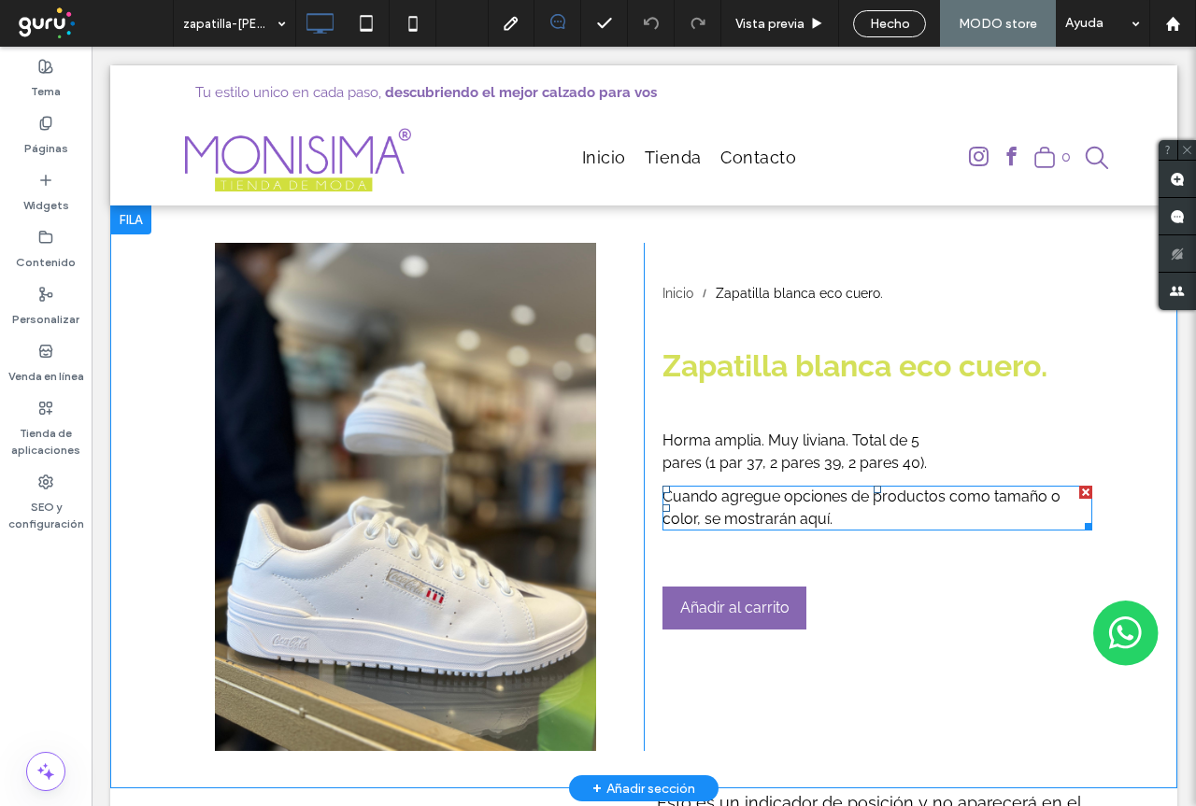
click at [789, 510] on div "Cuando agregue opciones de productos como tamaño o color, se mostrarán aquí." at bounding box center [877, 508] width 430 height 45
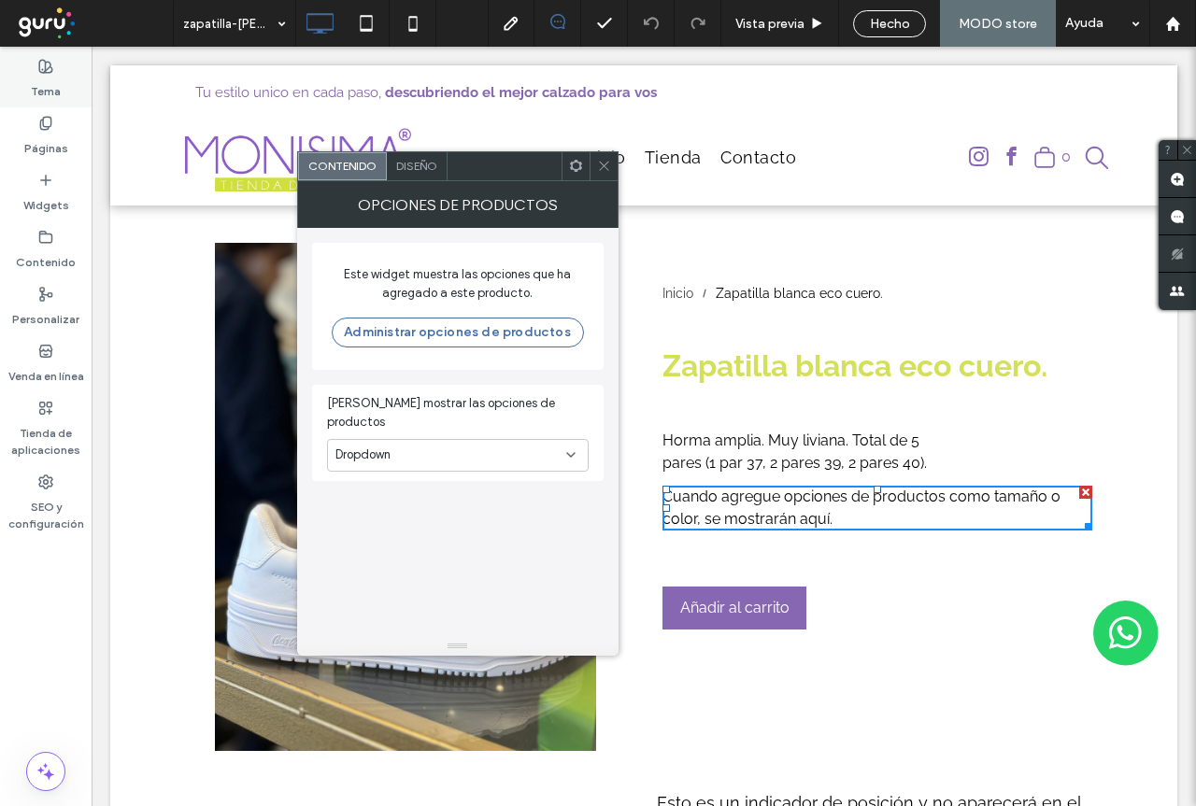
click at [49, 72] on use at bounding box center [45, 66] width 13 height 13
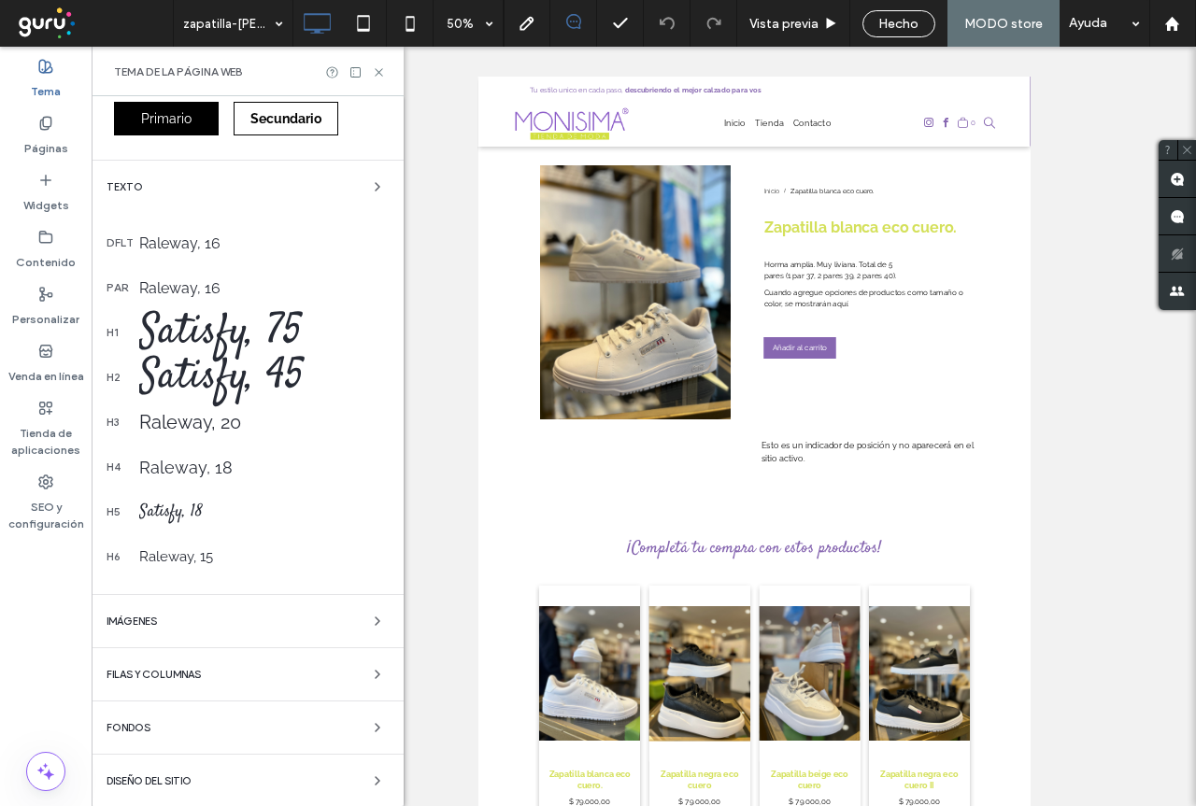
scroll to position [395, 0]
click at [188, 505] on div "Satisfy, 18" at bounding box center [263, 510] width 249 height 24
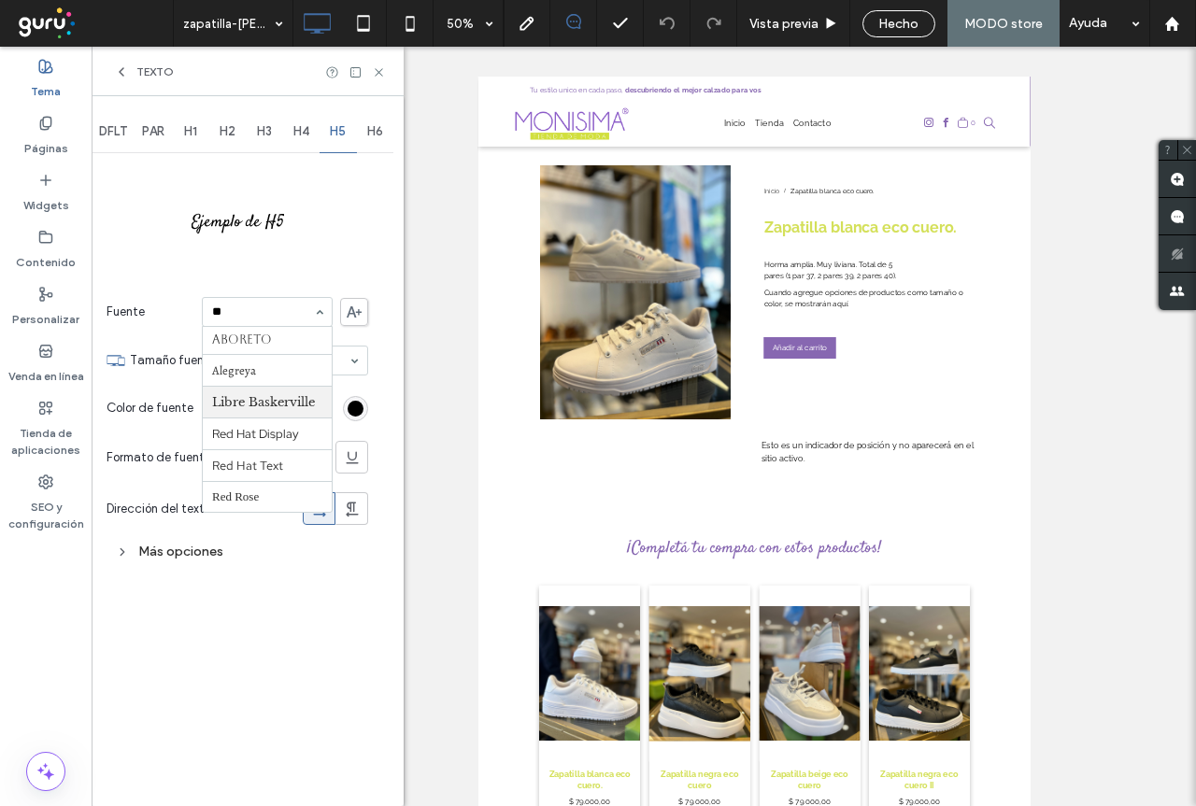
scroll to position [0, 0]
type input "*"
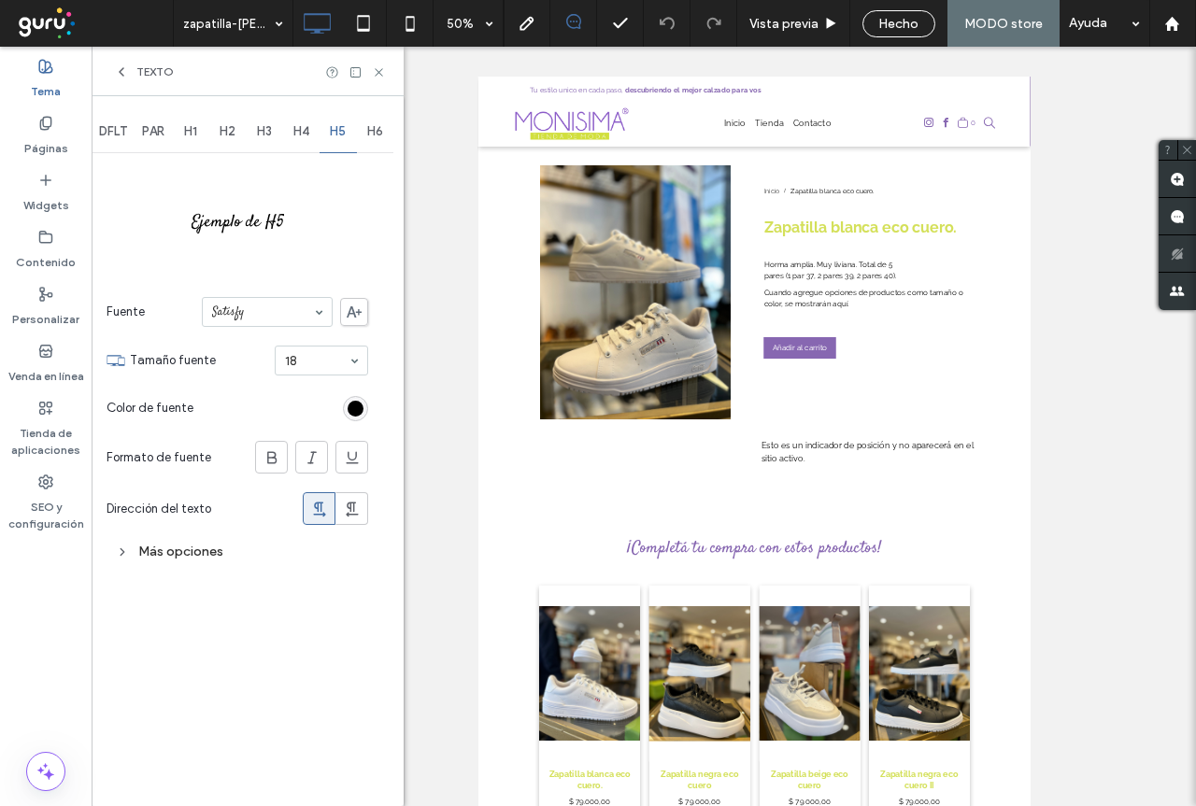
drag, startPoint x: 301, startPoint y: 265, endPoint x: 108, endPoint y: 62, distance: 280.2
click at [302, 265] on div "Ejemplo de H5 Fuente Satisfy Tamaño fuente 18 Color de fuente Formato de fuente…" at bounding box center [237, 363] width 262 height 412
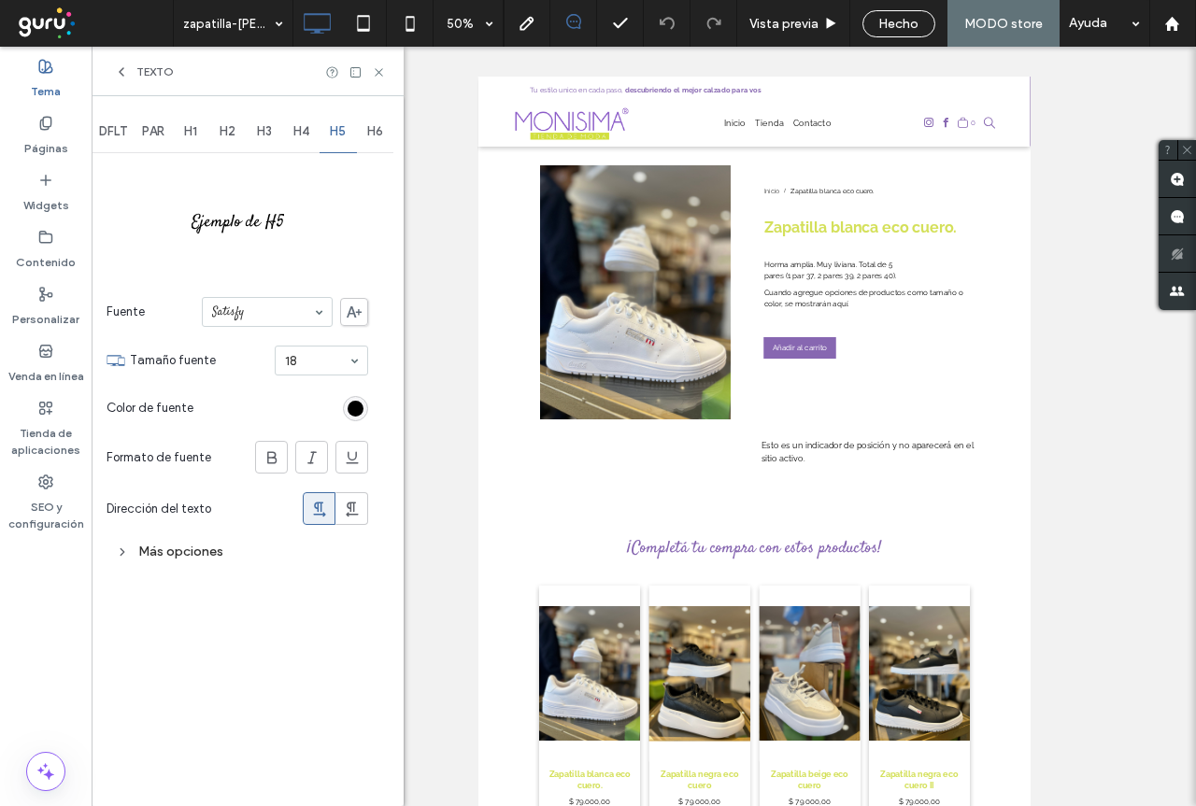
click at [121, 73] on use at bounding box center [122, 71] width 4 height 7
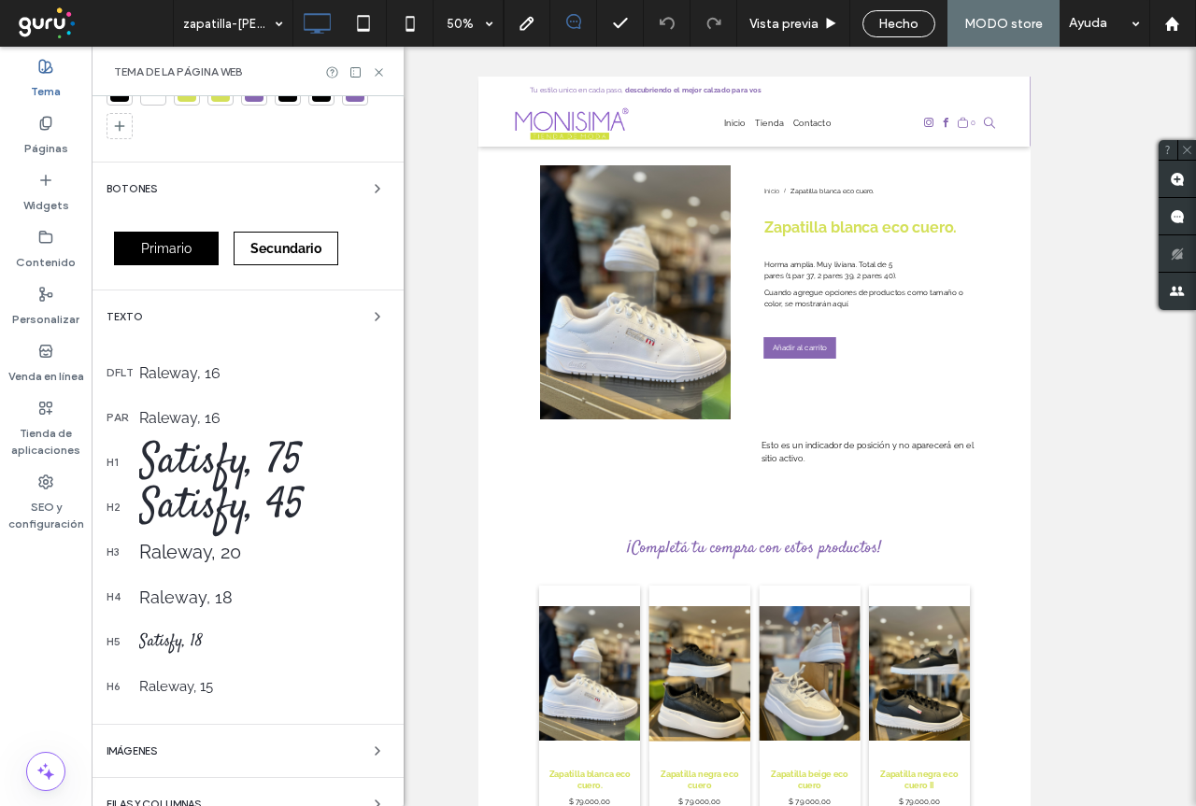
scroll to position [280, 0]
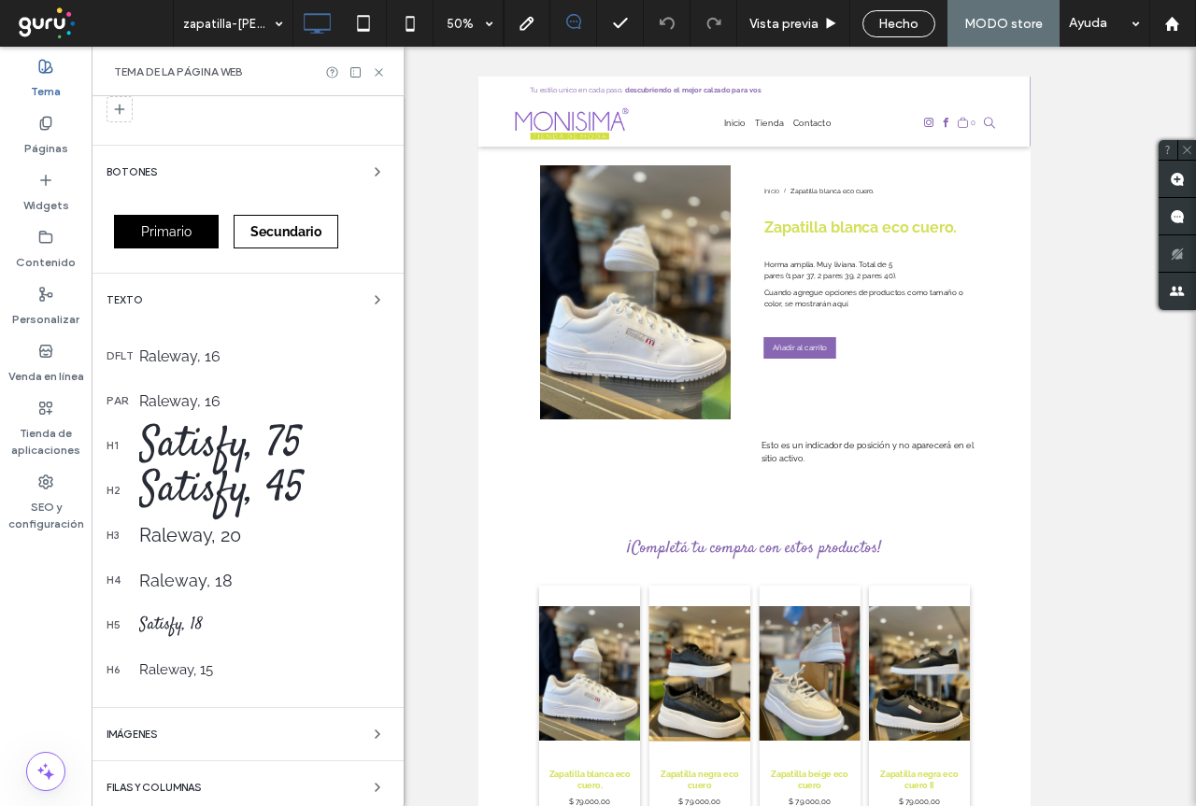
click at [182, 623] on div "Satisfy, 18" at bounding box center [263, 625] width 249 height 24
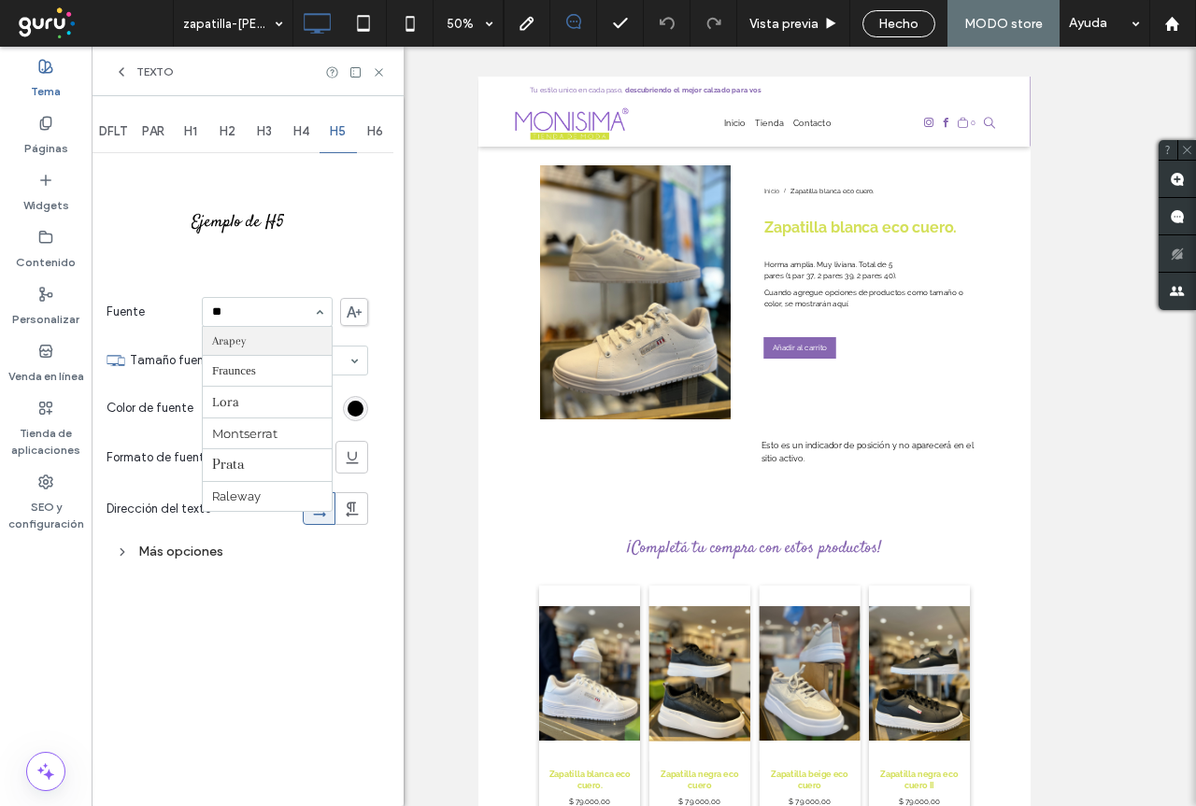
scroll to position [0, 0]
type input "***"
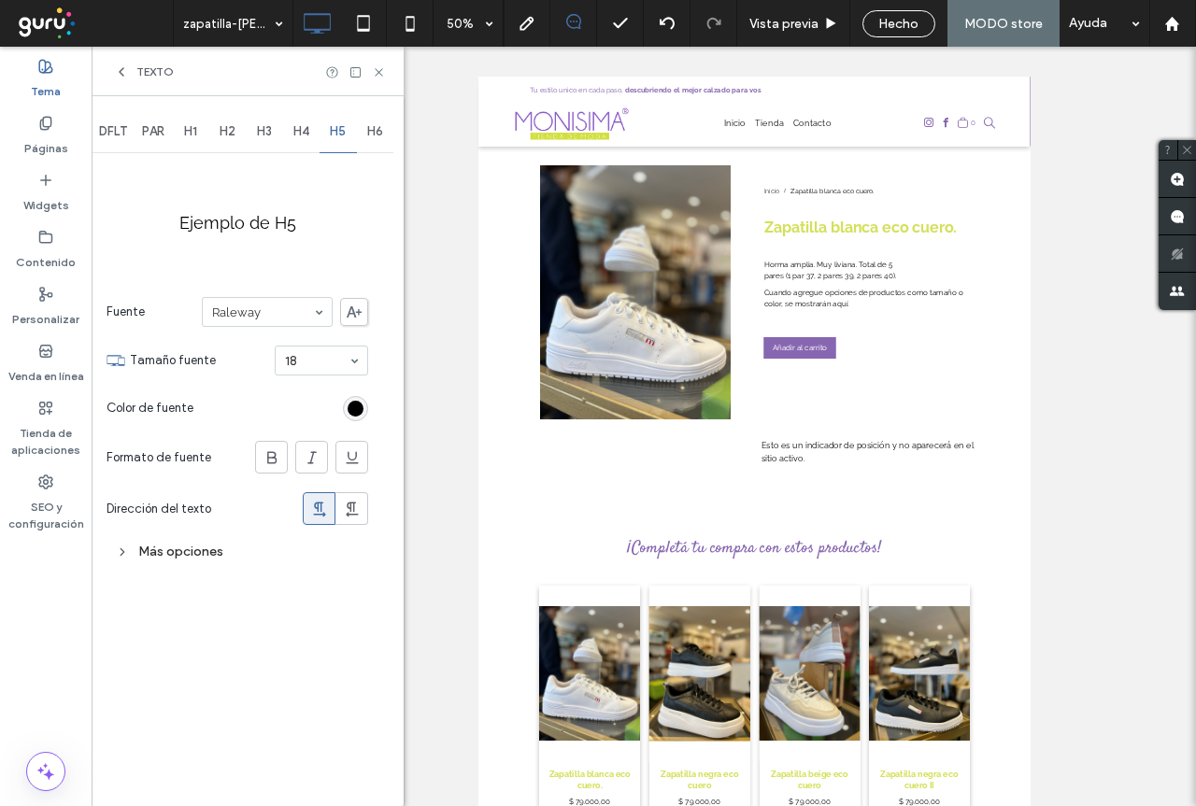
click at [120, 68] on icon at bounding box center [121, 71] width 15 height 15
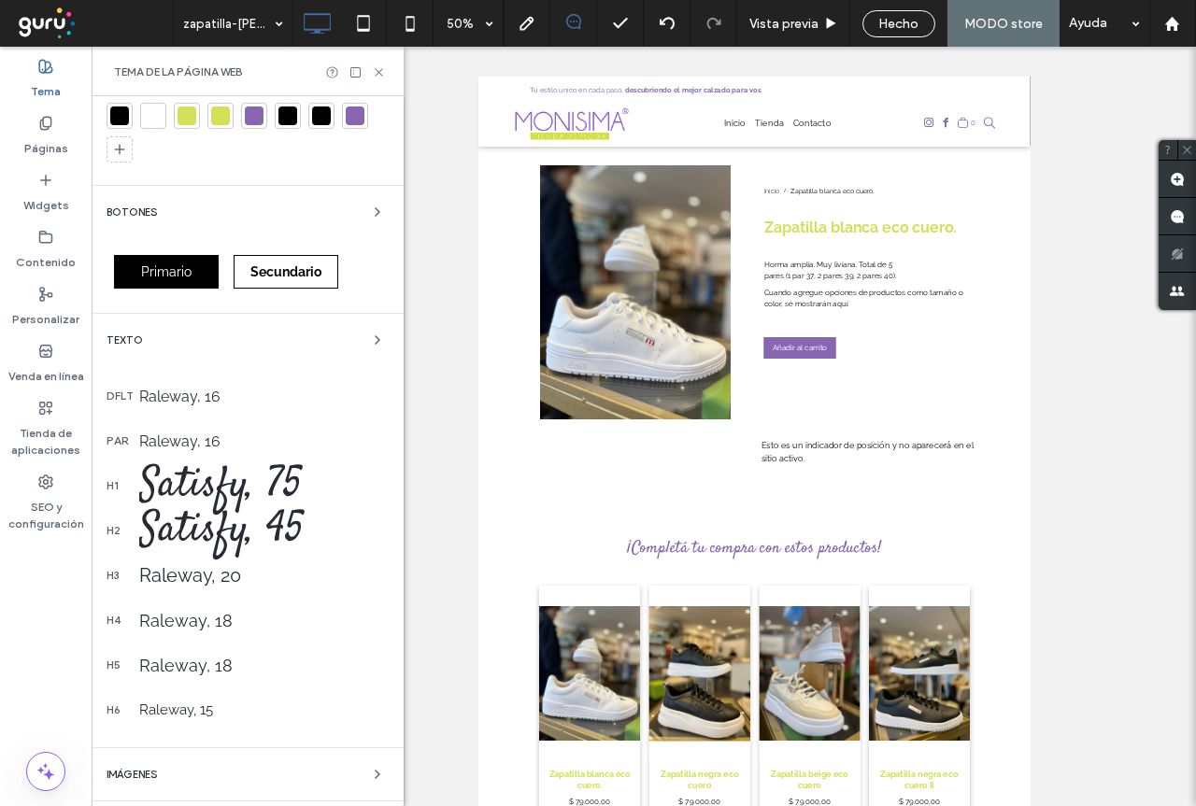
scroll to position [280, 0]
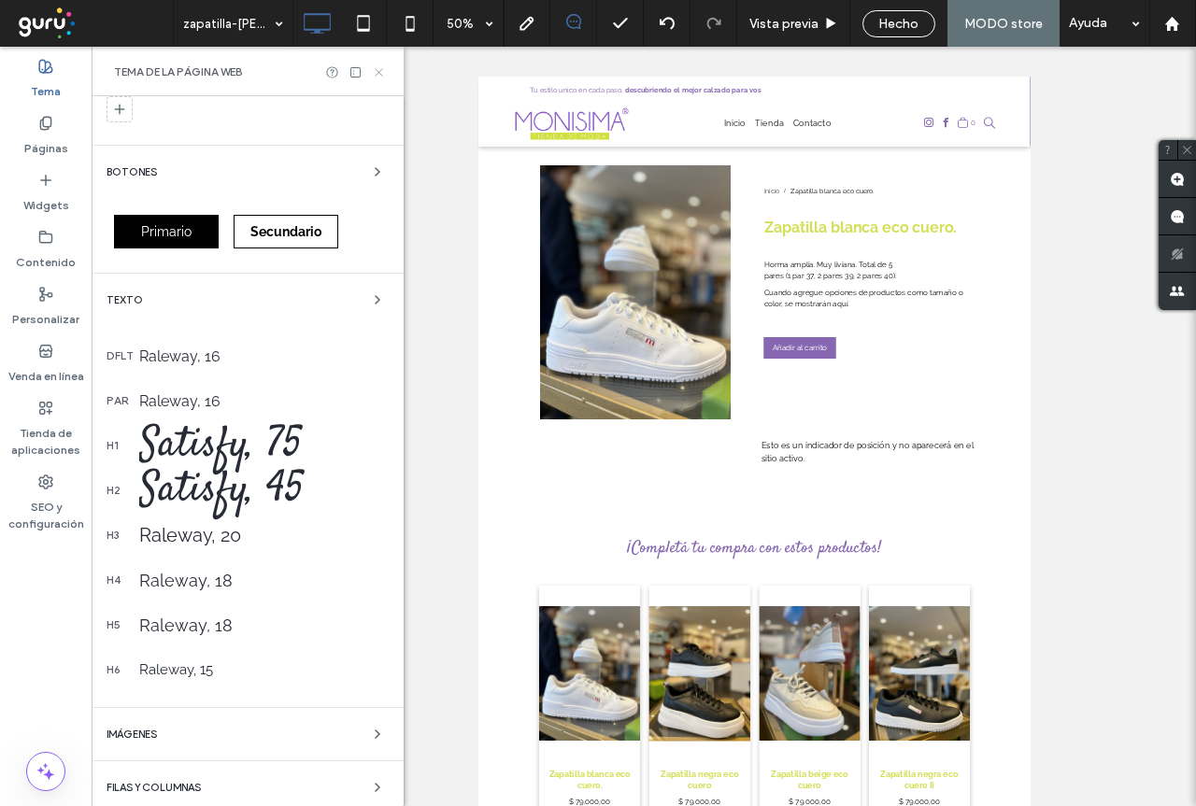
click at [378, 73] on use at bounding box center [378, 71] width 7 height 7
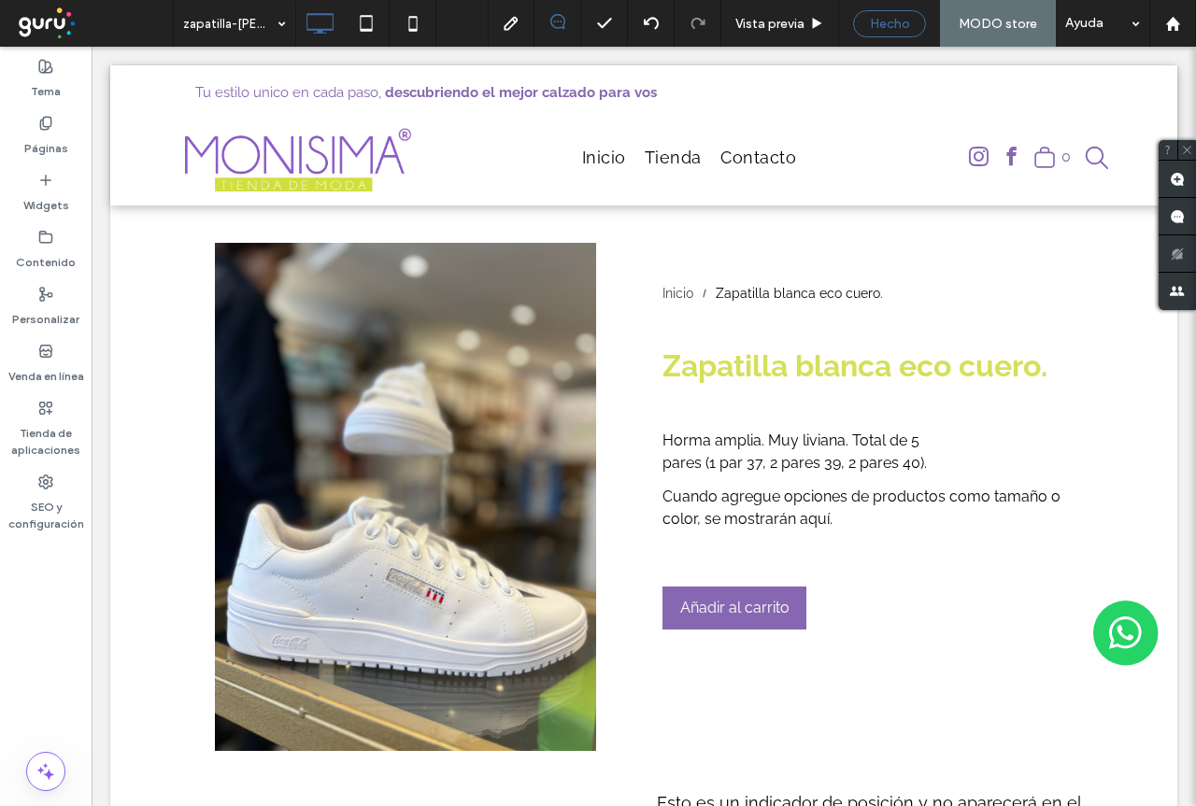
click at [892, 20] on span "Hecho" at bounding box center [890, 24] width 40 height 16
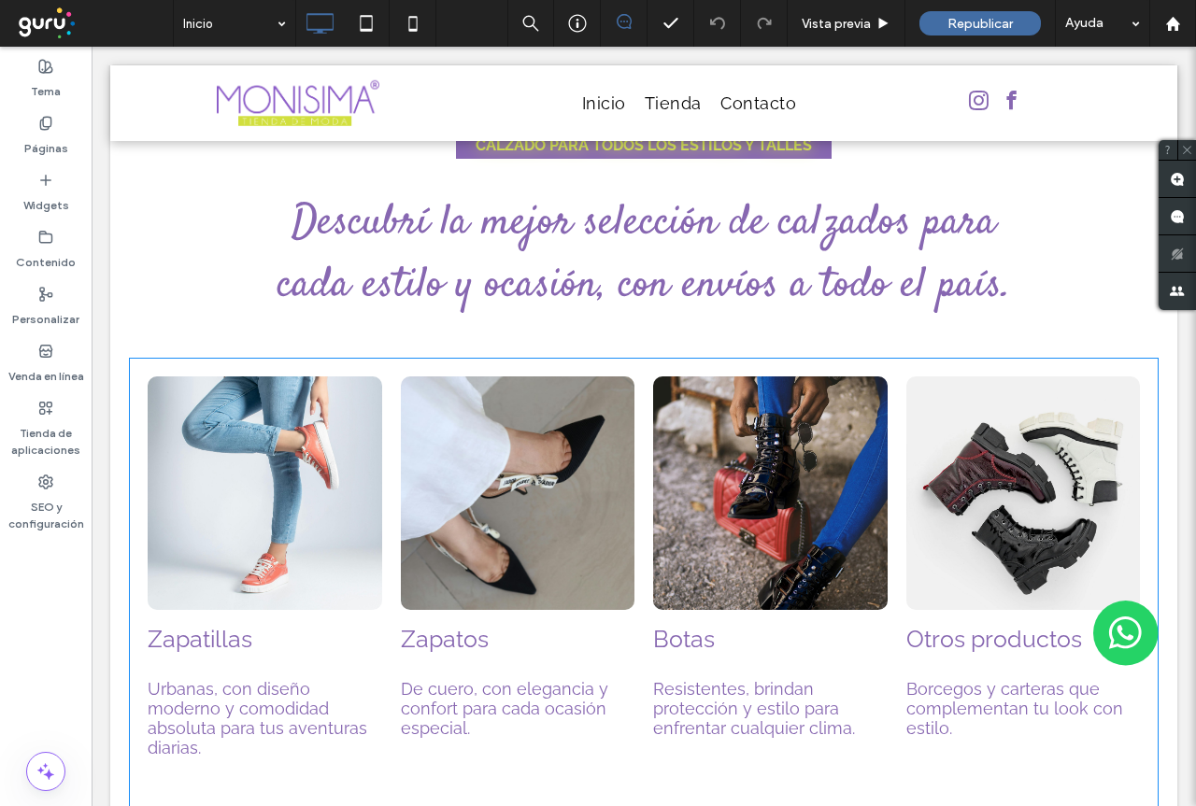
scroll to position [1868, 0]
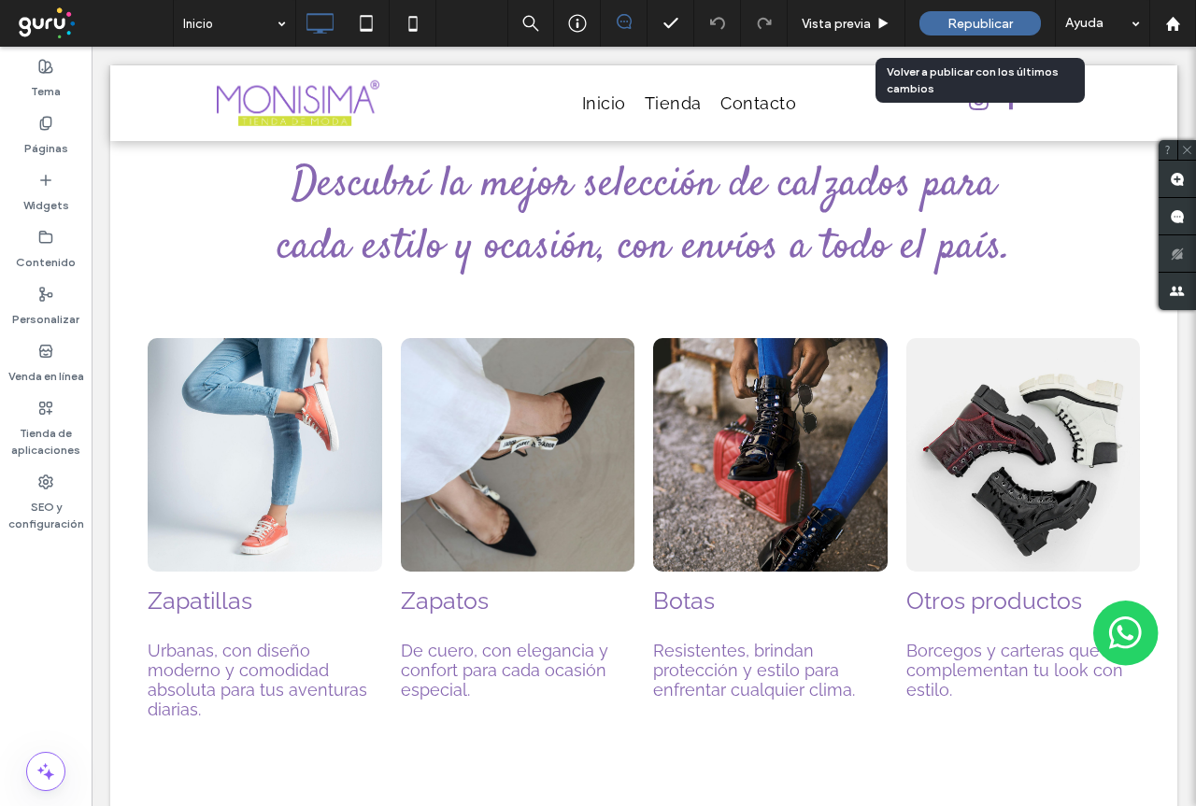
click at [964, 25] on span "Republicar" at bounding box center [979, 24] width 65 height 16
